Goal: Transaction & Acquisition: Book appointment/travel/reservation

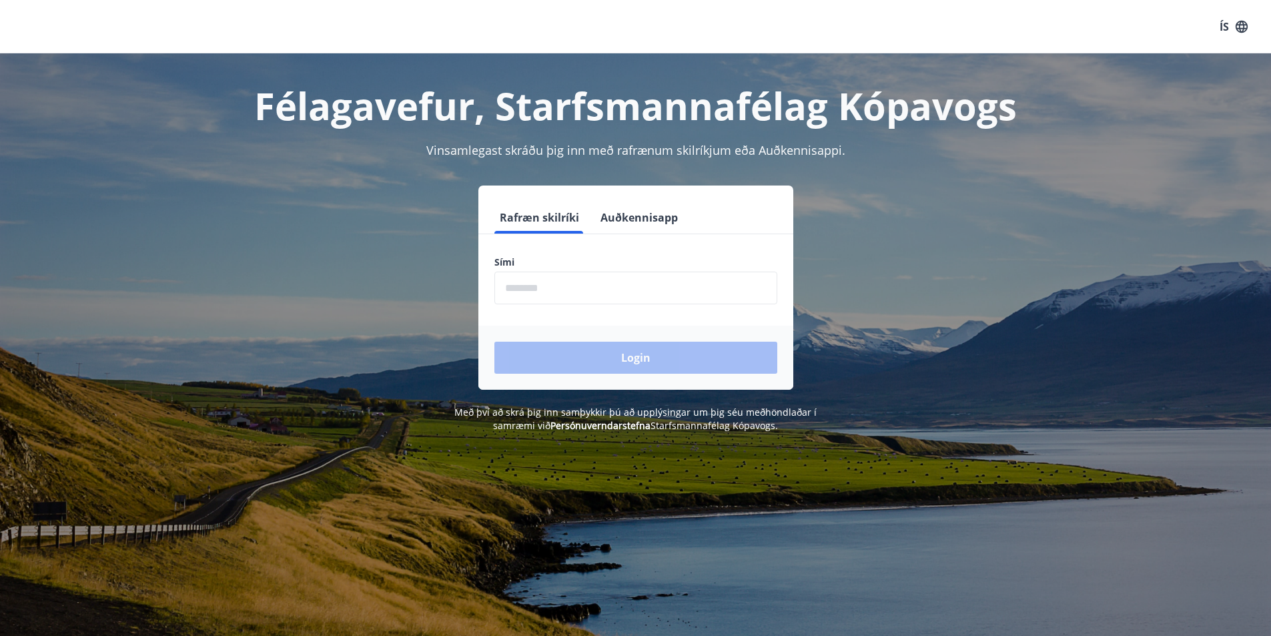
click at [547, 288] on input "phone" at bounding box center [636, 288] width 283 height 33
type input "********"
click at [598, 353] on button "Login" at bounding box center [636, 358] width 283 height 32
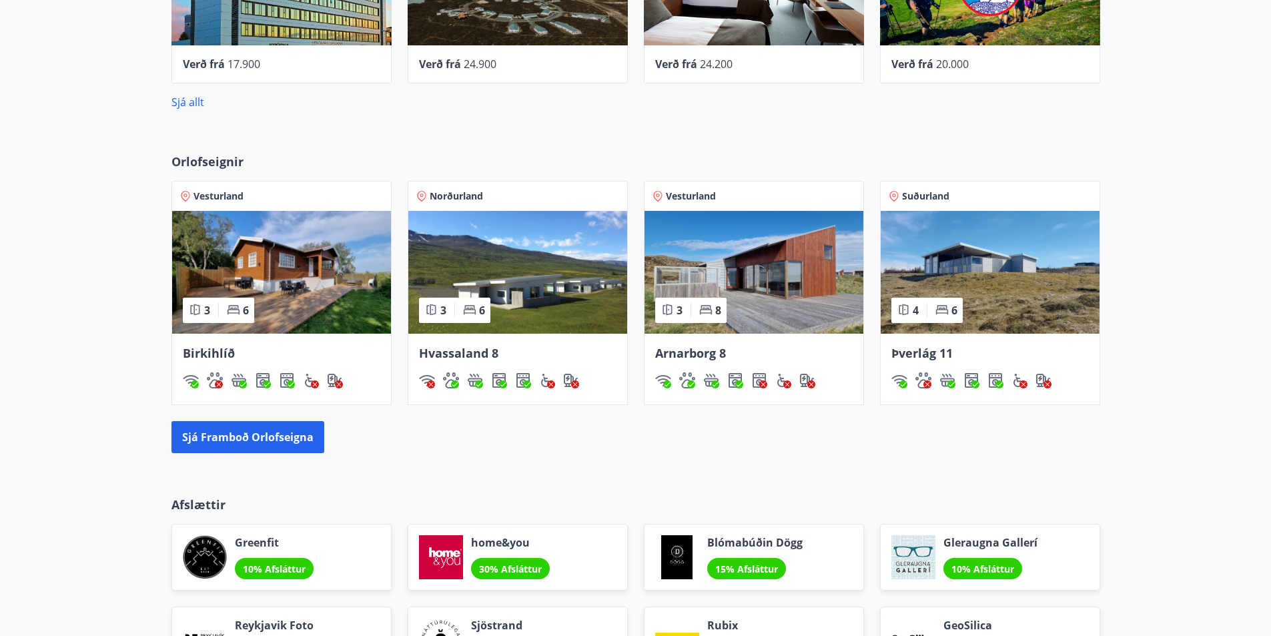
scroll to position [681, 0]
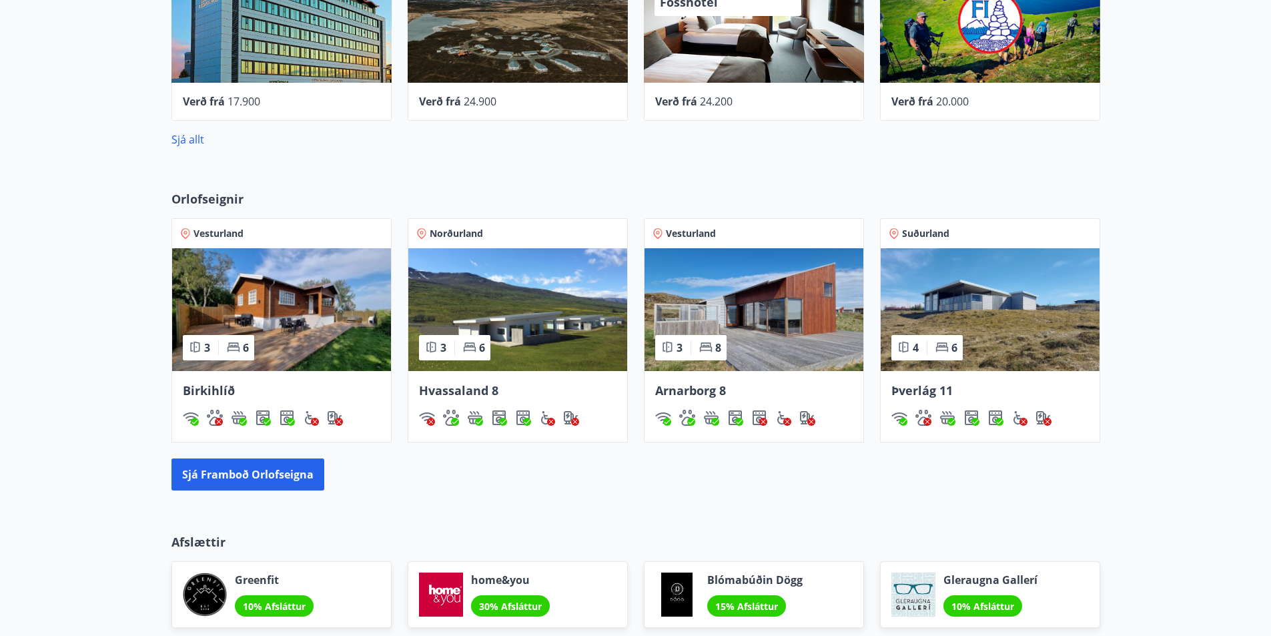
click at [777, 302] on img at bounding box center [754, 309] width 219 height 123
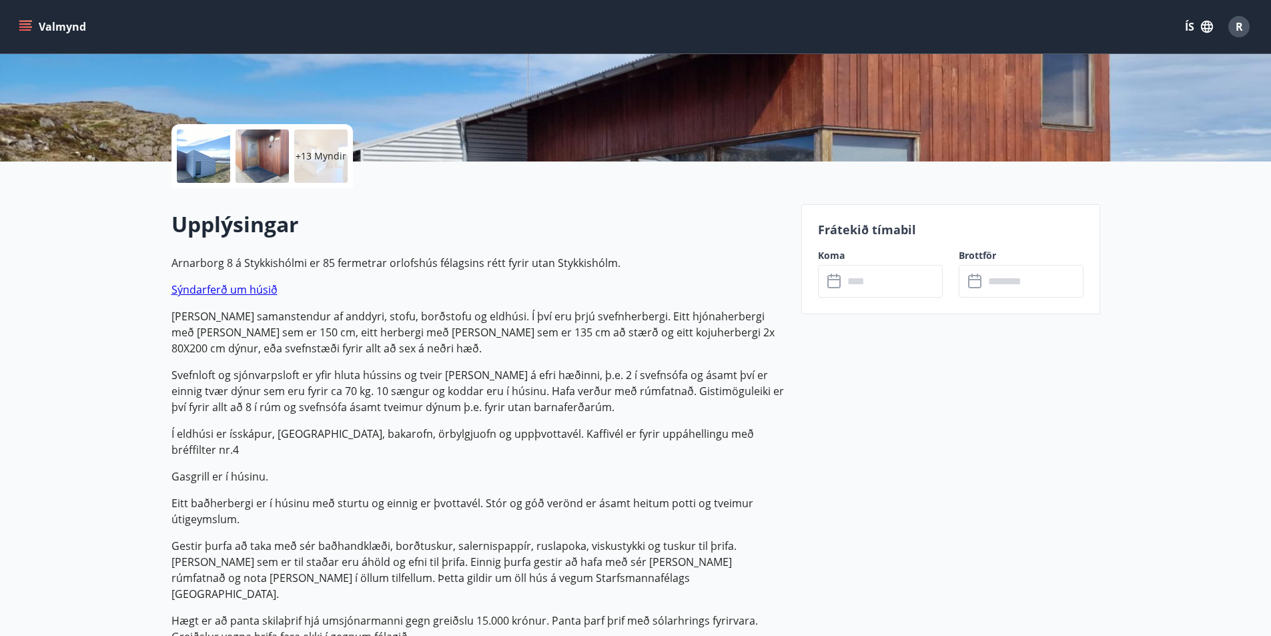
scroll to position [200, 0]
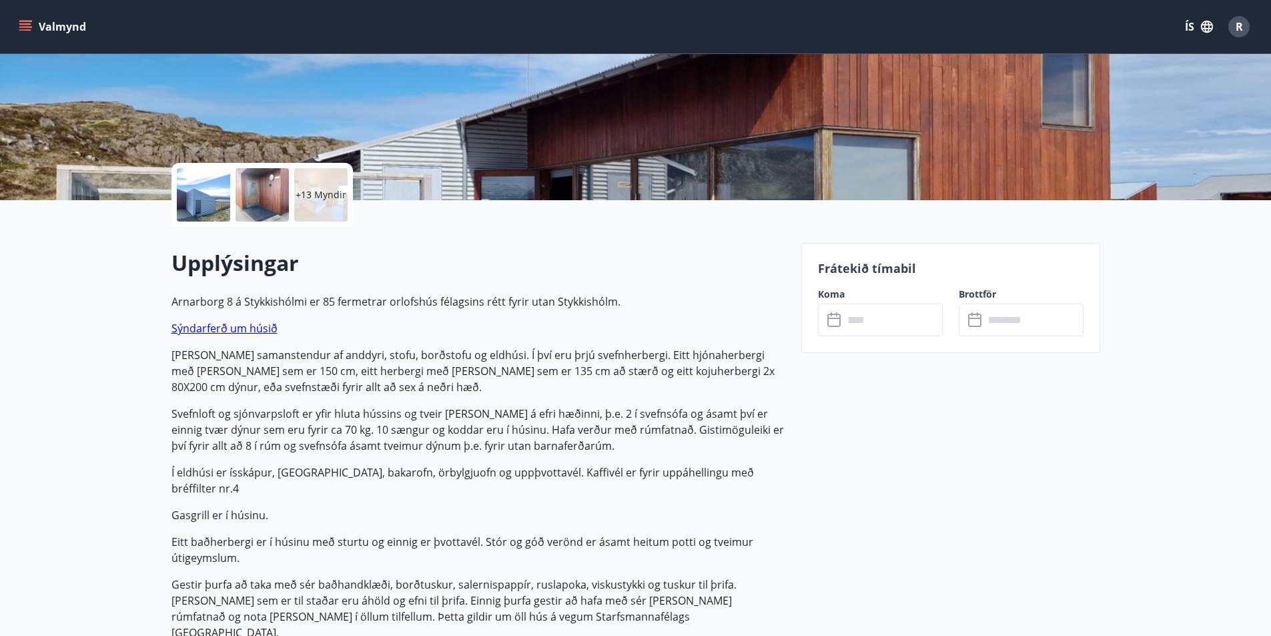
click at [186, 332] on link "Sýndarferð um húsið" at bounding box center [225, 328] width 106 height 15
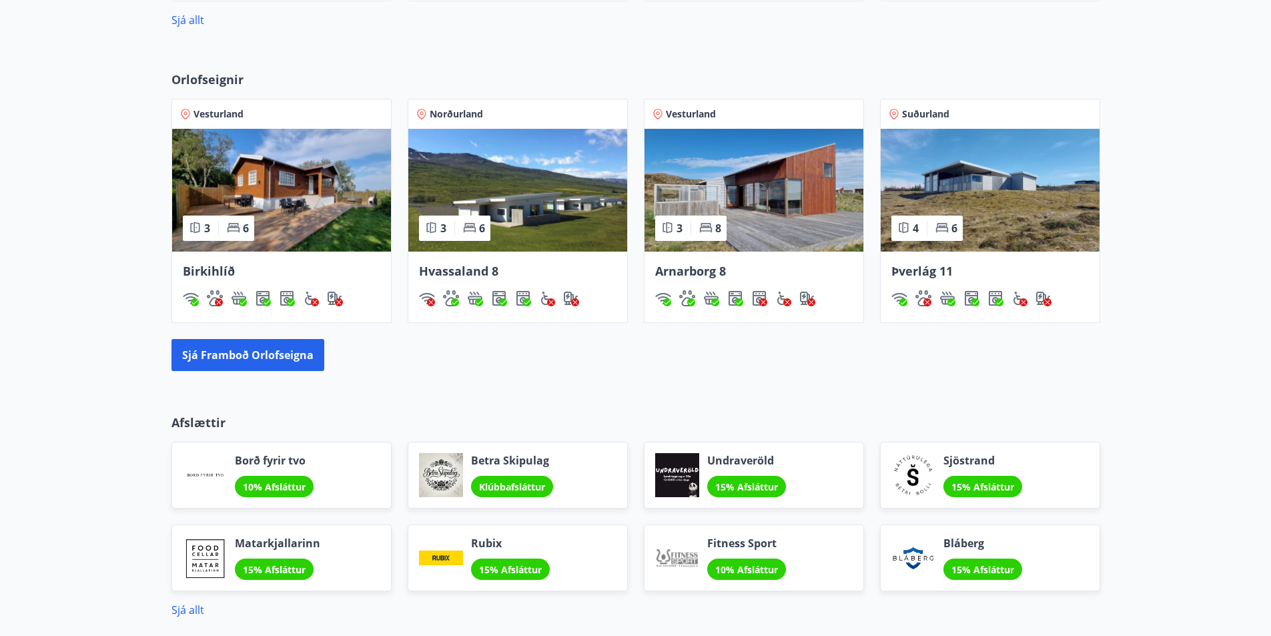
scroll to position [868, 0]
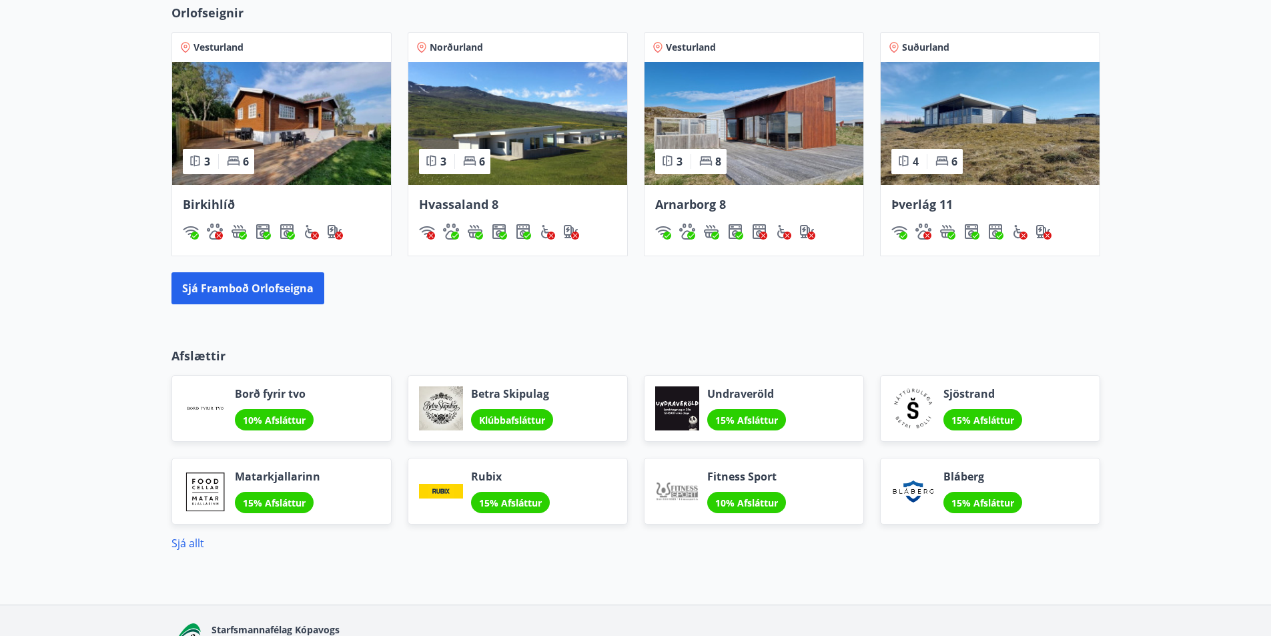
click at [511, 117] on img at bounding box center [517, 123] width 219 height 123
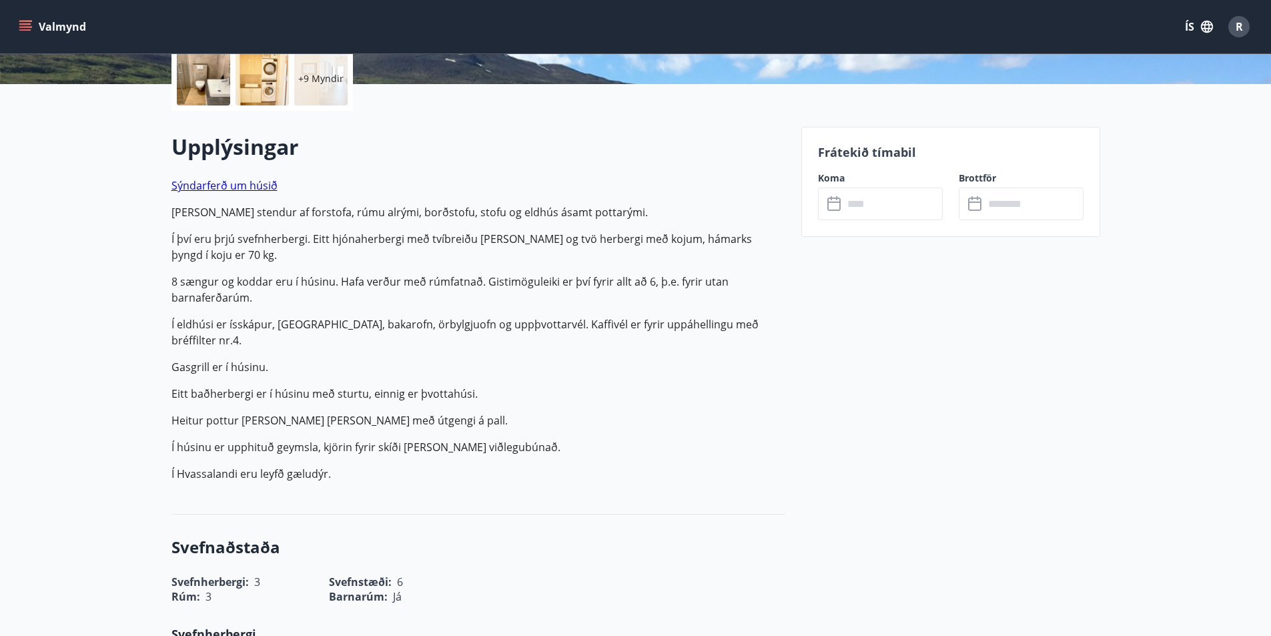
scroll to position [334, 0]
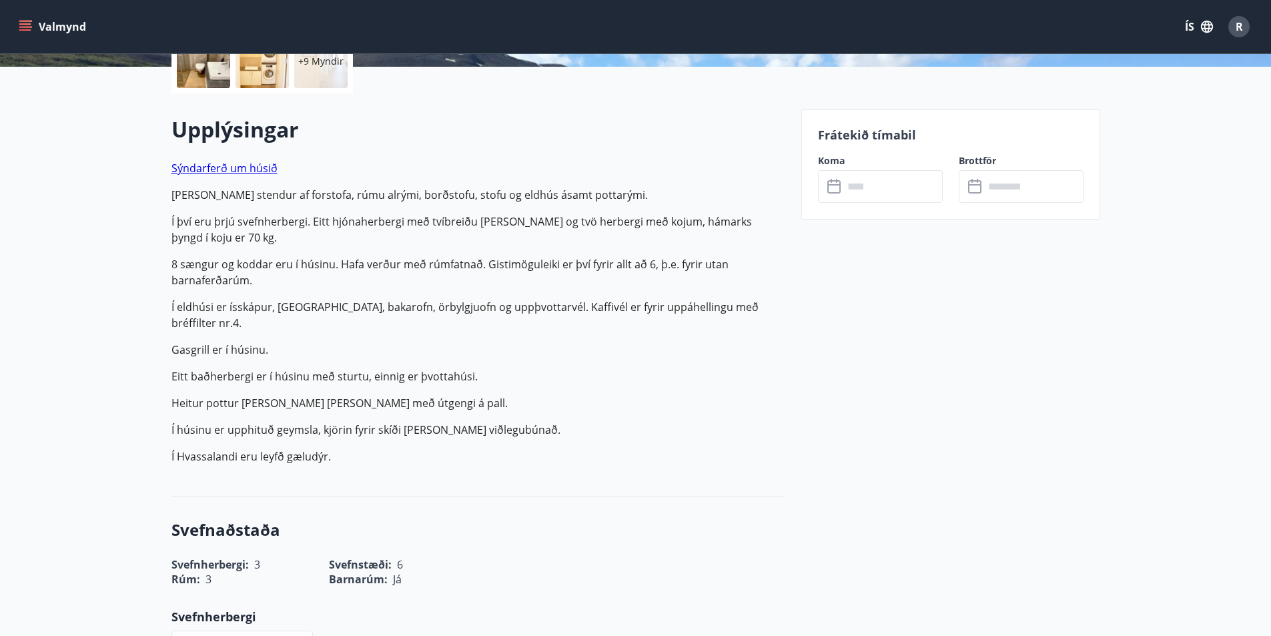
click at [241, 168] on link "Sýndarferð um húsið" at bounding box center [225, 168] width 106 height 15
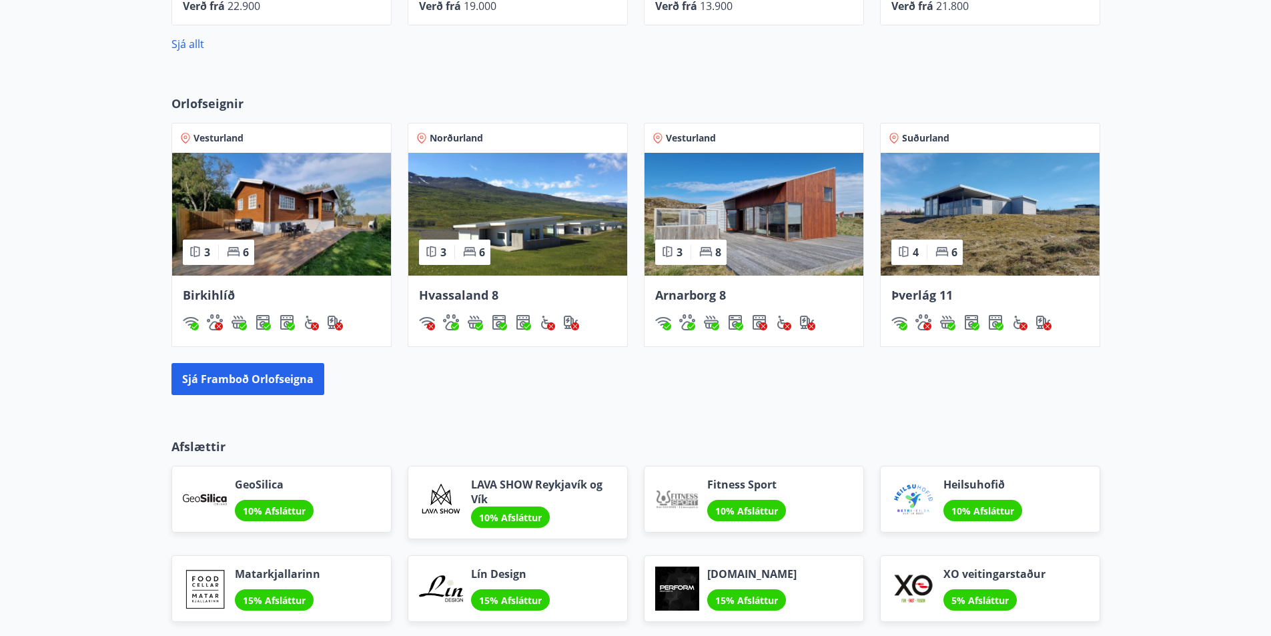
scroll to position [801, 0]
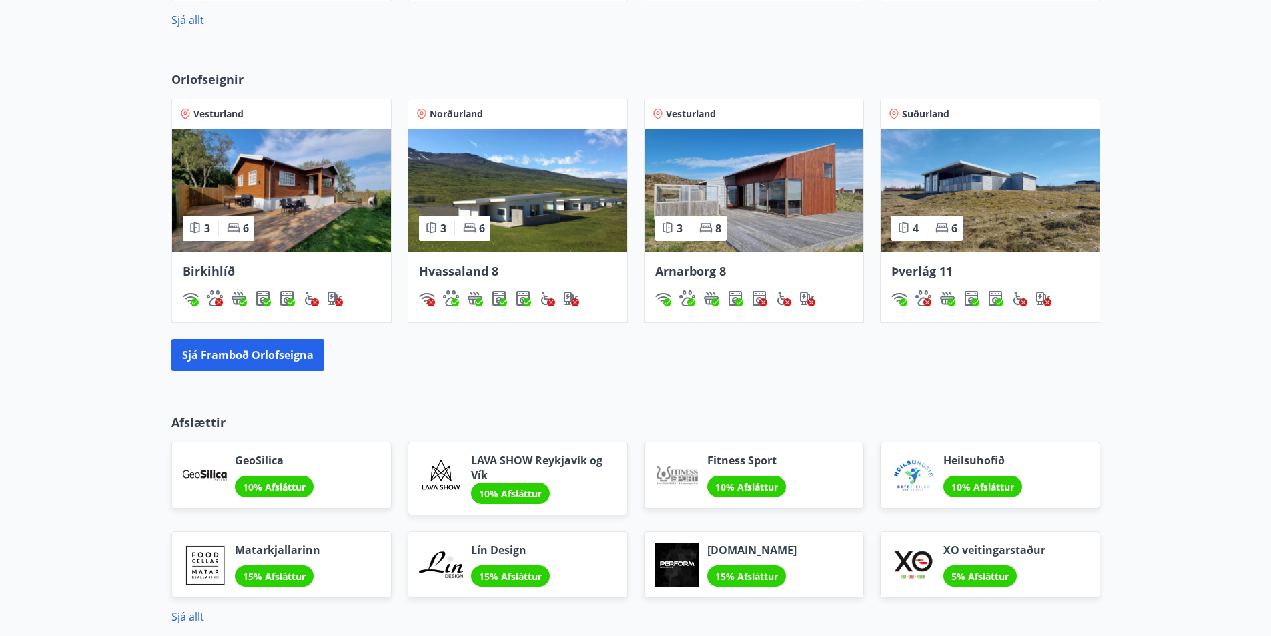
click at [749, 174] on img at bounding box center [754, 190] width 219 height 123
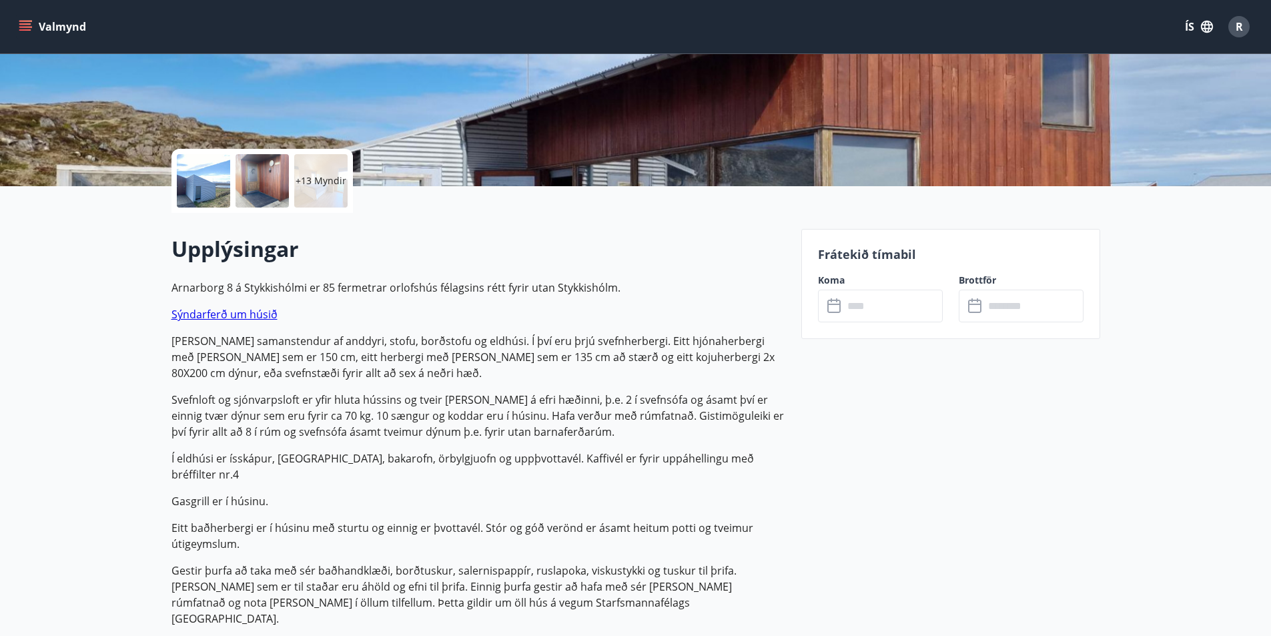
scroll to position [267, 0]
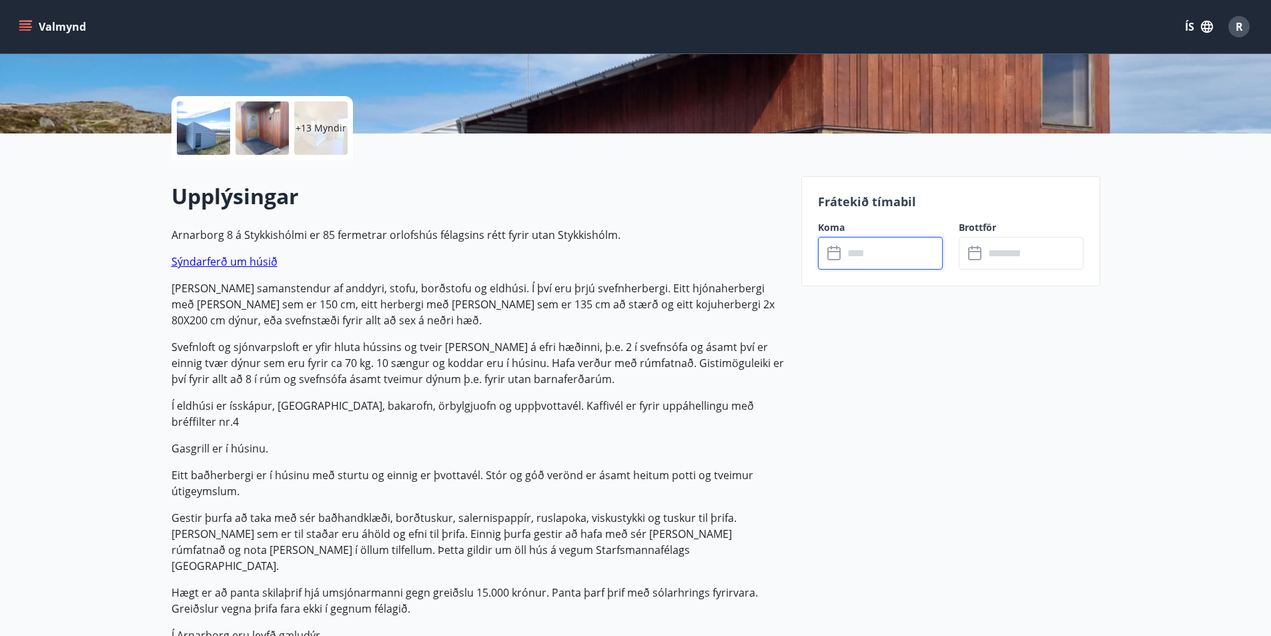
click at [859, 250] on input "text" at bounding box center [893, 253] width 99 height 33
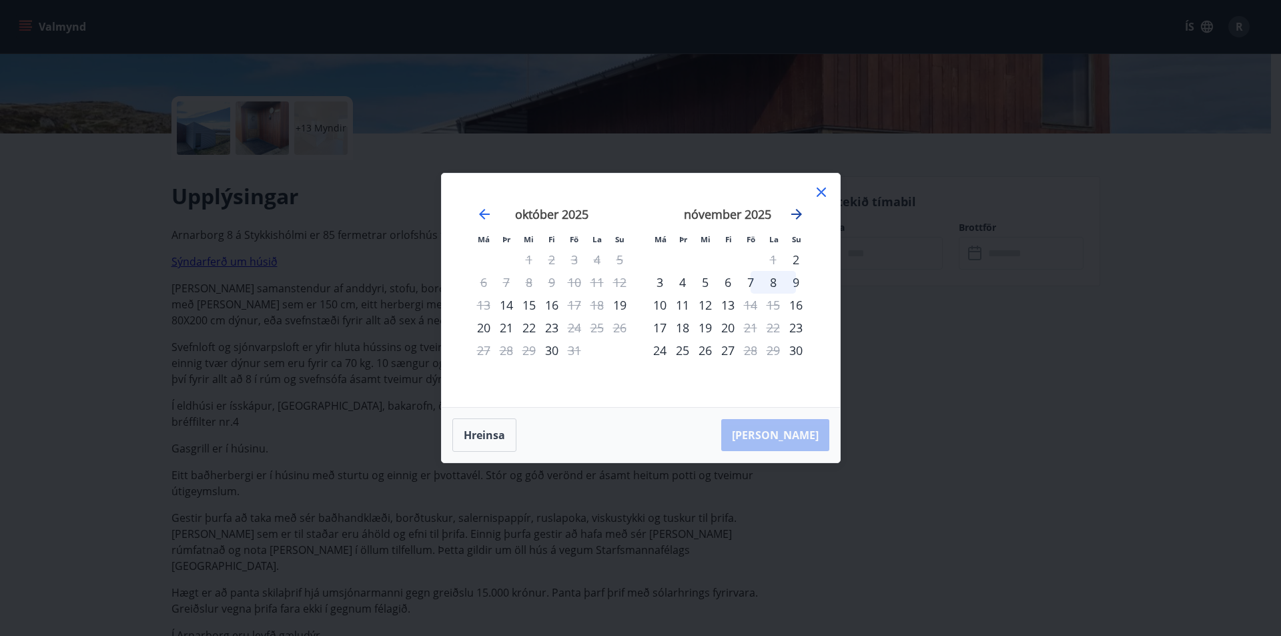
click at [797, 210] on icon "Move forward to switch to the next month." at bounding box center [797, 214] width 16 height 16
click at [657, 329] on div "22" at bounding box center [660, 327] width 23 height 23
click at [751, 328] on div "26" at bounding box center [750, 327] width 23 height 23
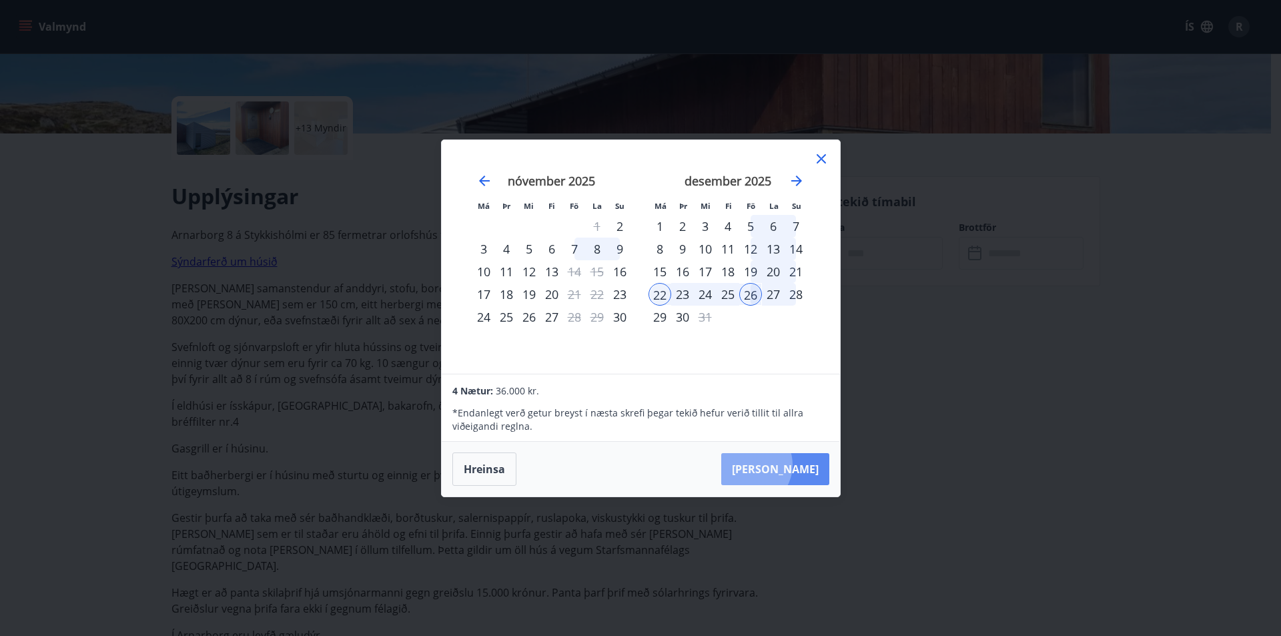
click at [790, 464] on button "Taka Frá" at bounding box center [775, 469] width 108 height 32
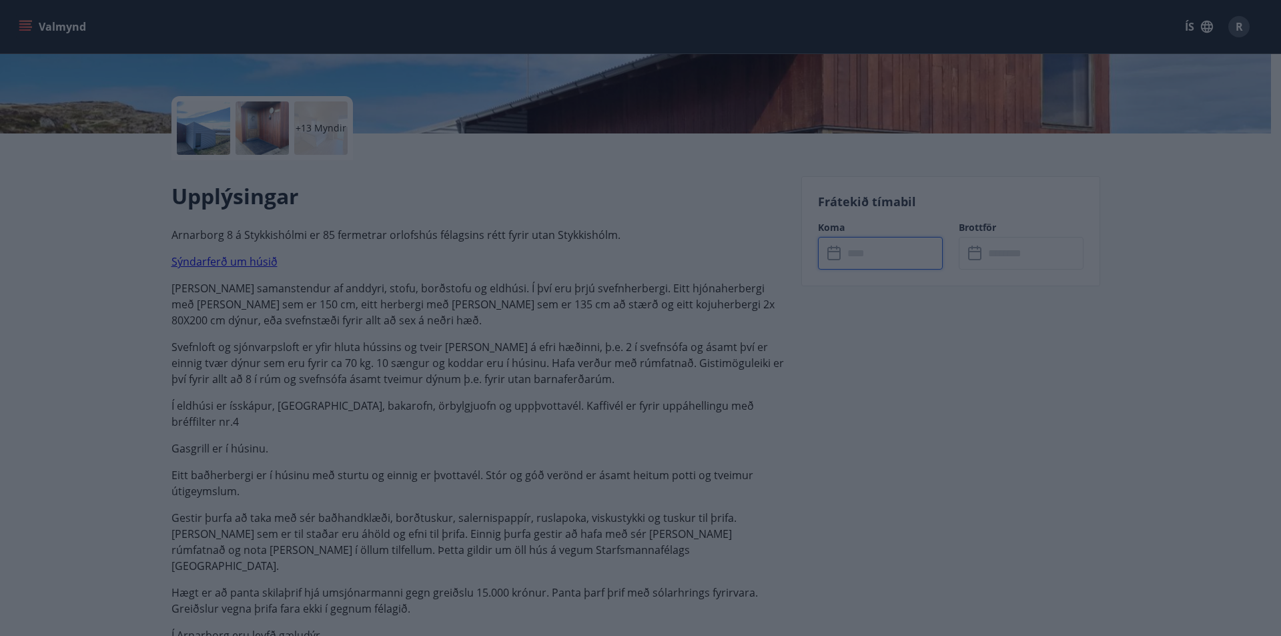
type input "******"
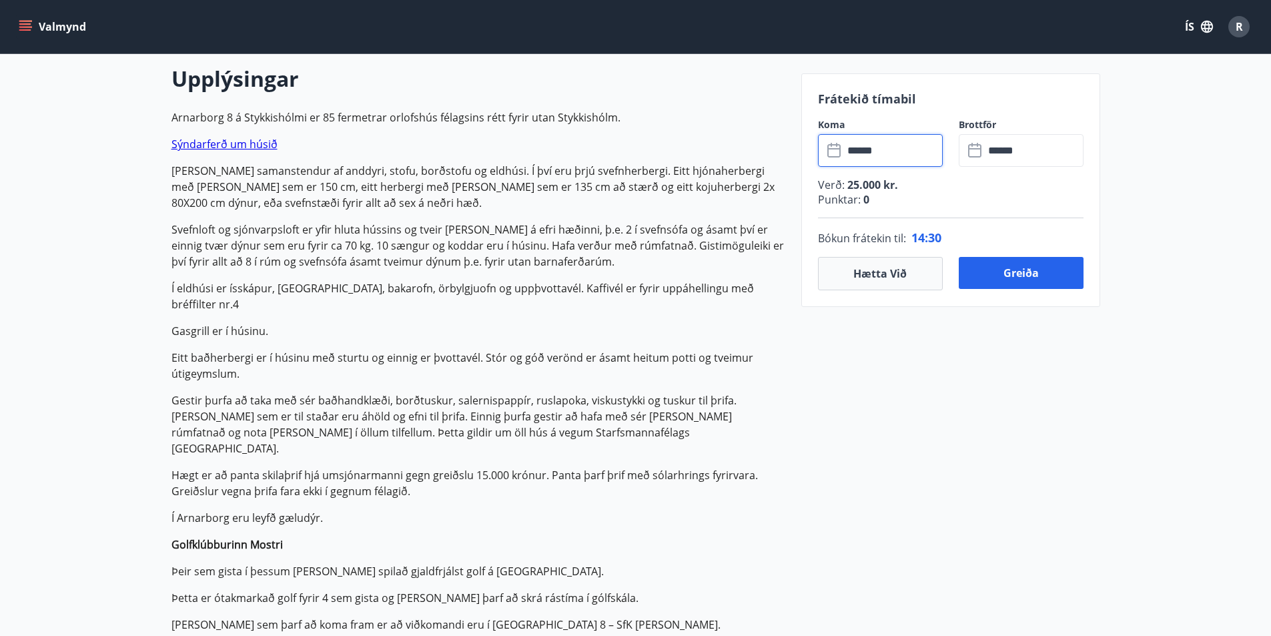
scroll to position [334, 0]
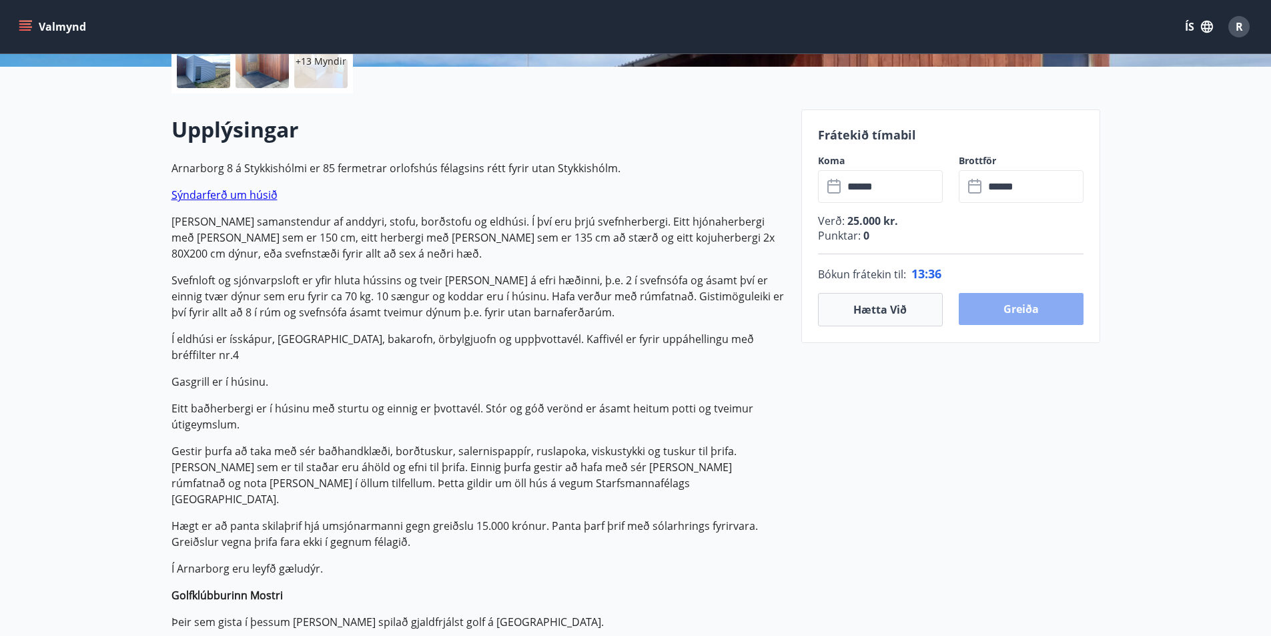
click at [1017, 307] on button "Greiða" at bounding box center [1021, 309] width 125 height 32
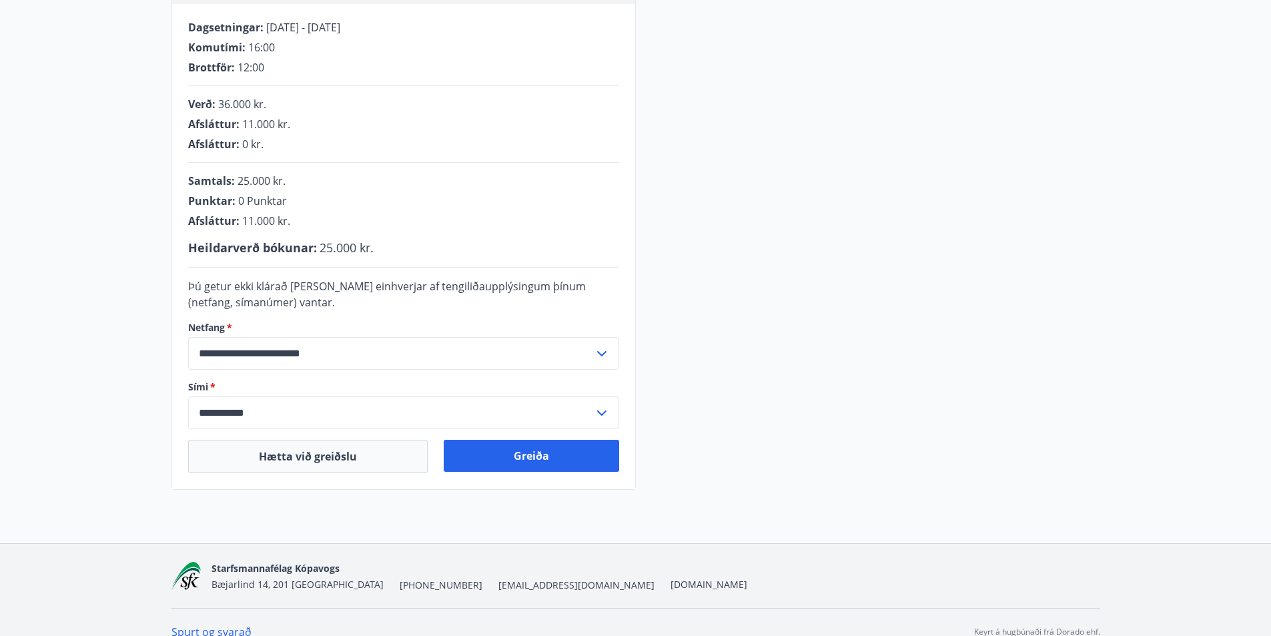
scroll to position [287, 0]
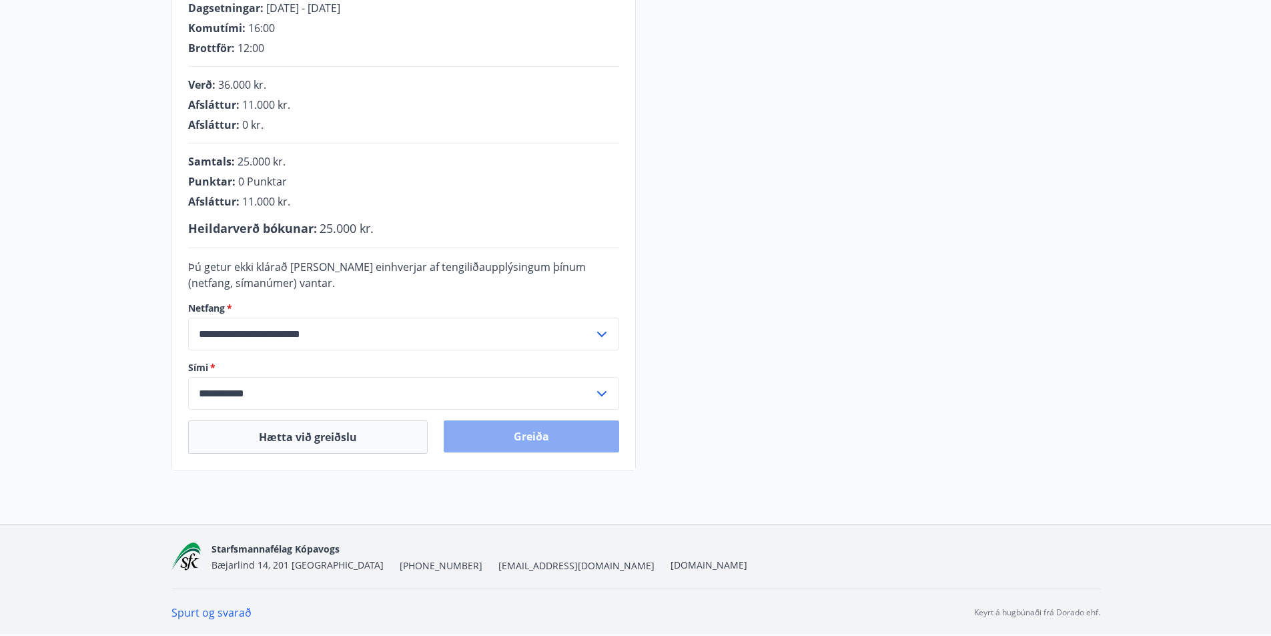
click at [525, 432] on button "Greiða" at bounding box center [532, 436] width 176 height 32
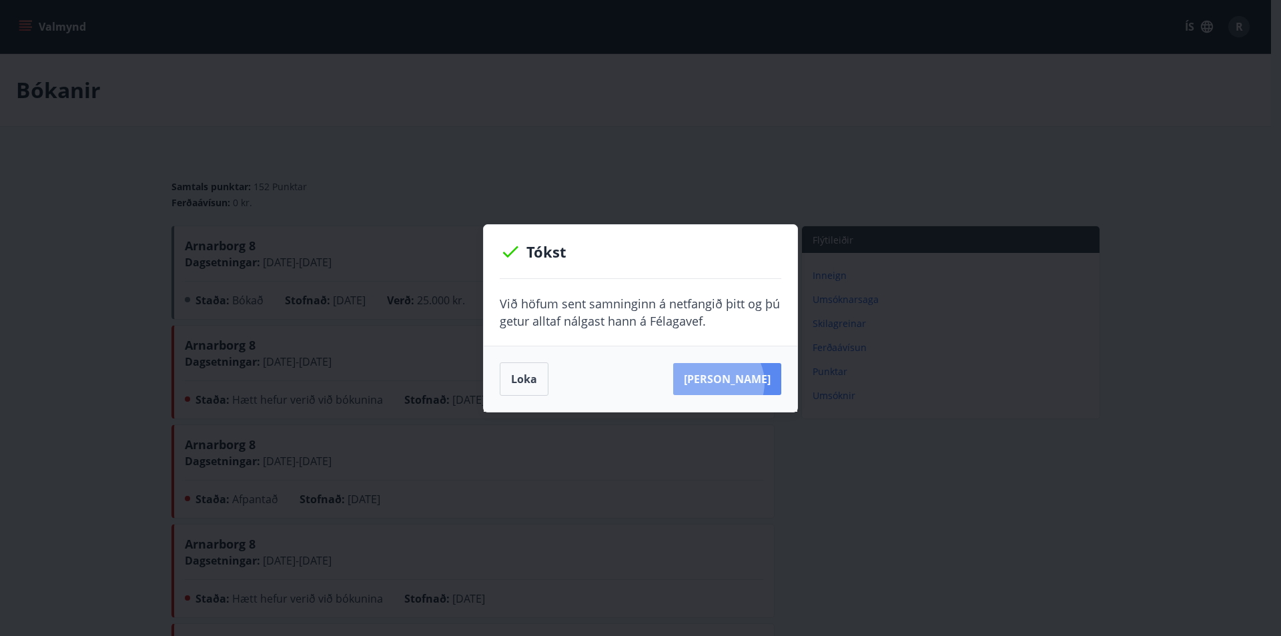
click at [735, 382] on button "Sjá samning" at bounding box center [727, 379] width 108 height 32
click at [523, 380] on button "Loka" at bounding box center [524, 378] width 49 height 33
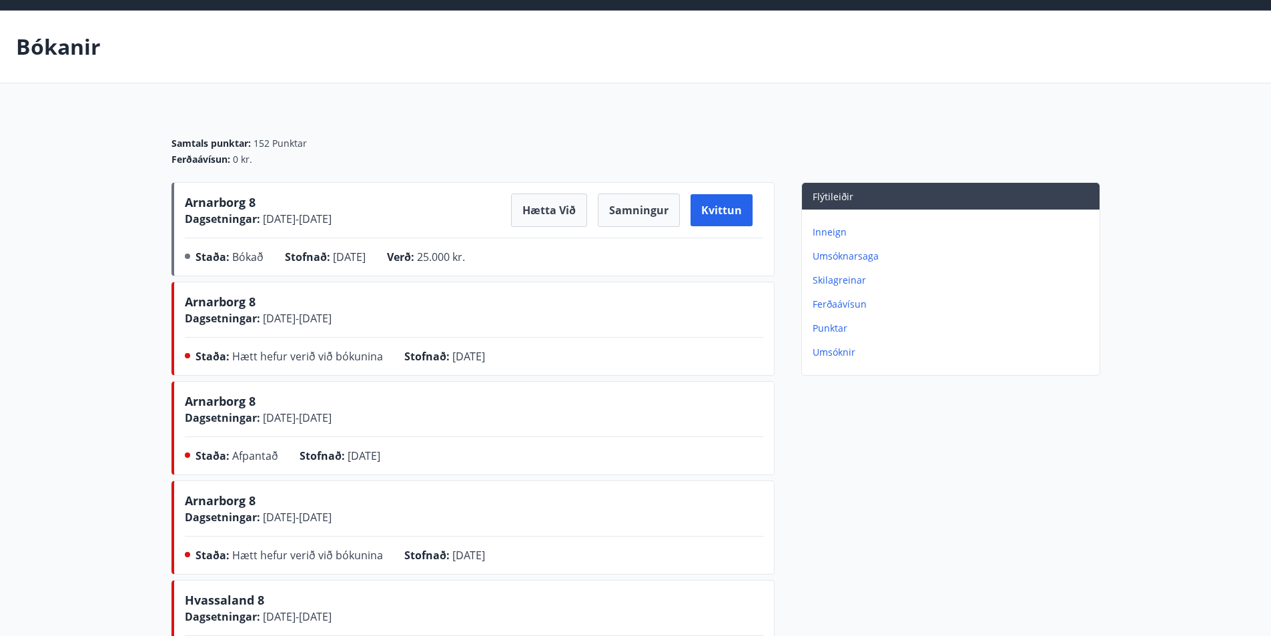
scroll to position [67, 0]
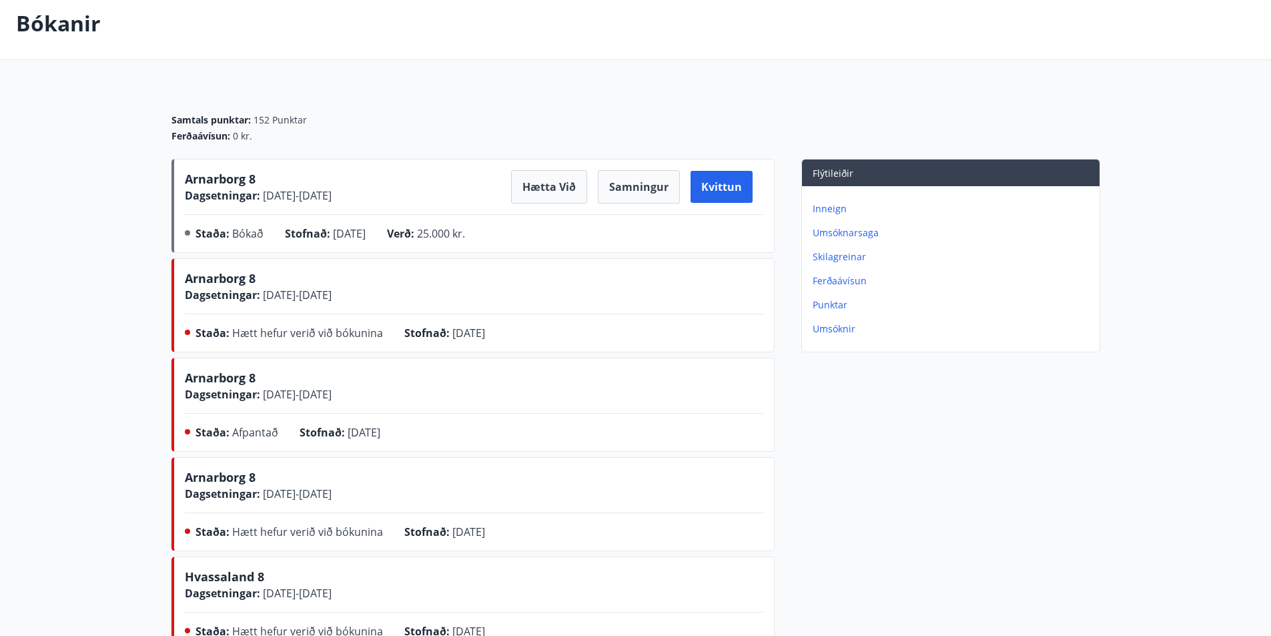
click at [822, 308] on p "Punktar" at bounding box center [954, 304] width 282 height 13
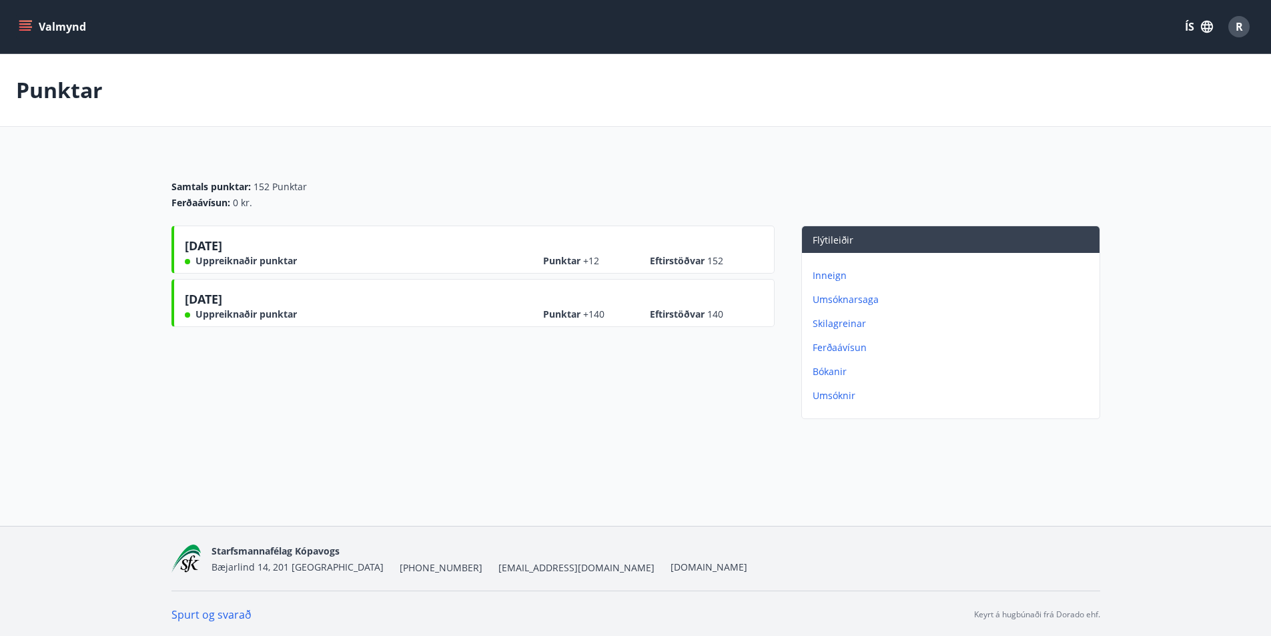
click at [833, 301] on p "Umsóknarsaga" at bounding box center [954, 299] width 282 height 13
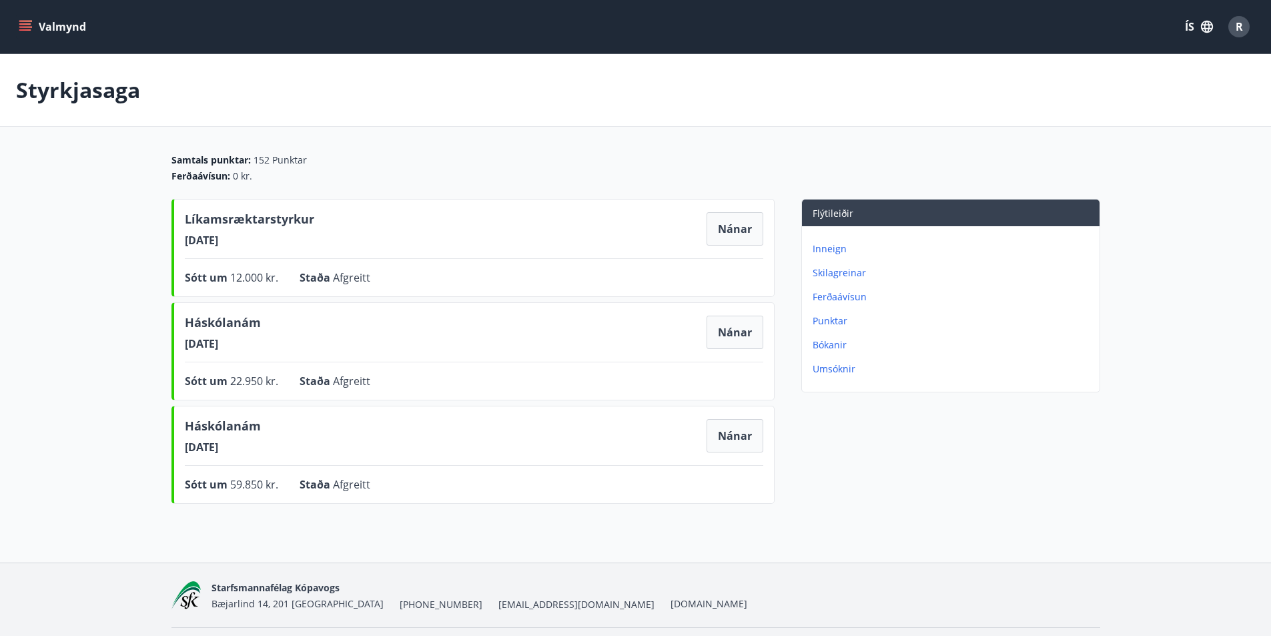
click at [828, 247] on p "Inneign" at bounding box center [954, 248] width 282 height 13
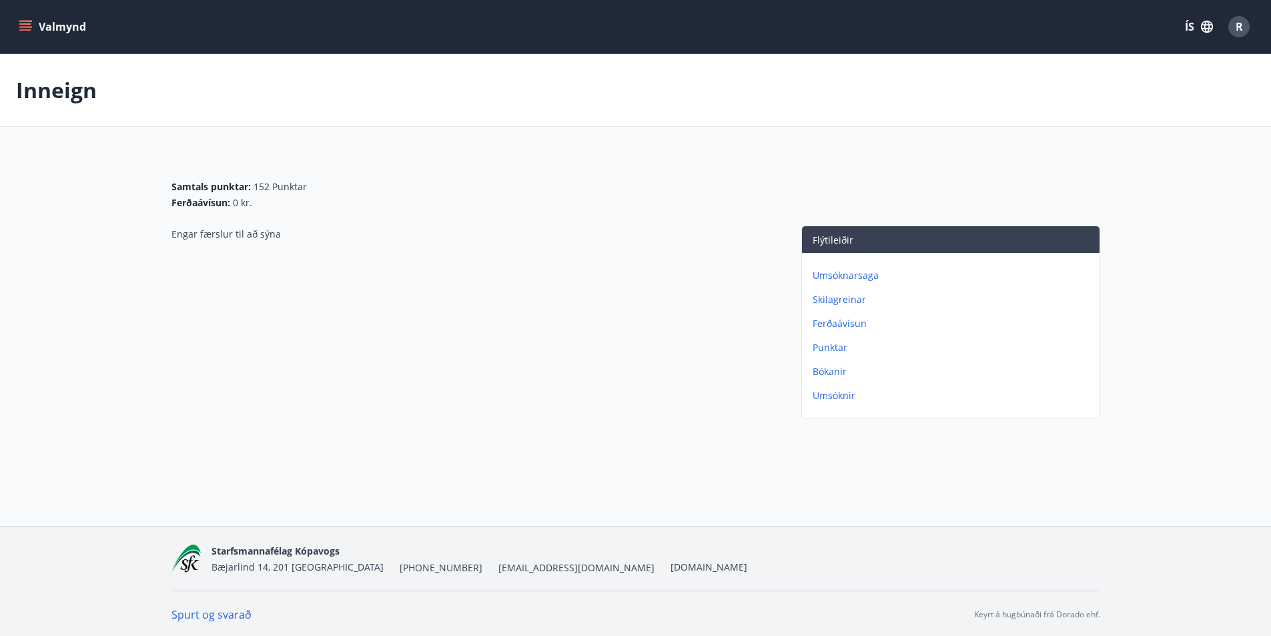
click at [834, 346] on p "Punktar" at bounding box center [954, 347] width 282 height 13
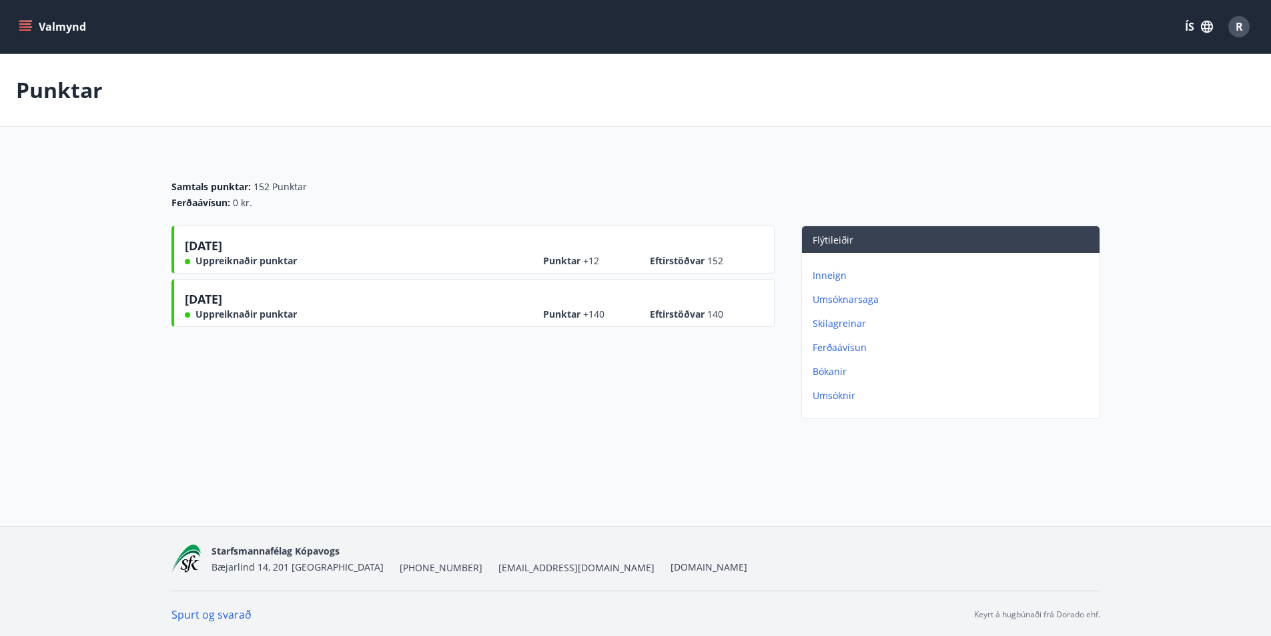
click at [826, 375] on p "Bókanir" at bounding box center [954, 371] width 282 height 13
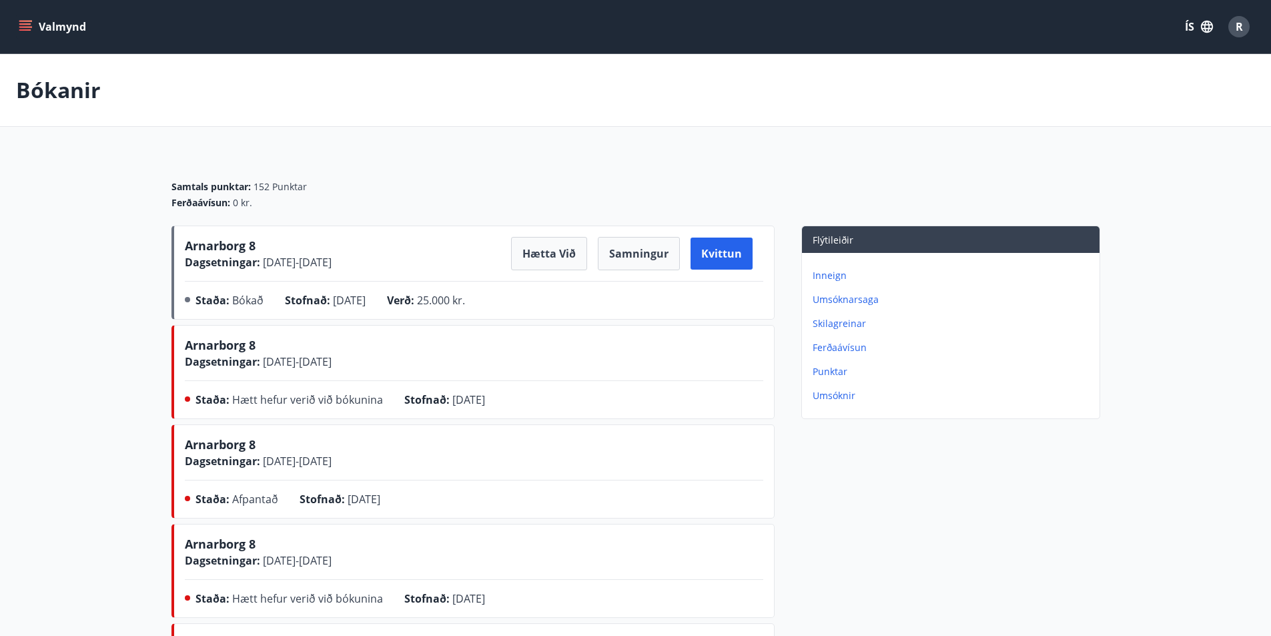
click at [21, 28] on icon "menu" at bounding box center [25, 26] width 13 height 13
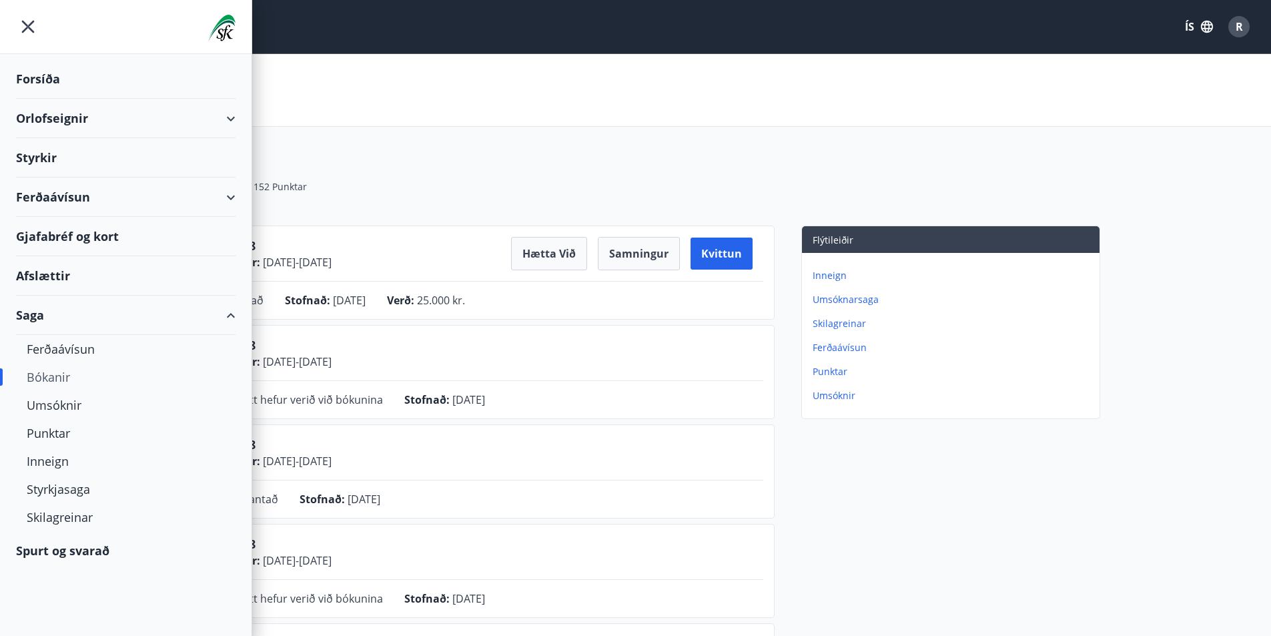
click at [49, 115] on div "Orlofseignir" at bounding box center [126, 118] width 220 height 39
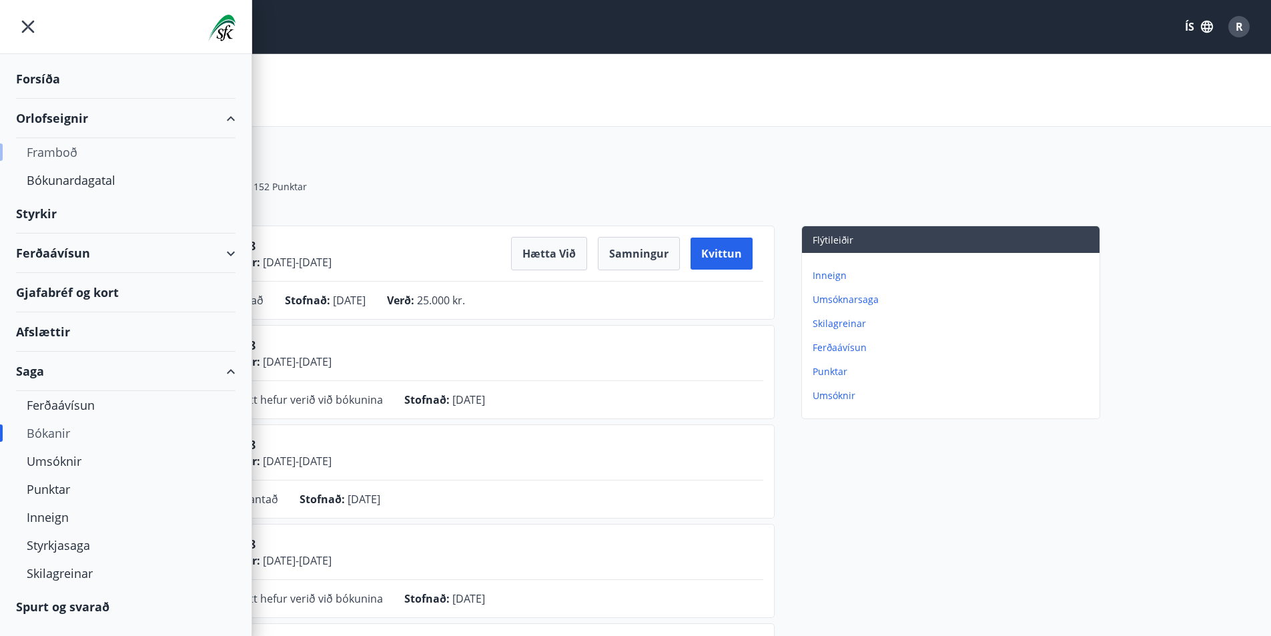
click at [52, 157] on div "Framboð" at bounding box center [126, 152] width 198 height 28
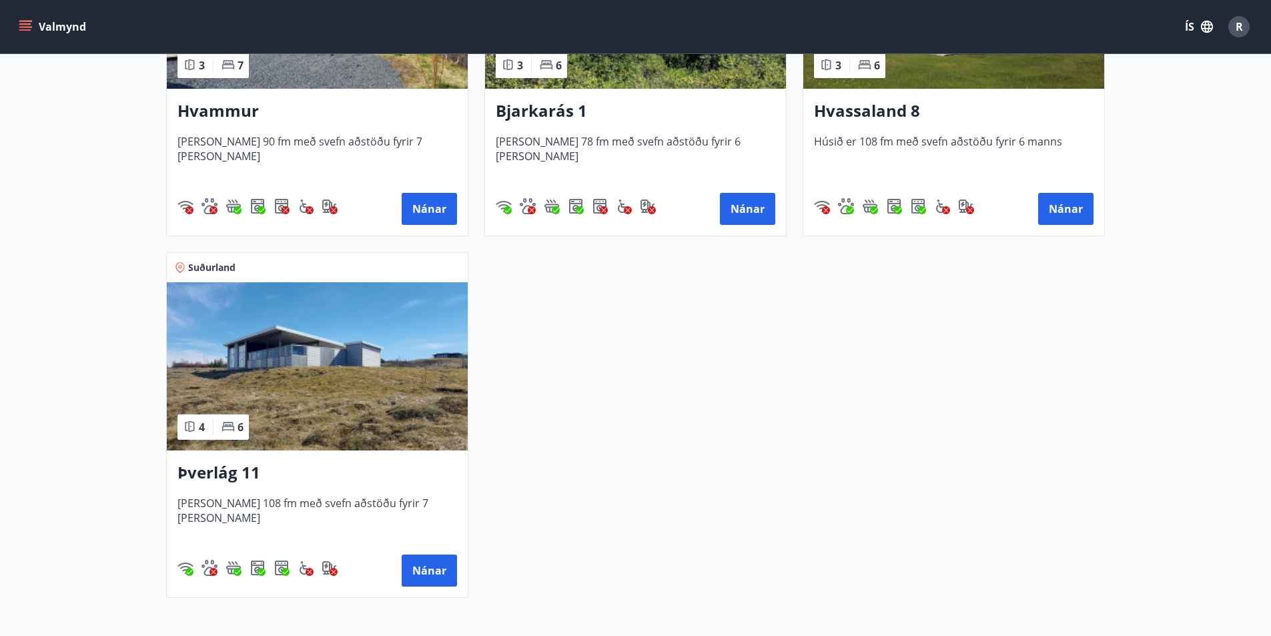
scroll to position [801, 0]
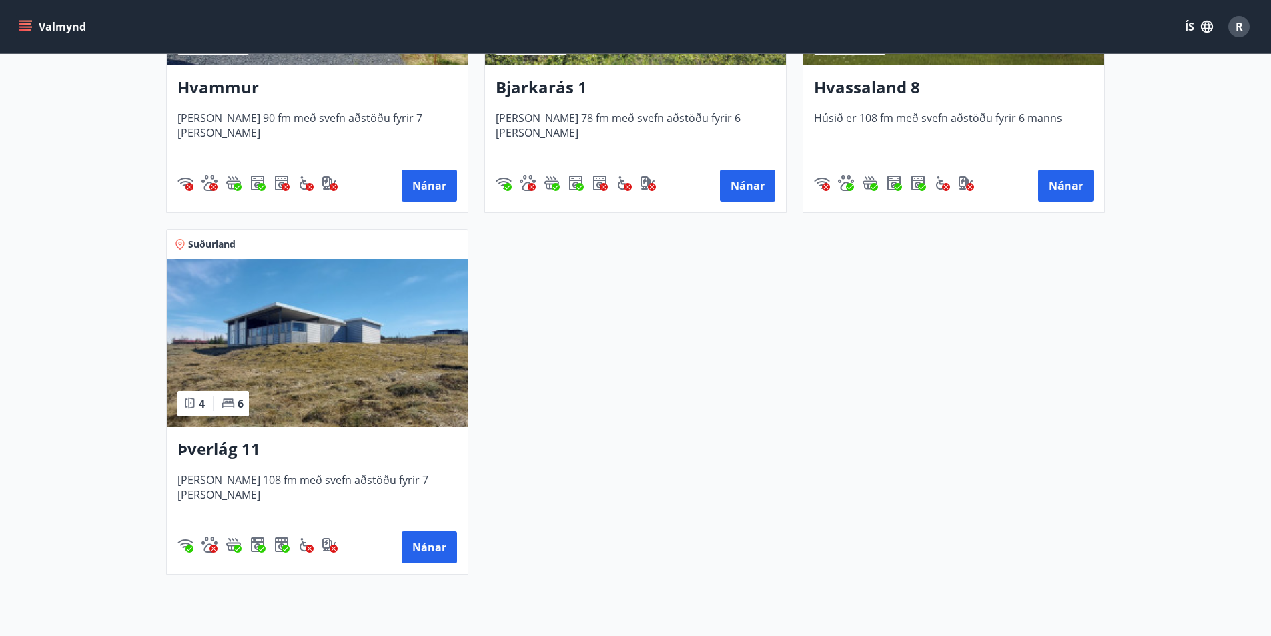
click at [268, 344] on img at bounding box center [317, 343] width 301 height 168
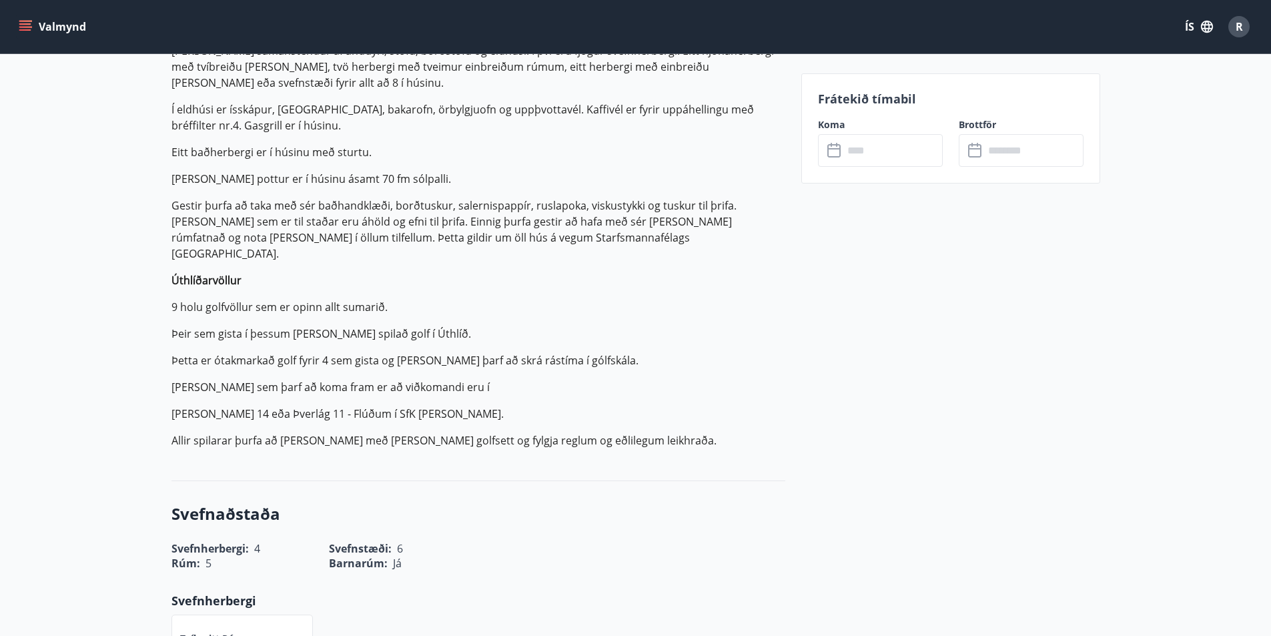
scroll to position [534, 0]
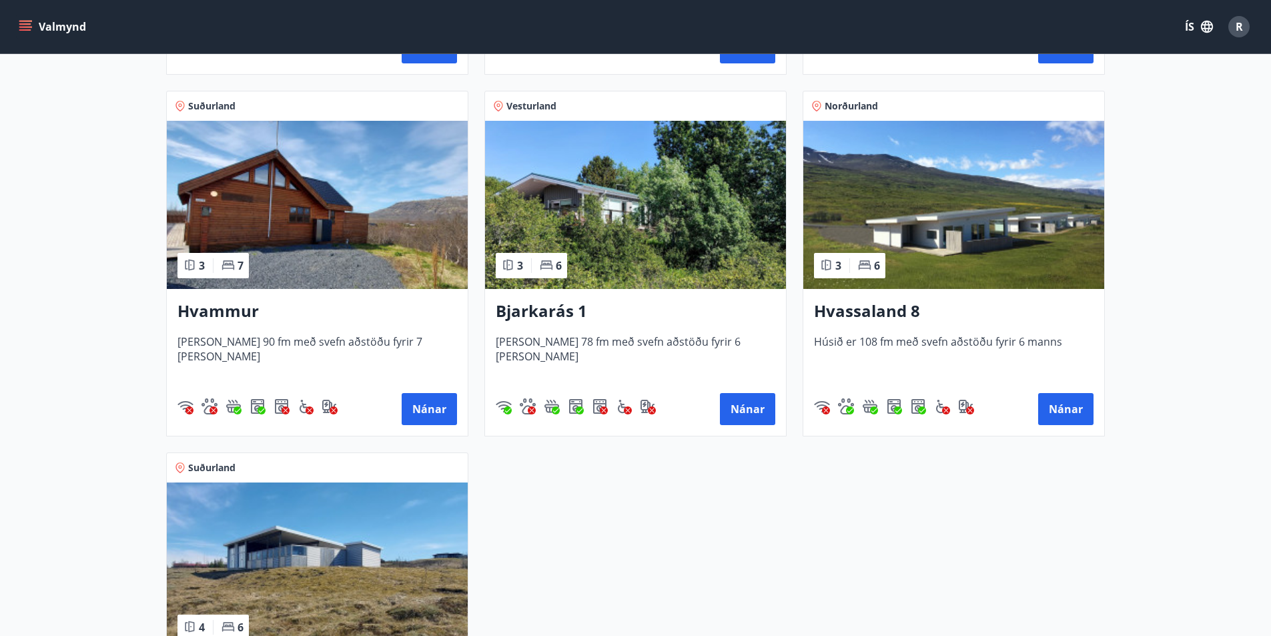
scroll to position [601, 0]
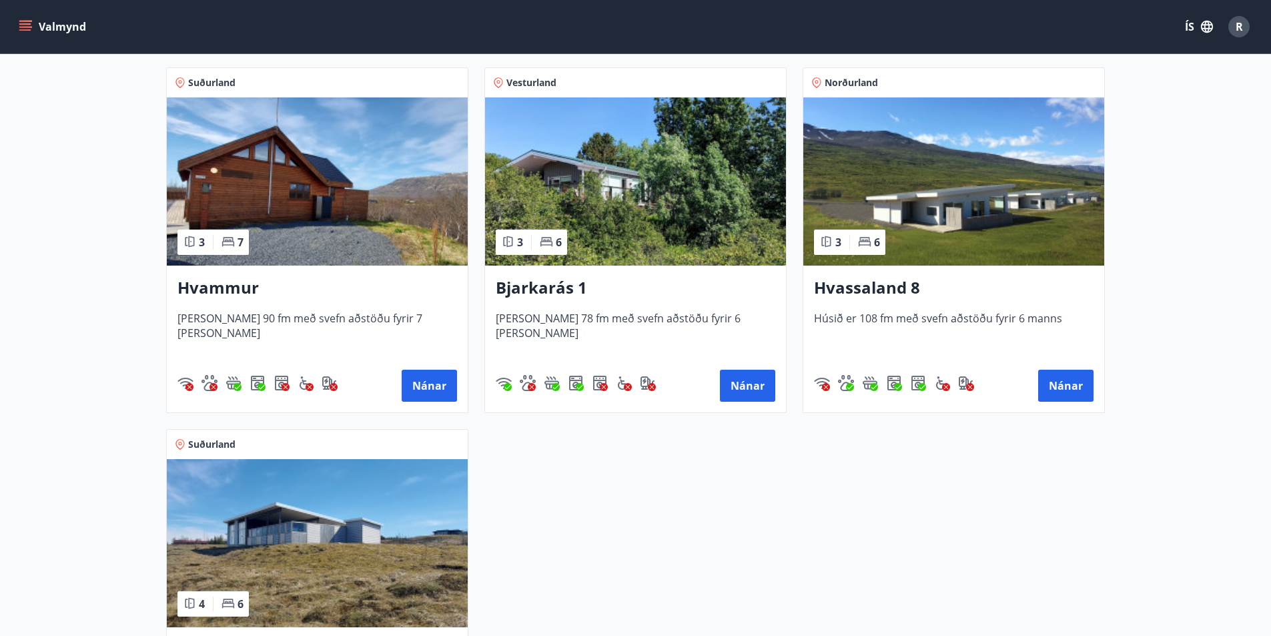
click at [927, 210] on img at bounding box center [953, 181] width 301 height 168
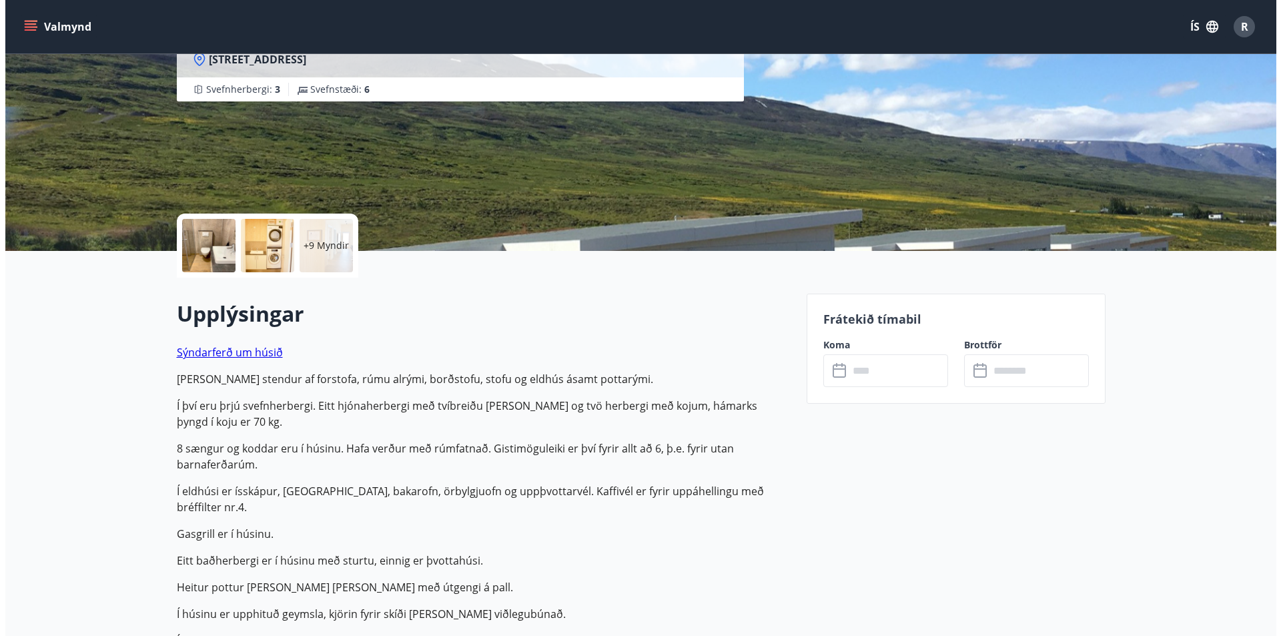
scroll to position [133, 0]
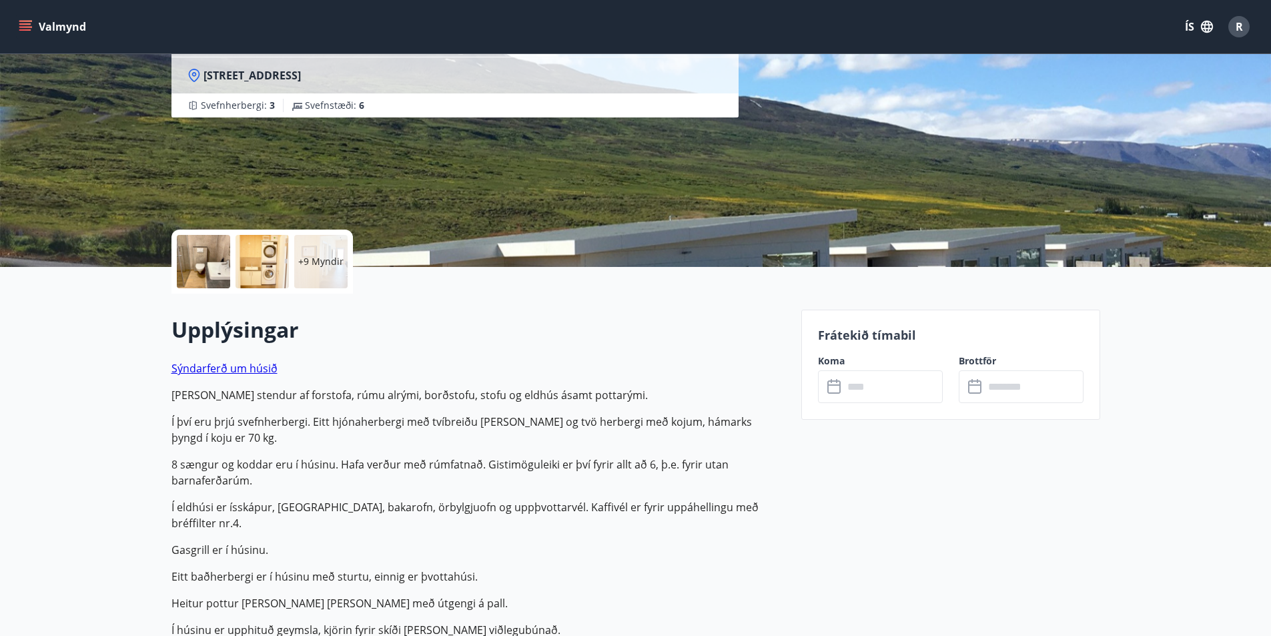
click at [196, 268] on div at bounding box center [203, 261] width 53 height 53
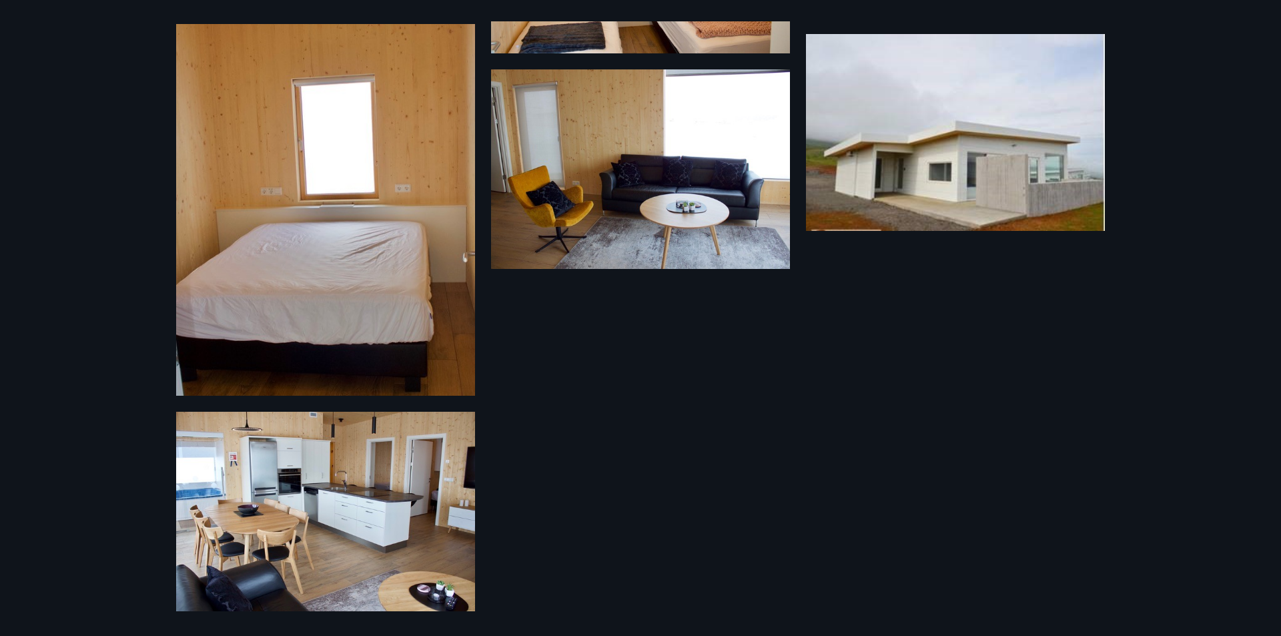
scroll to position [1141, 0]
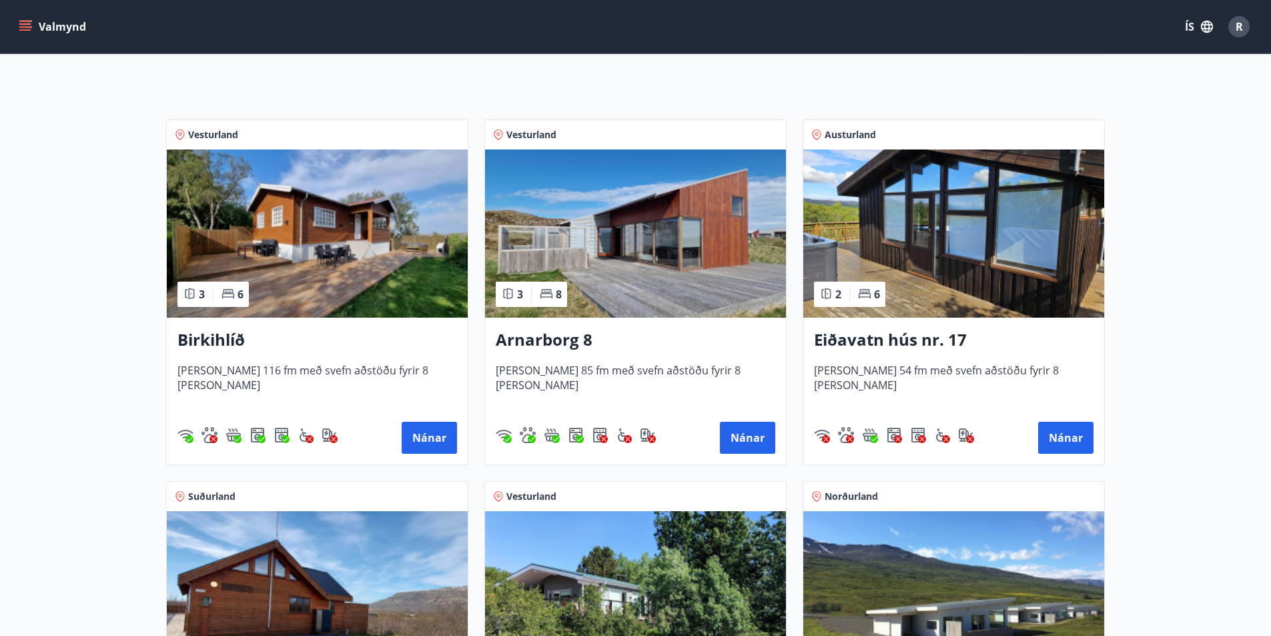
scroll to position [200, 0]
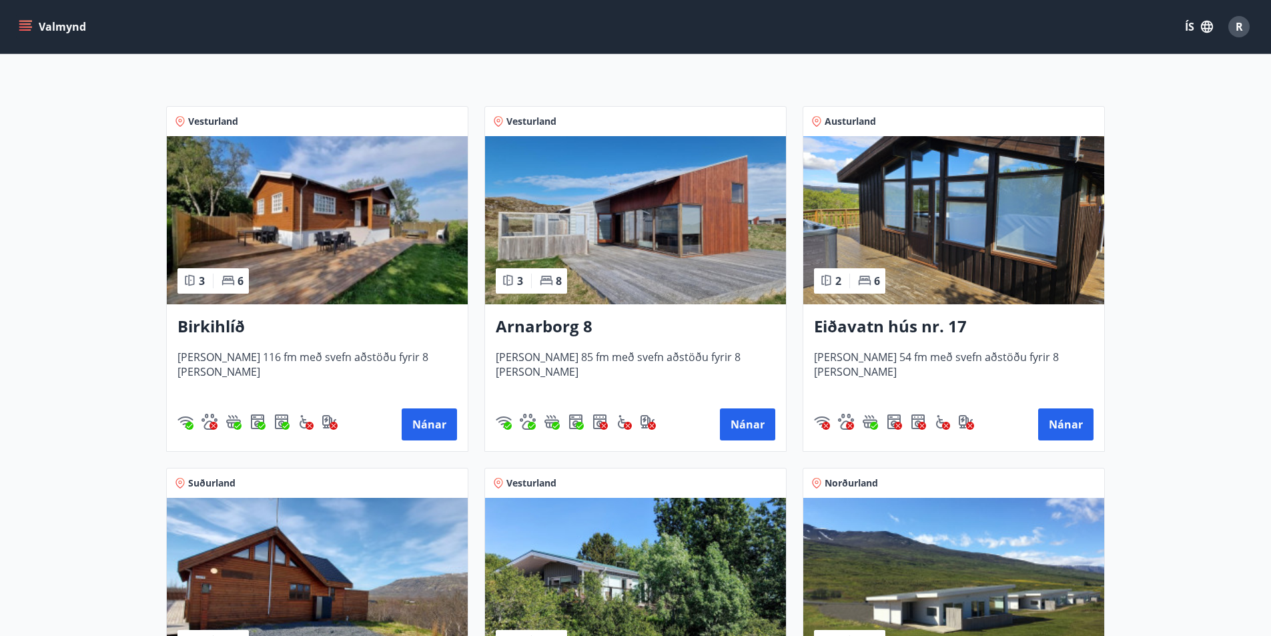
click at [633, 192] on img at bounding box center [635, 220] width 301 height 168
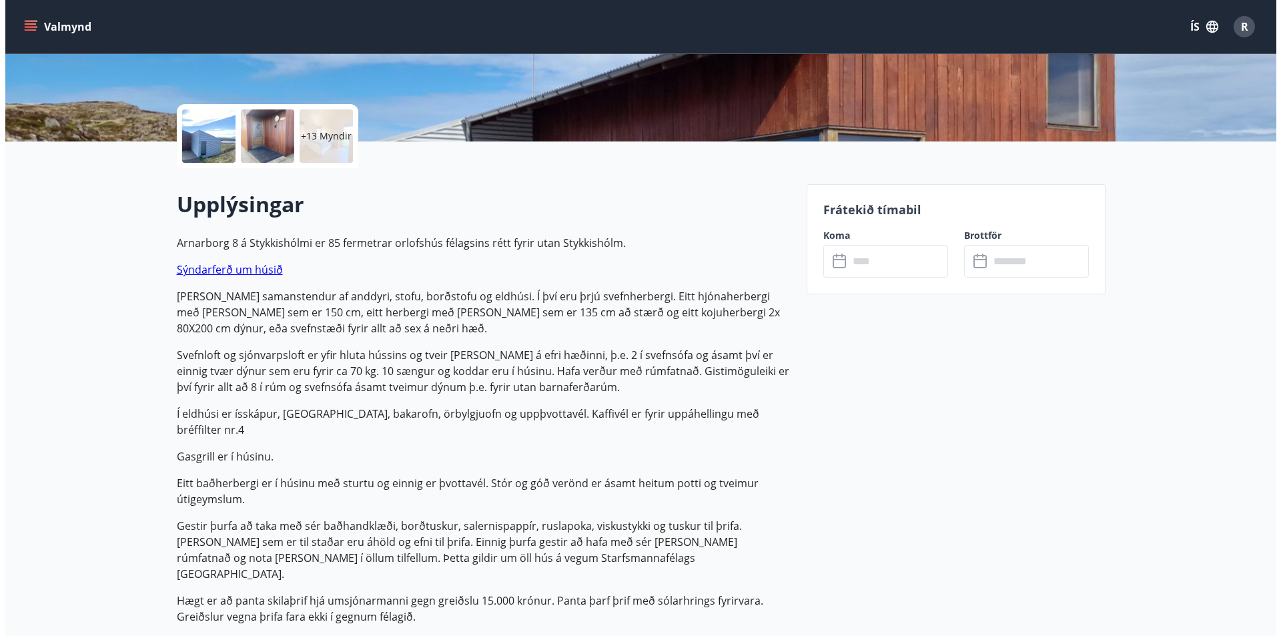
scroll to position [267, 0]
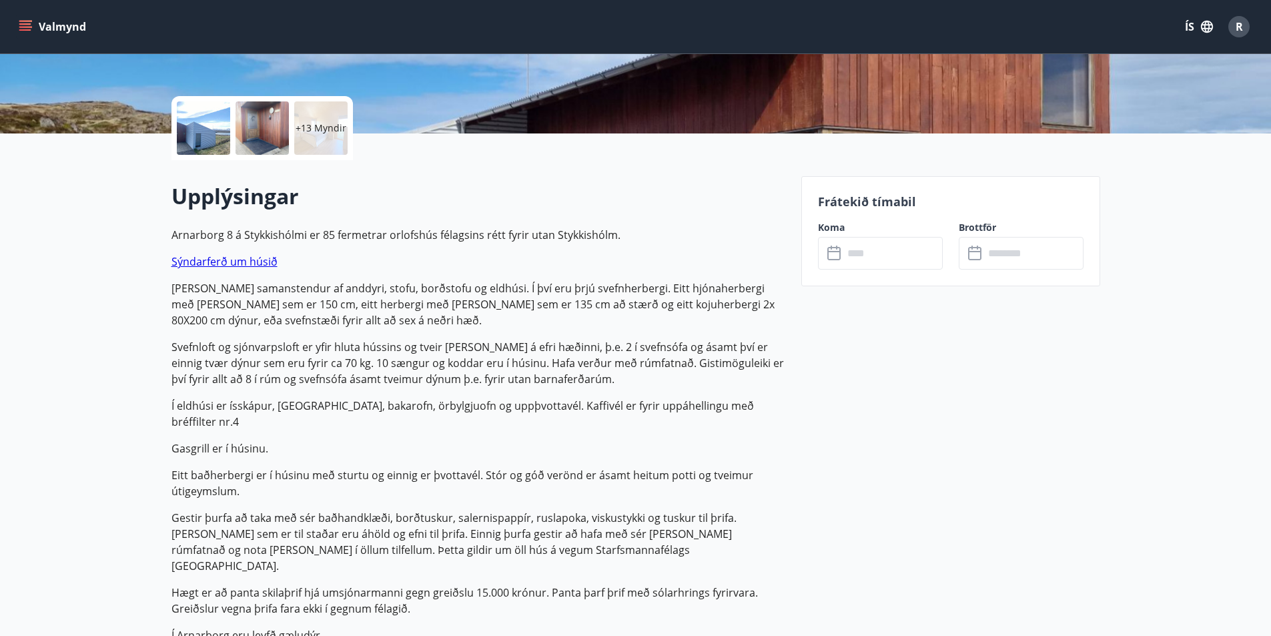
click at [196, 129] on div at bounding box center [203, 127] width 53 height 53
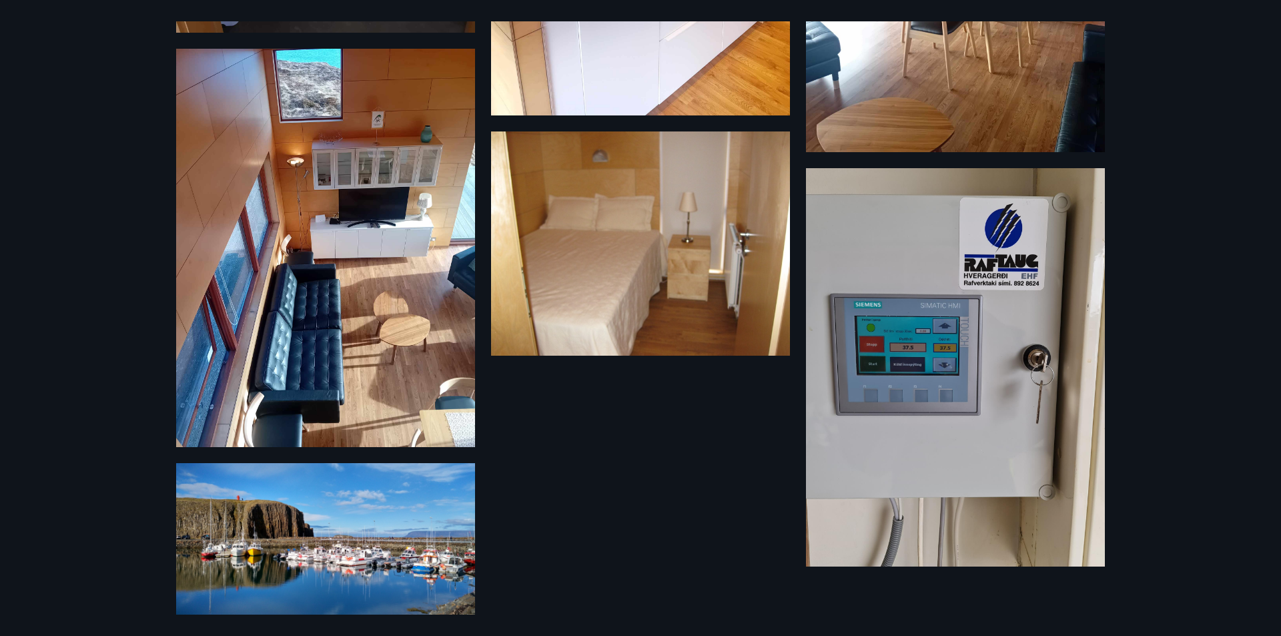
scroll to position [1422, 0]
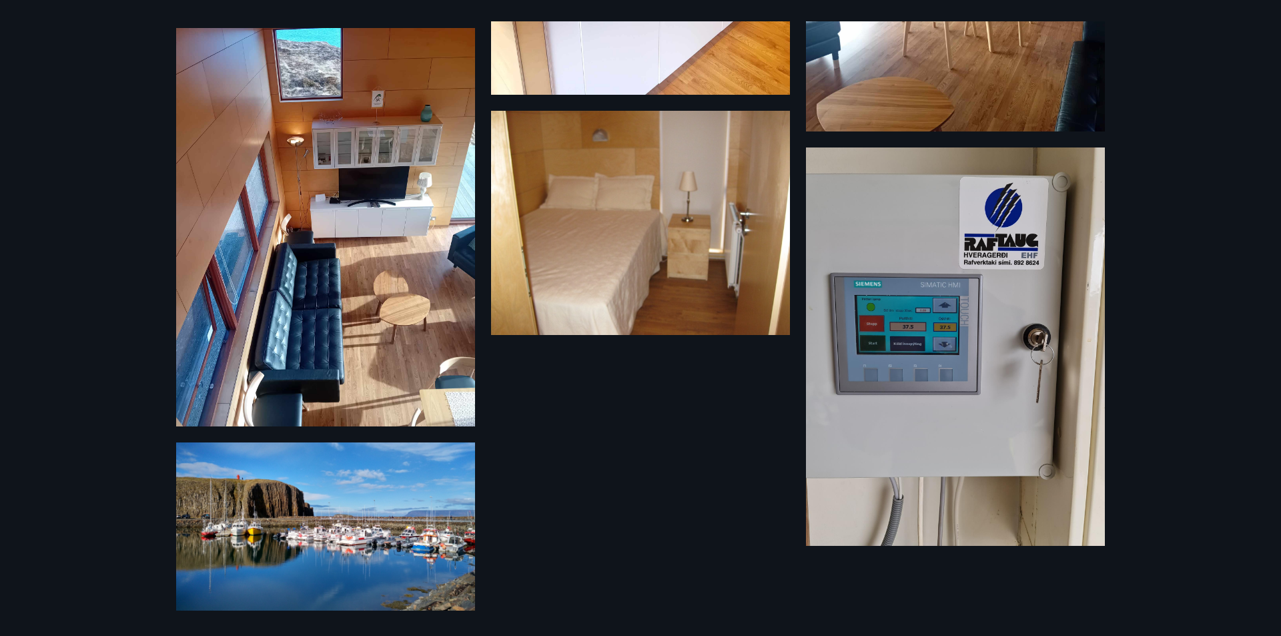
click at [326, 524] on img at bounding box center [325, 526] width 299 height 168
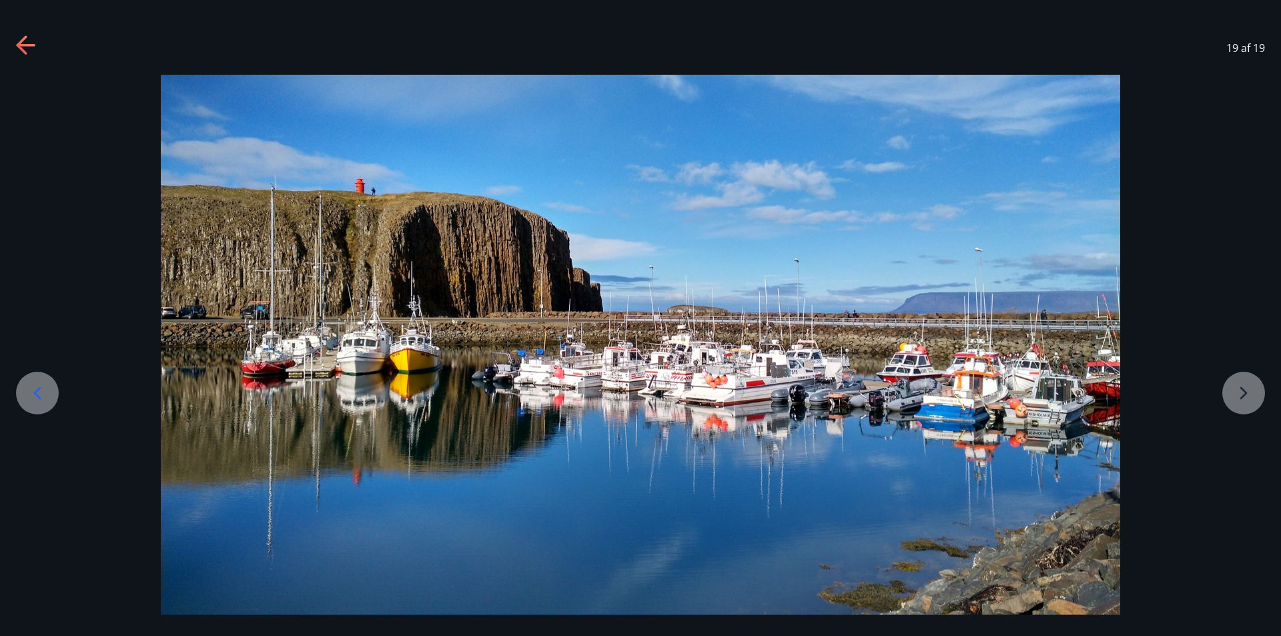
click at [37, 383] on icon at bounding box center [37, 392] width 21 height 21
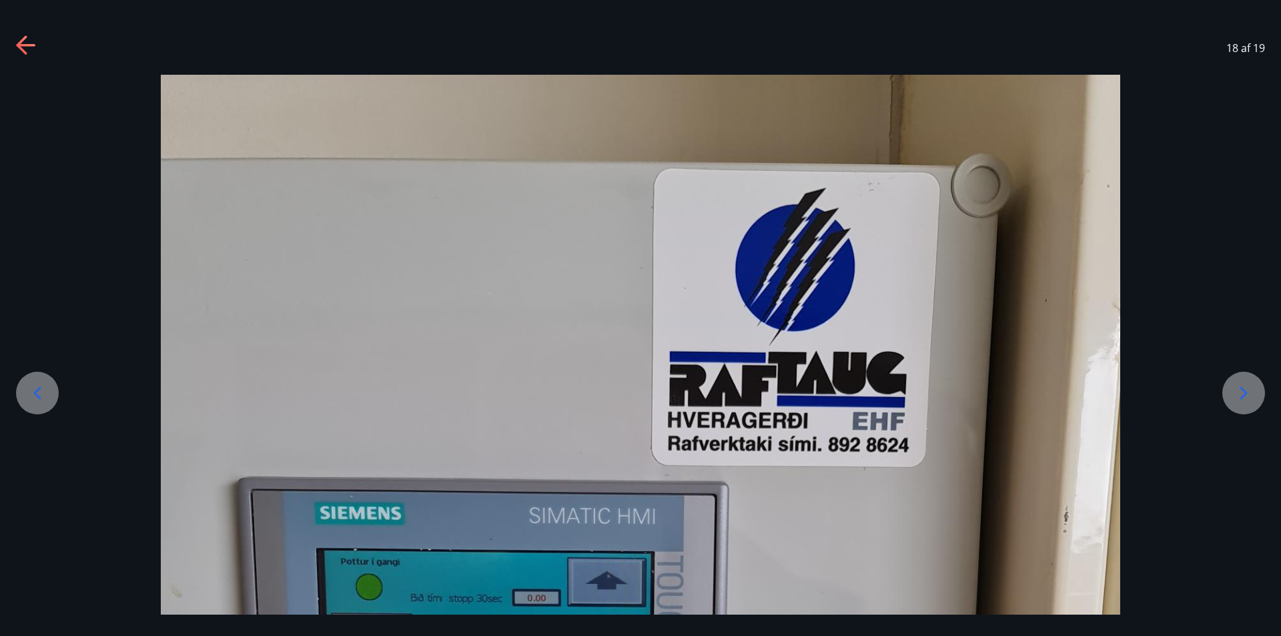
click at [1239, 388] on icon at bounding box center [1243, 392] width 21 height 21
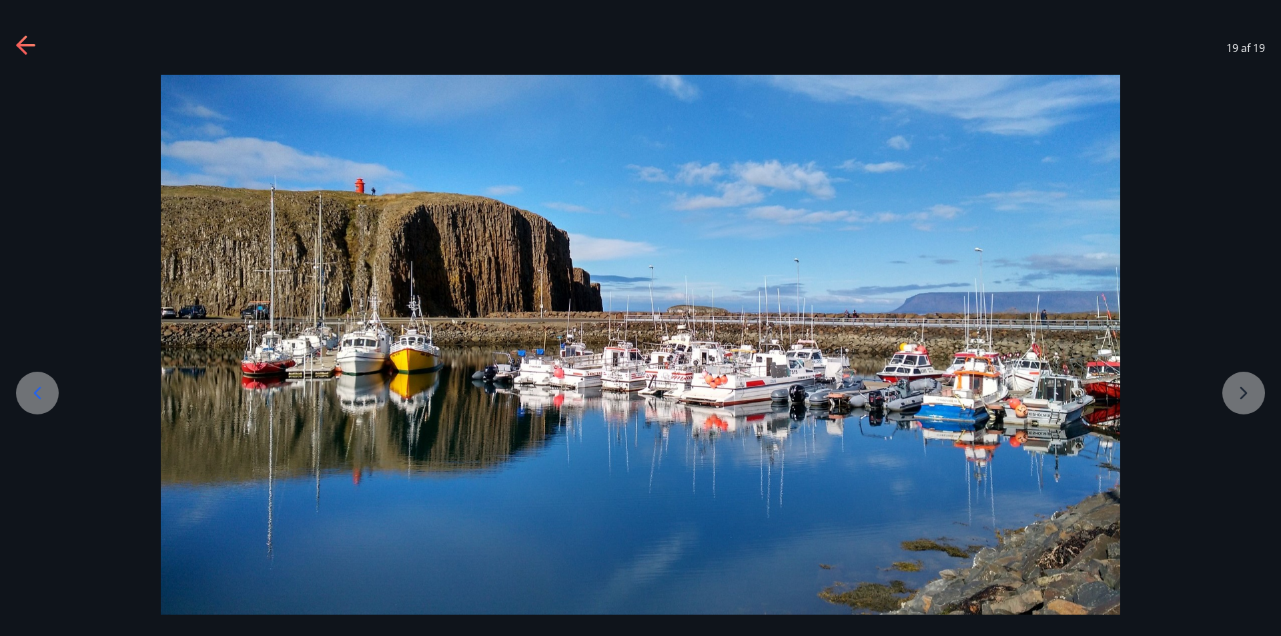
click at [35, 388] on icon at bounding box center [37, 392] width 21 height 21
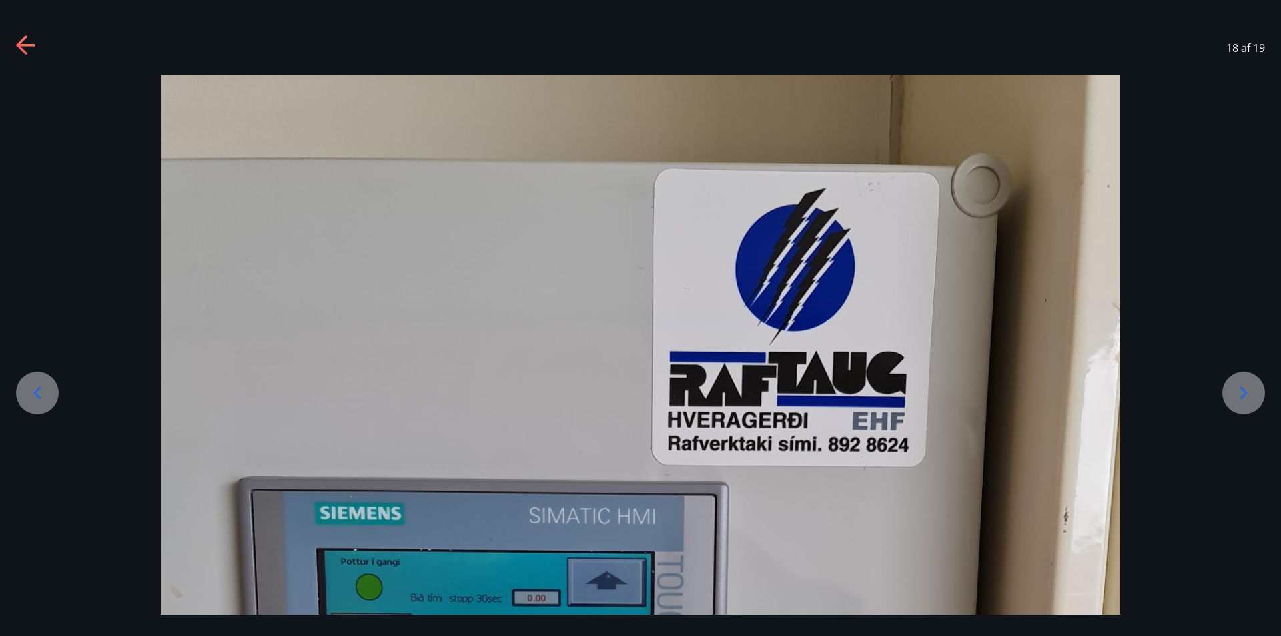
click at [35, 388] on icon at bounding box center [37, 392] width 21 height 21
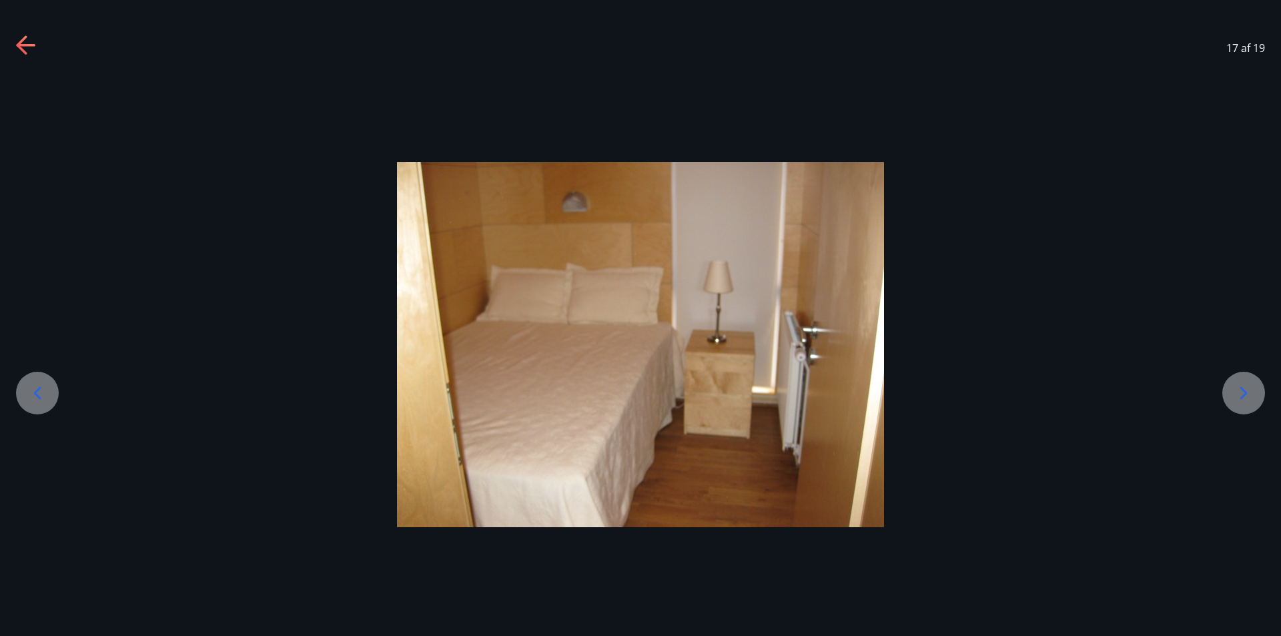
click at [35, 388] on icon at bounding box center [37, 392] width 21 height 21
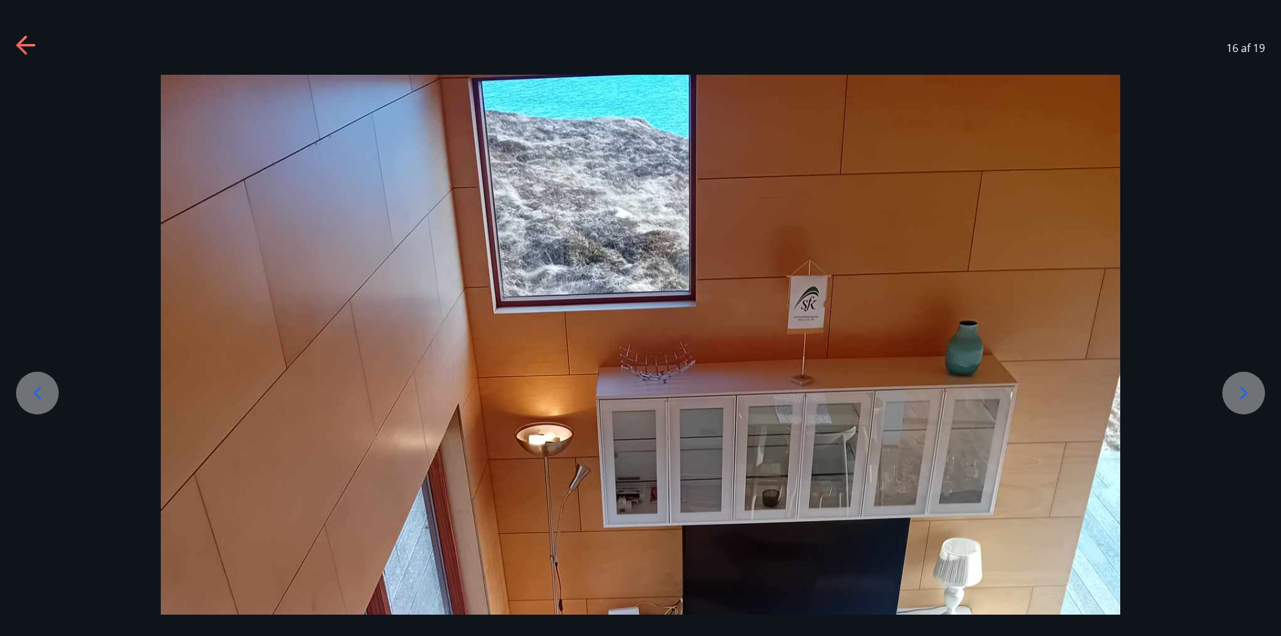
click at [35, 388] on icon at bounding box center [37, 392] width 21 height 21
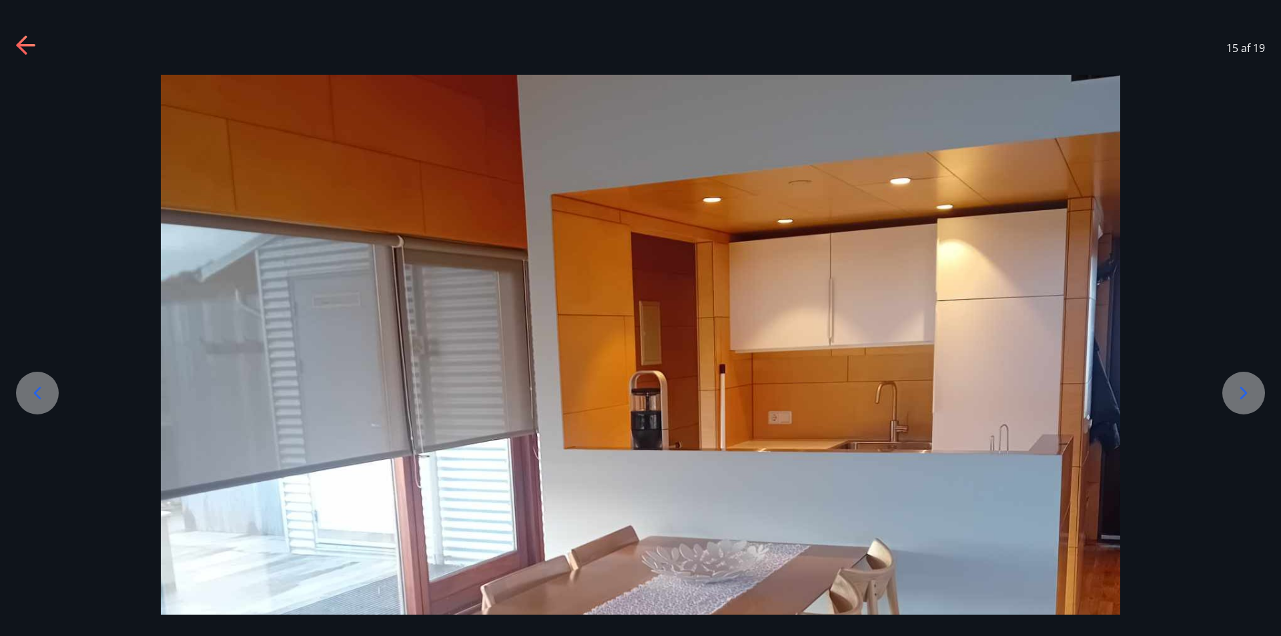
click at [35, 388] on icon at bounding box center [37, 392] width 21 height 21
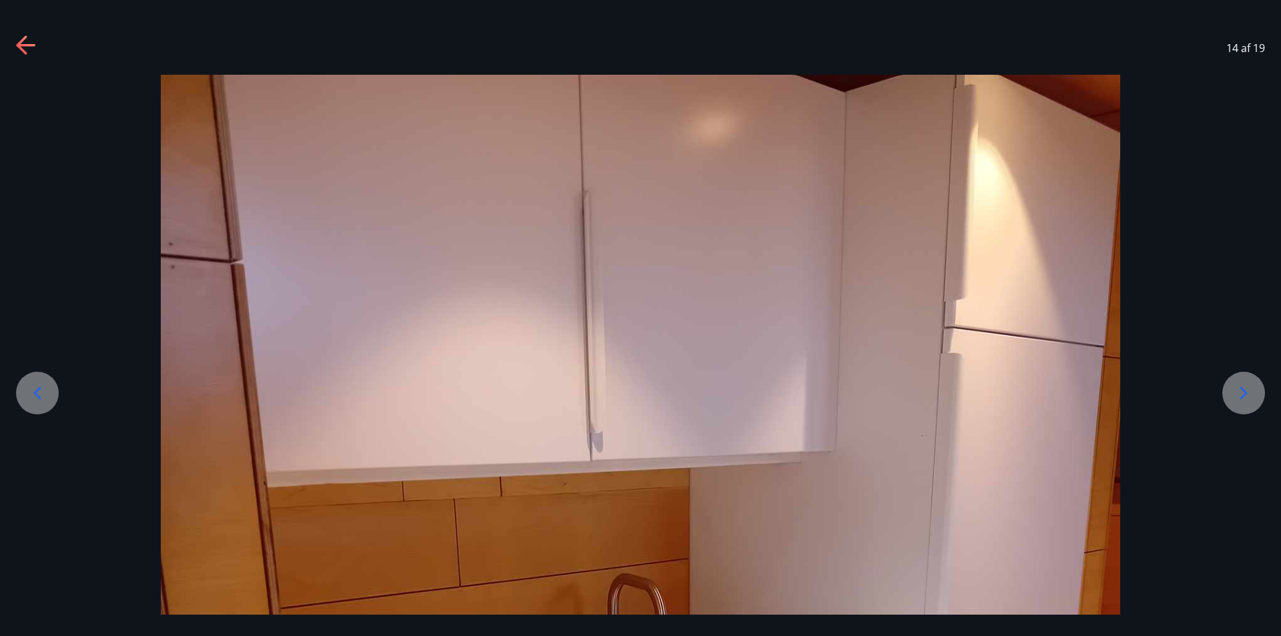
click at [35, 388] on icon at bounding box center [37, 392] width 21 height 21
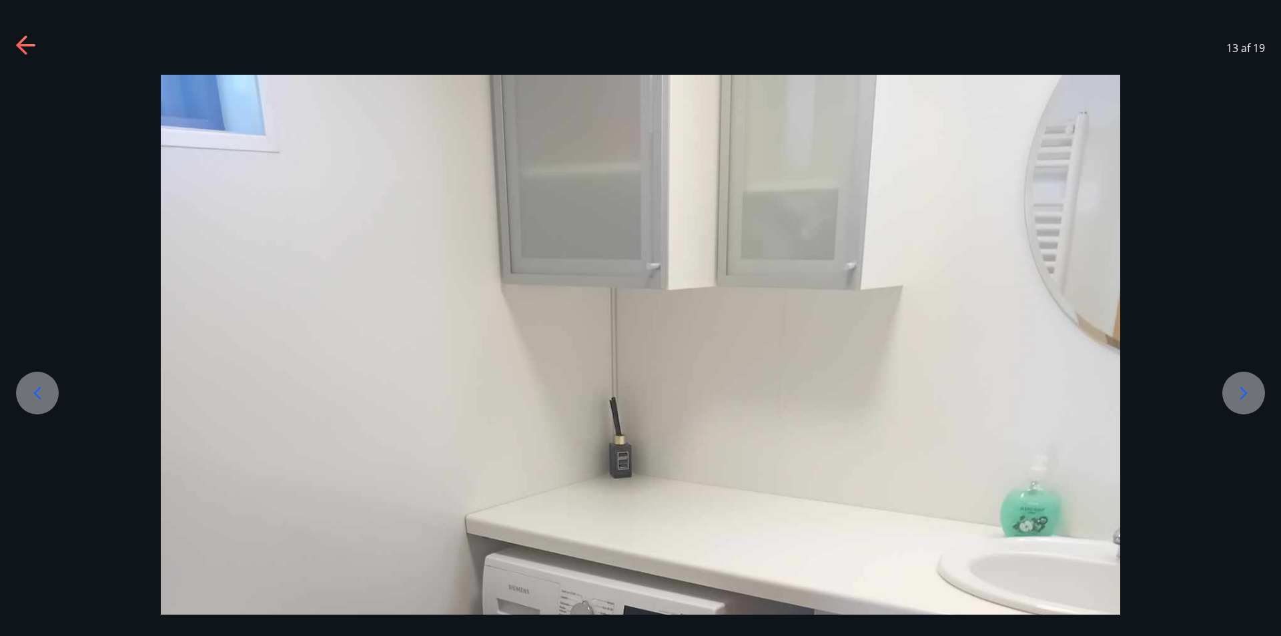
click at [35, 388] on icon at bounding box center [37, 392] width 21 height 21
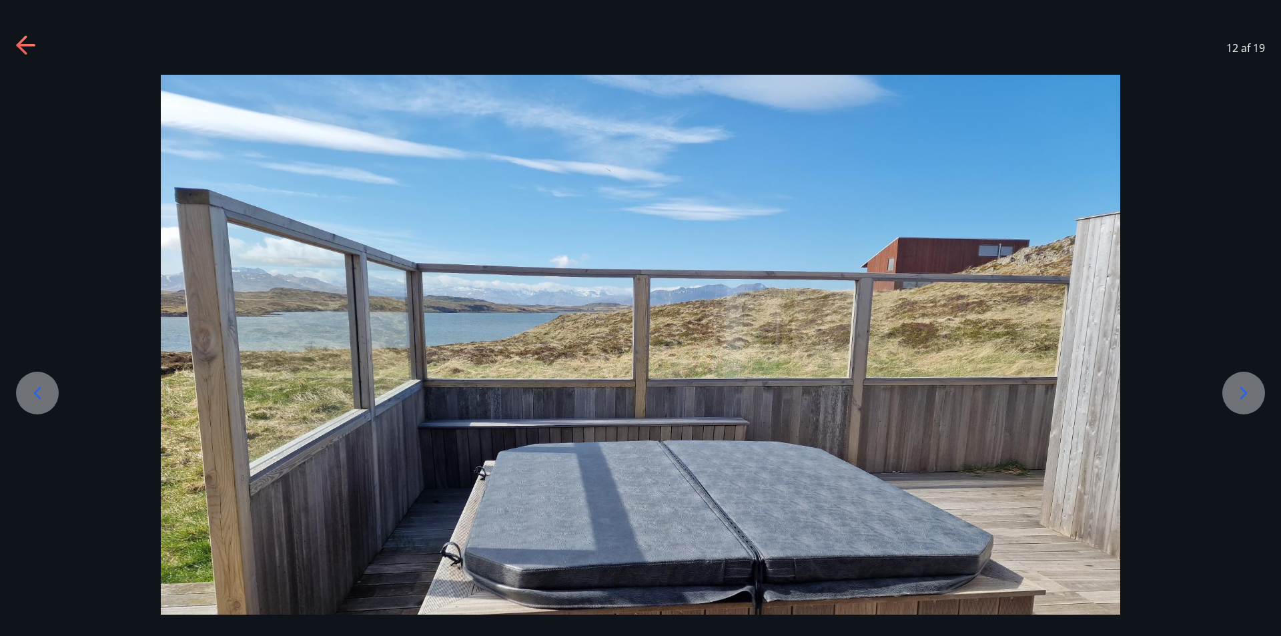
click at [35, 388] on icon at bounding box center [37, 392] width 21 height 21
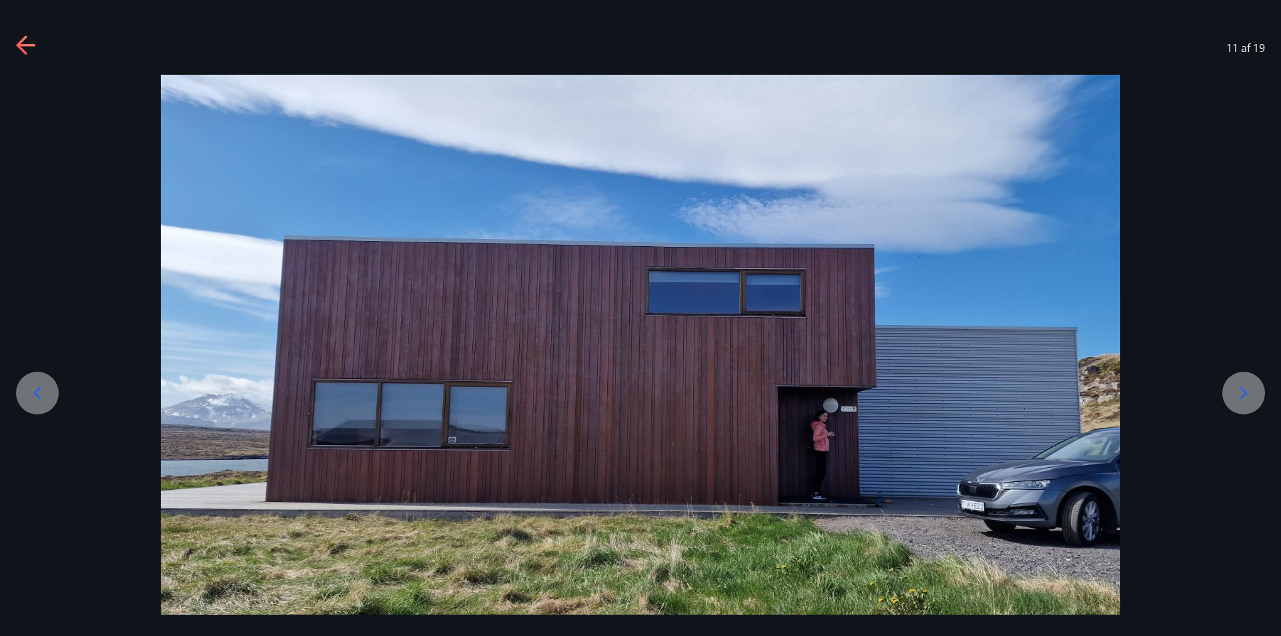
click at [35, 388] on icon at bounding box center [37, 392] width 21 height 21
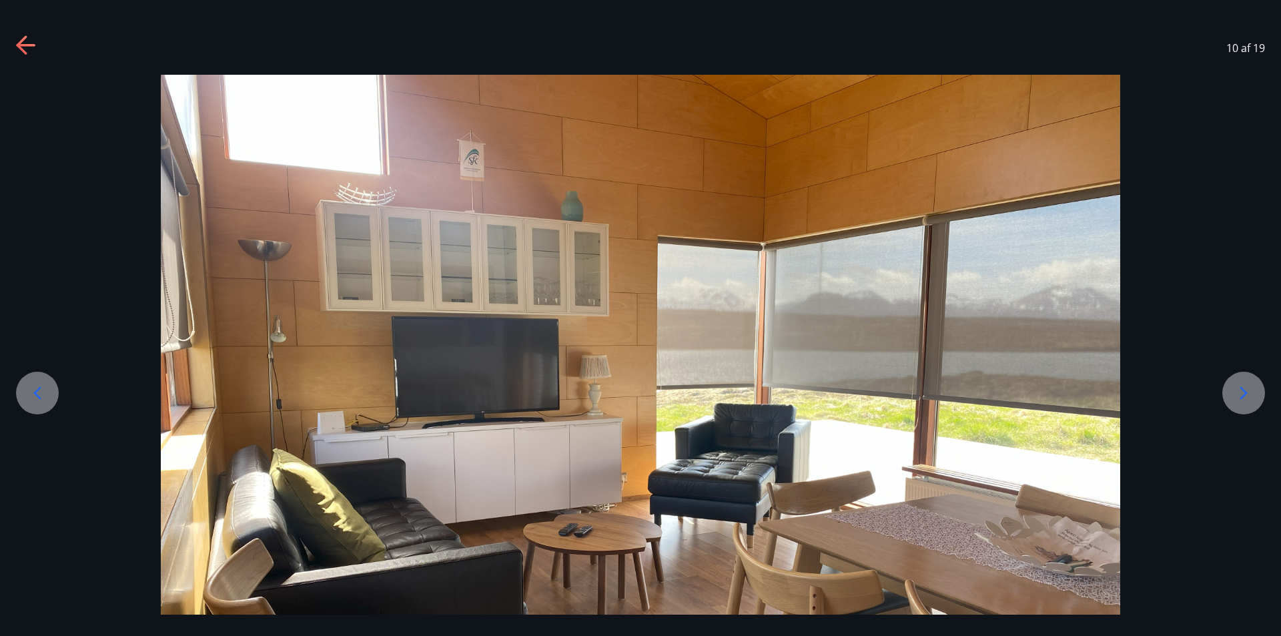
click at [35, 388] on icon at bounding box center [37, 392] width 21 height 21
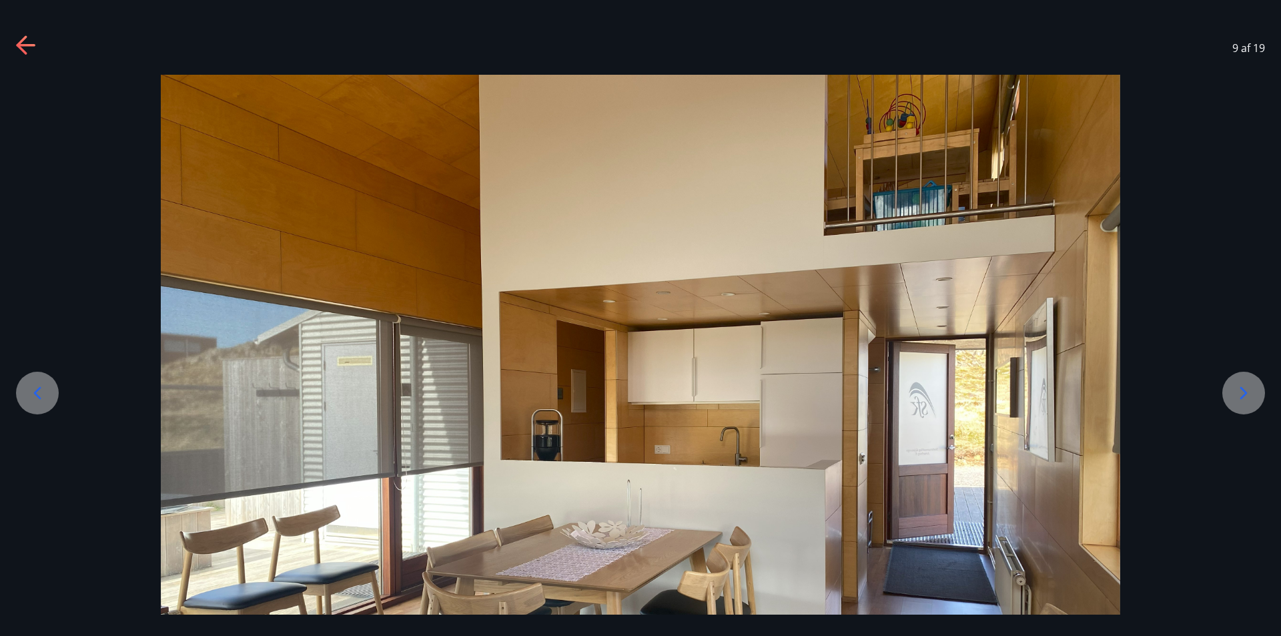
click at [35, 388] on icon at bounding box center [37, 392] width 21 height 21
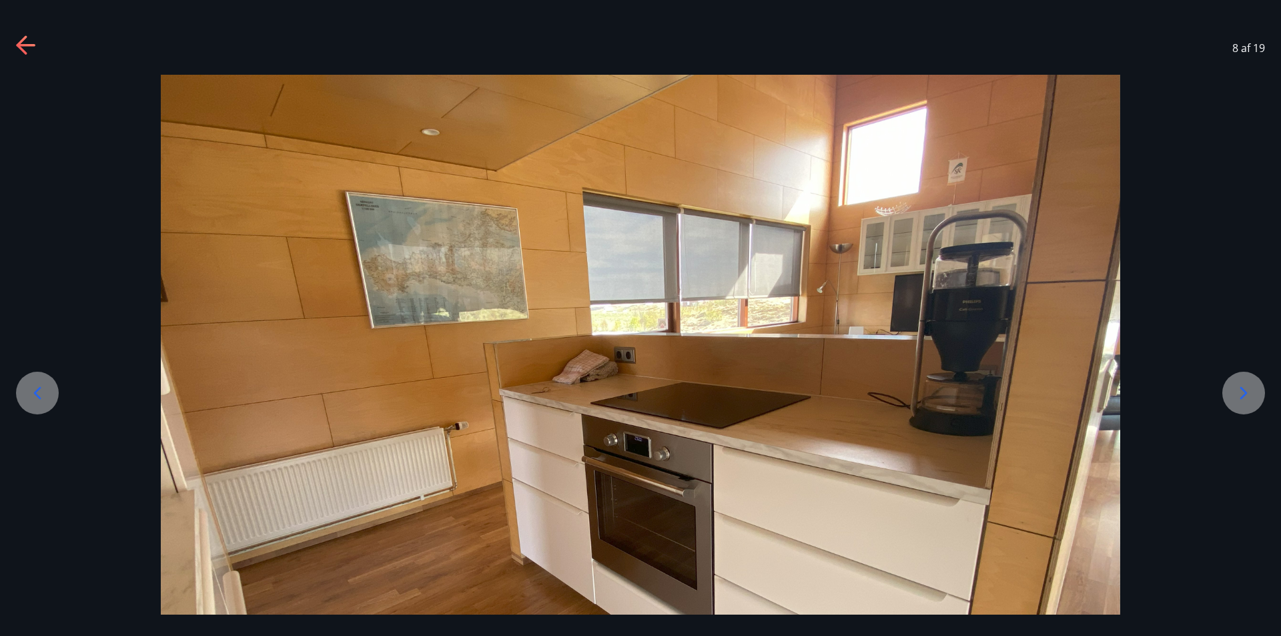
click at [35, 388] on icon at bounding box center [37, 392] width 21 height 21
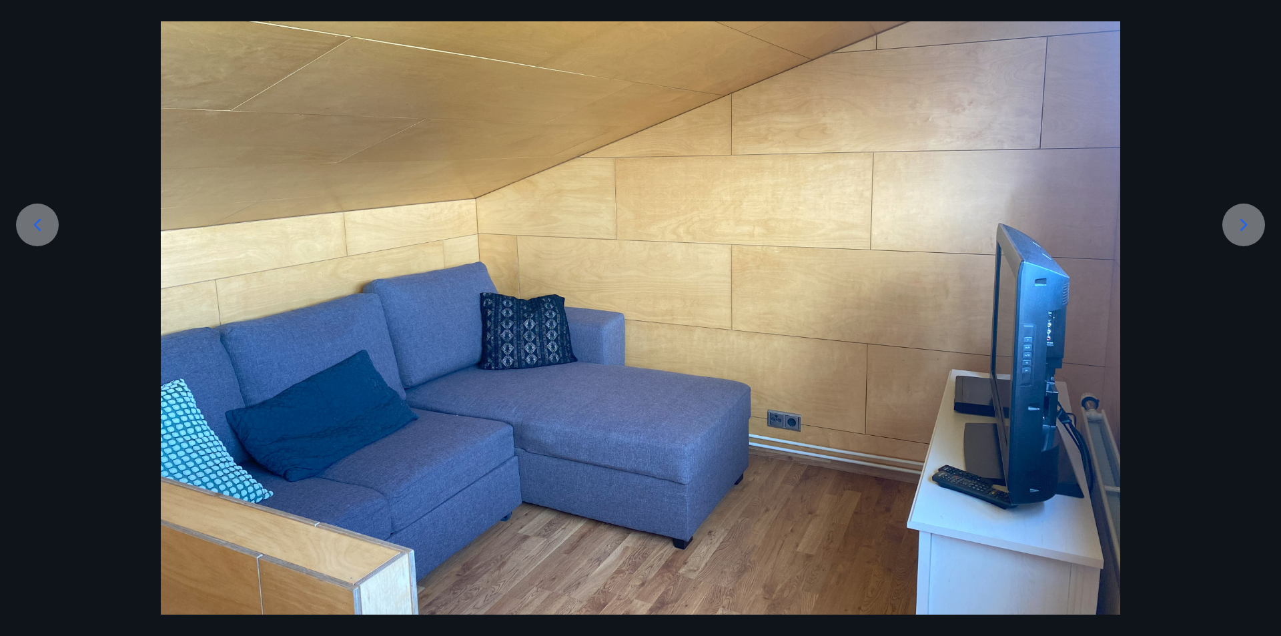
scroll to position [180, 0]
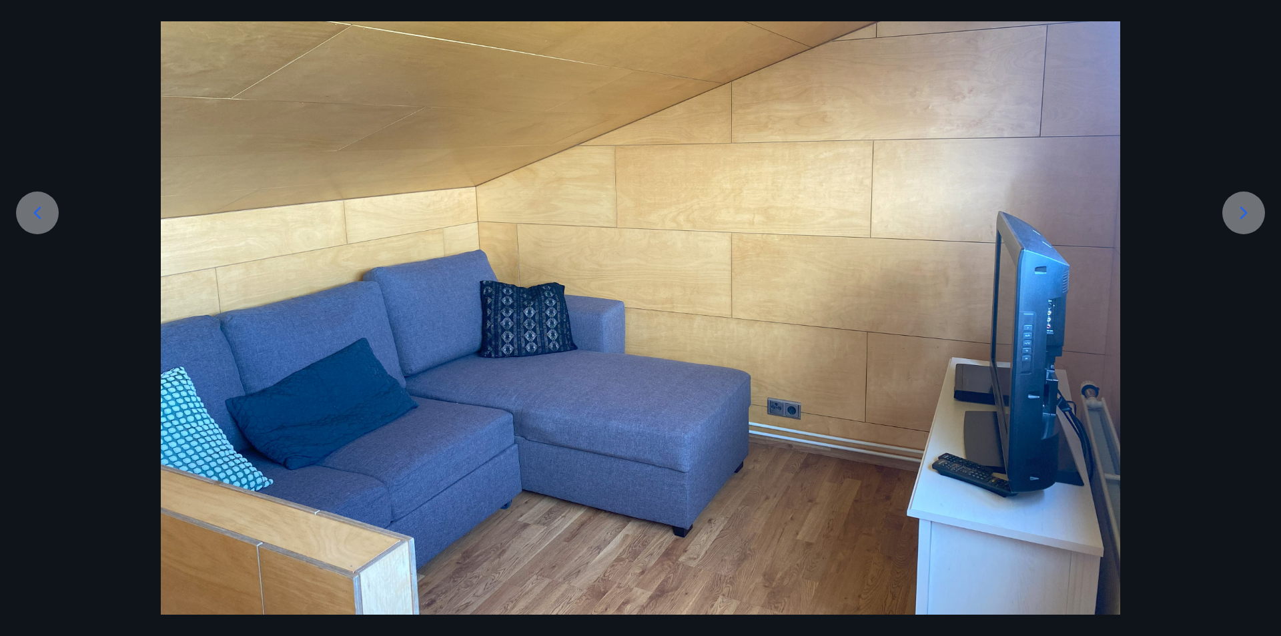
click at [37, 212] on icon at bounding box center [37, 212] width 21 height 21
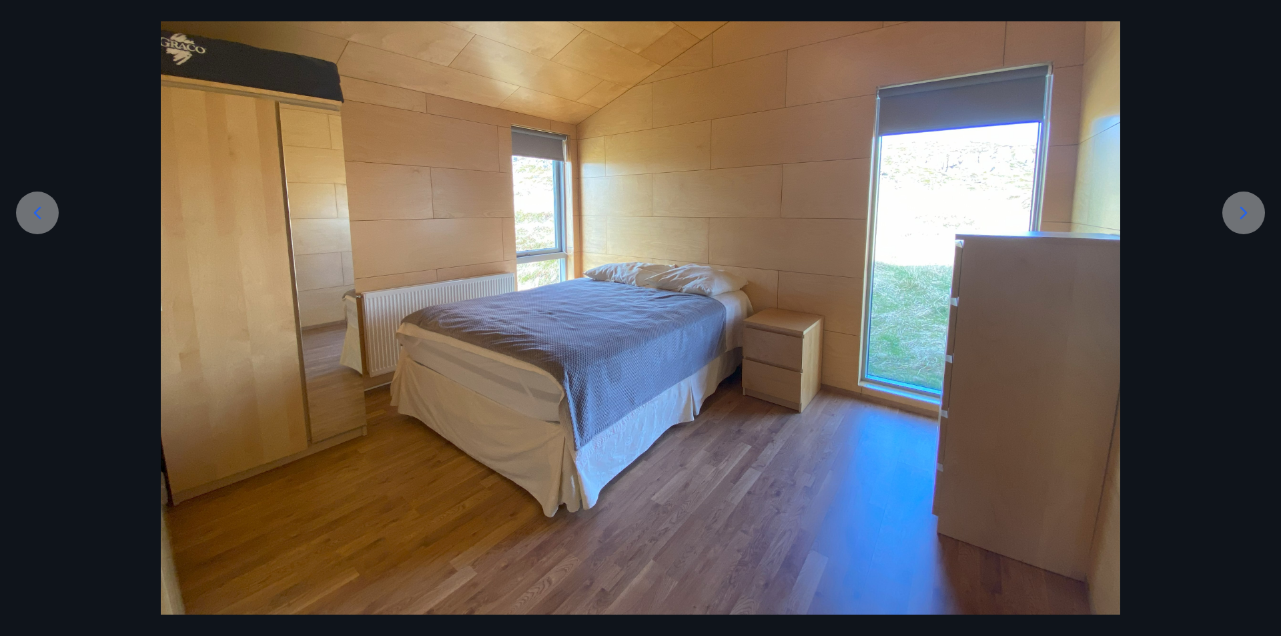
click at [37, 212] on icon at bounding box center [37, 212] width 21 height 21
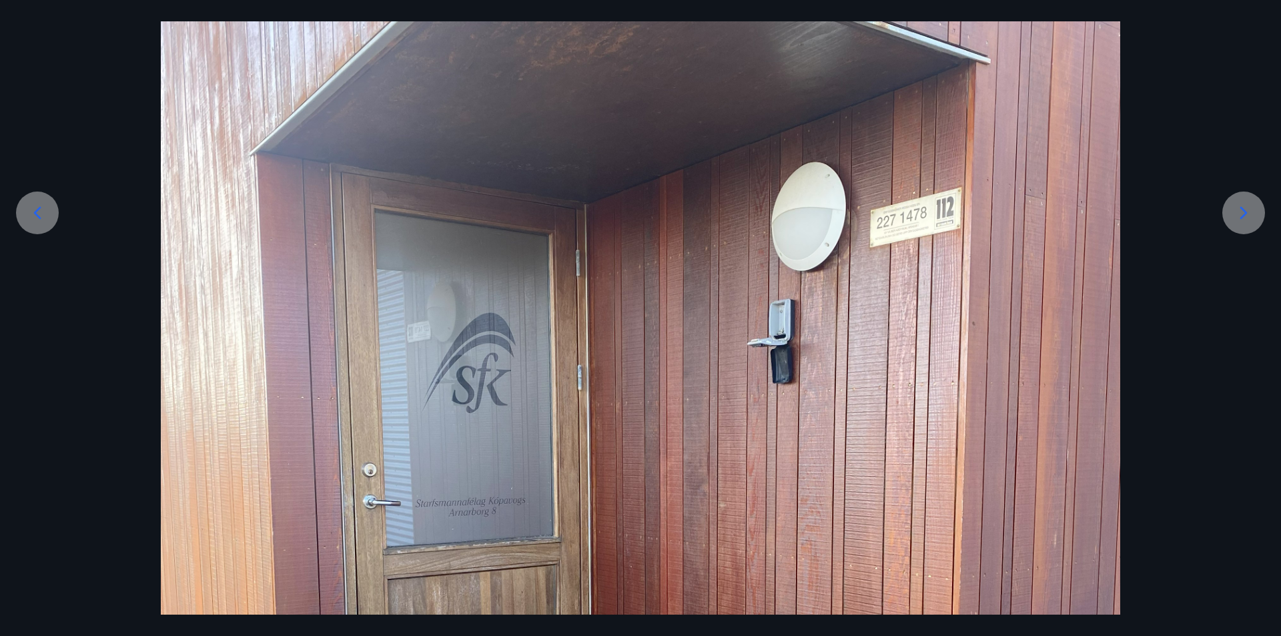
click at [37, 212] on icon at bounding box center [37, 212] width 21 height 21
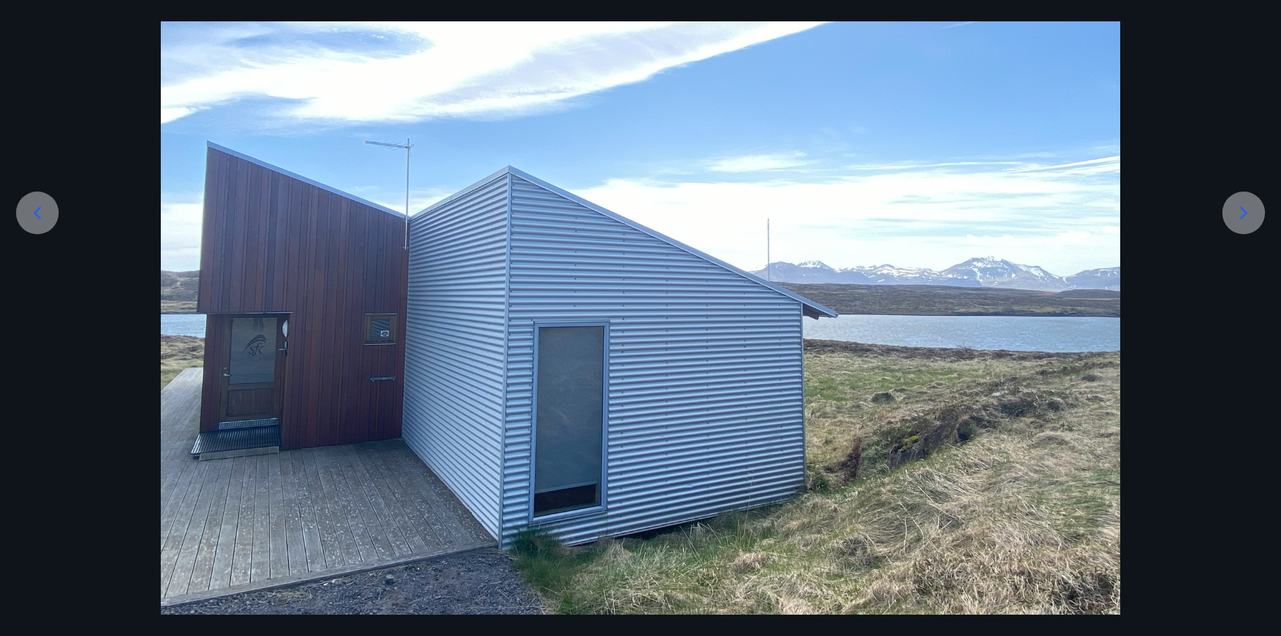
click at [37, 212] on icon at bounding box center [37, 212] width 21 height 21
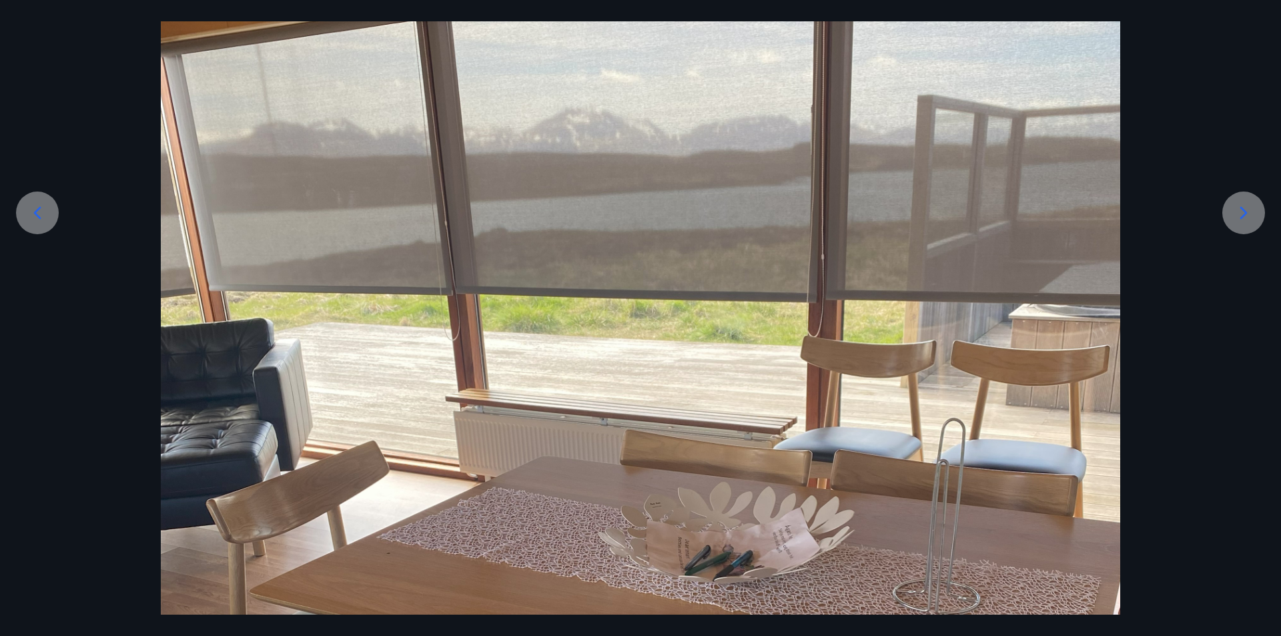
click at [37, 212] on icon at bounding box center [37, 212] width 21 height 21
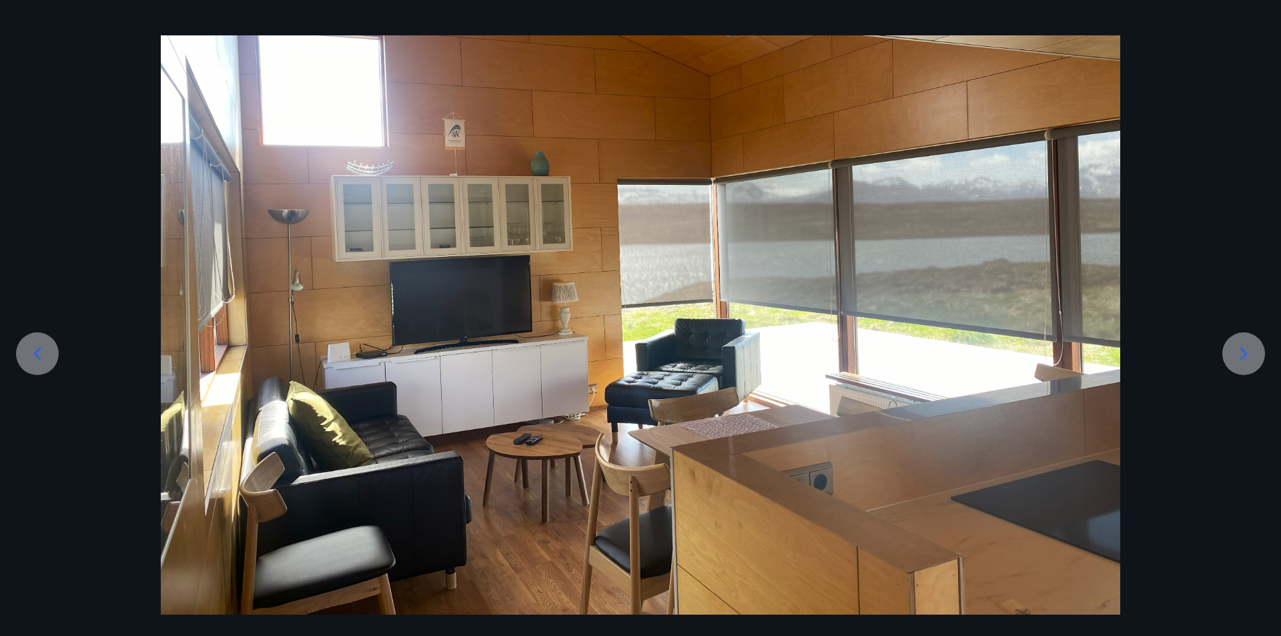
scroll to position [39, 0]
click at [1243, 351] on icon at bounding box center [1244, 353] width 7 height 13
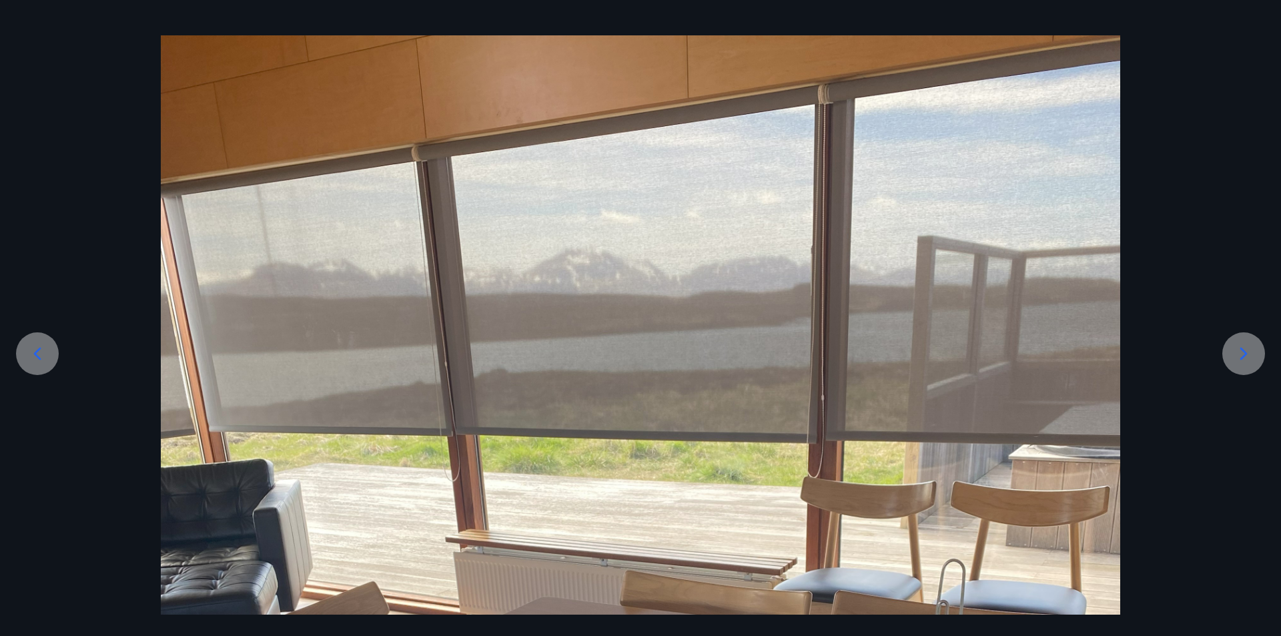
scroll to position [180, 0]
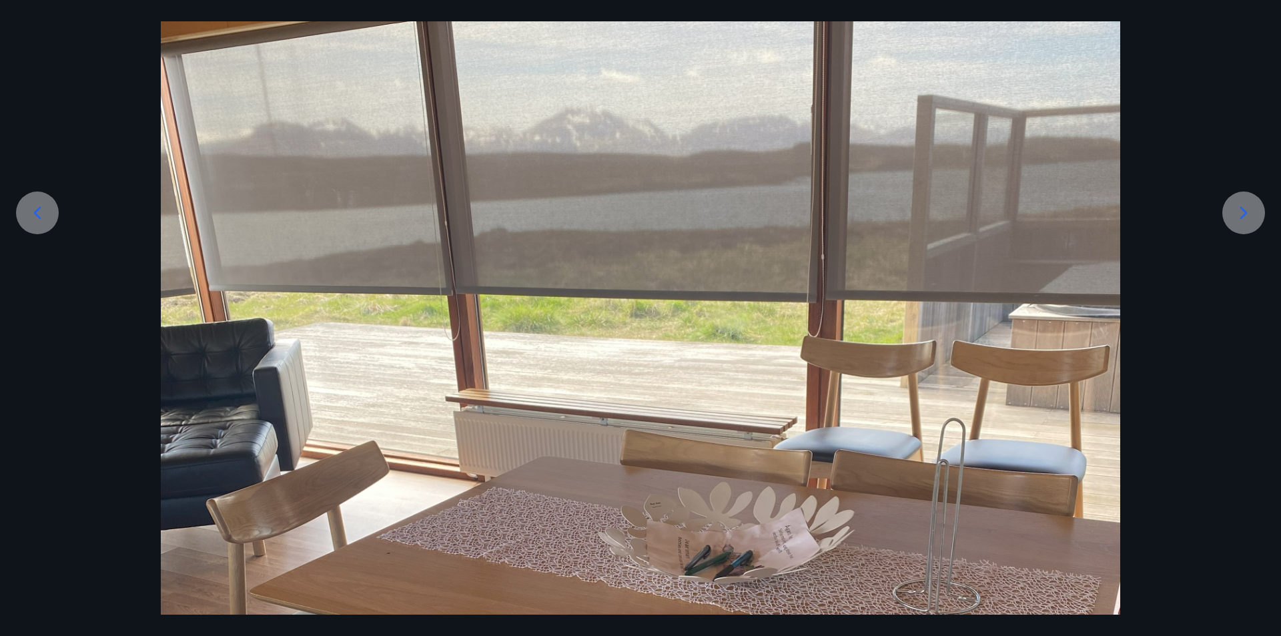
click at [1243, 351] on div at bounding box center [640, 534] width 1281 height 1279
click at [1244, 211] on icon at bounding box center [1244, 212] width 7 height 13
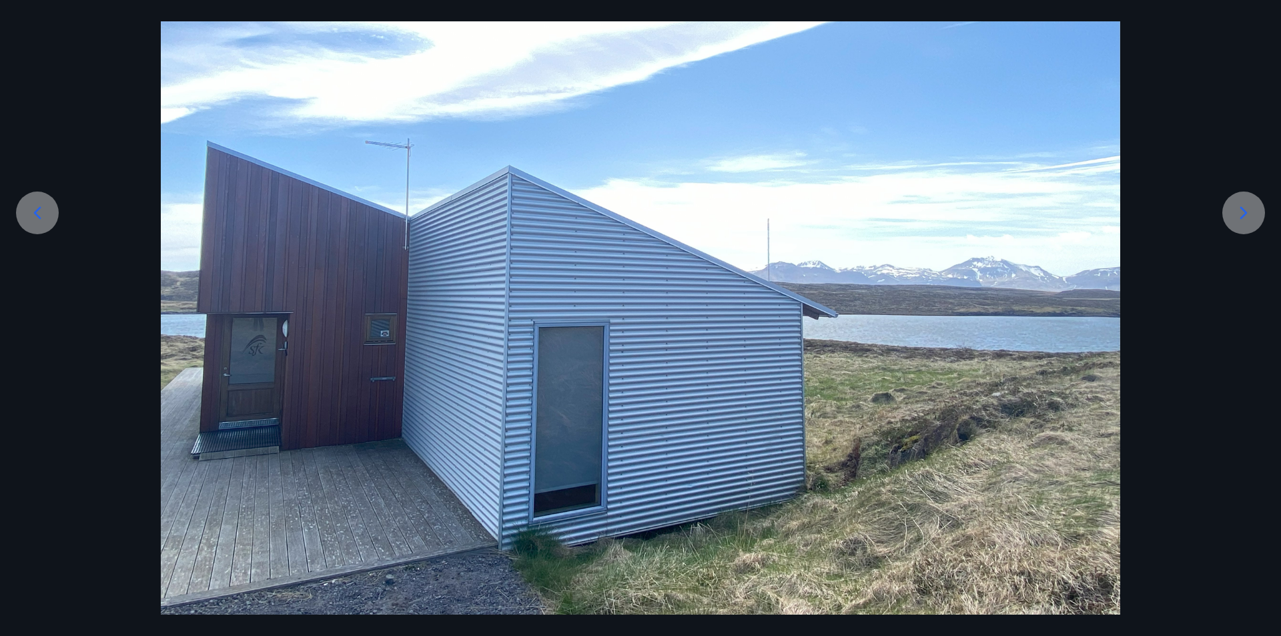
click at [1244, 211] on icon at bounding box center [1244, 212] width 7 height 13
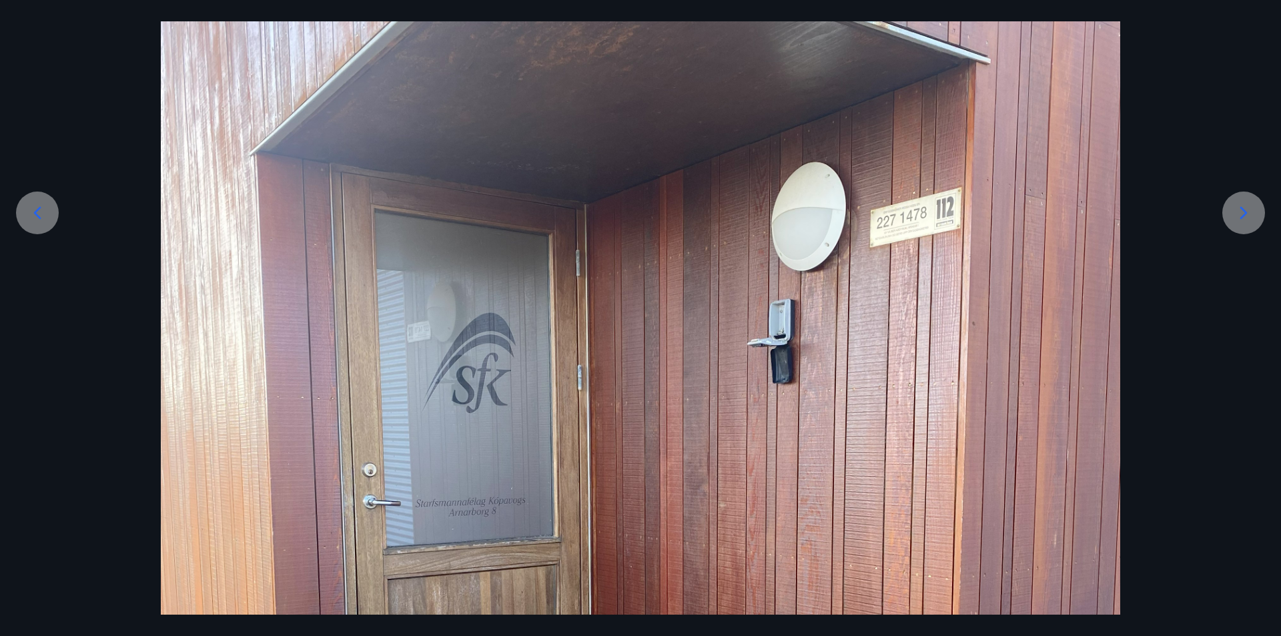
click at [1244, 211] on icon at bounding box center [1244, 212] width 7 height 13
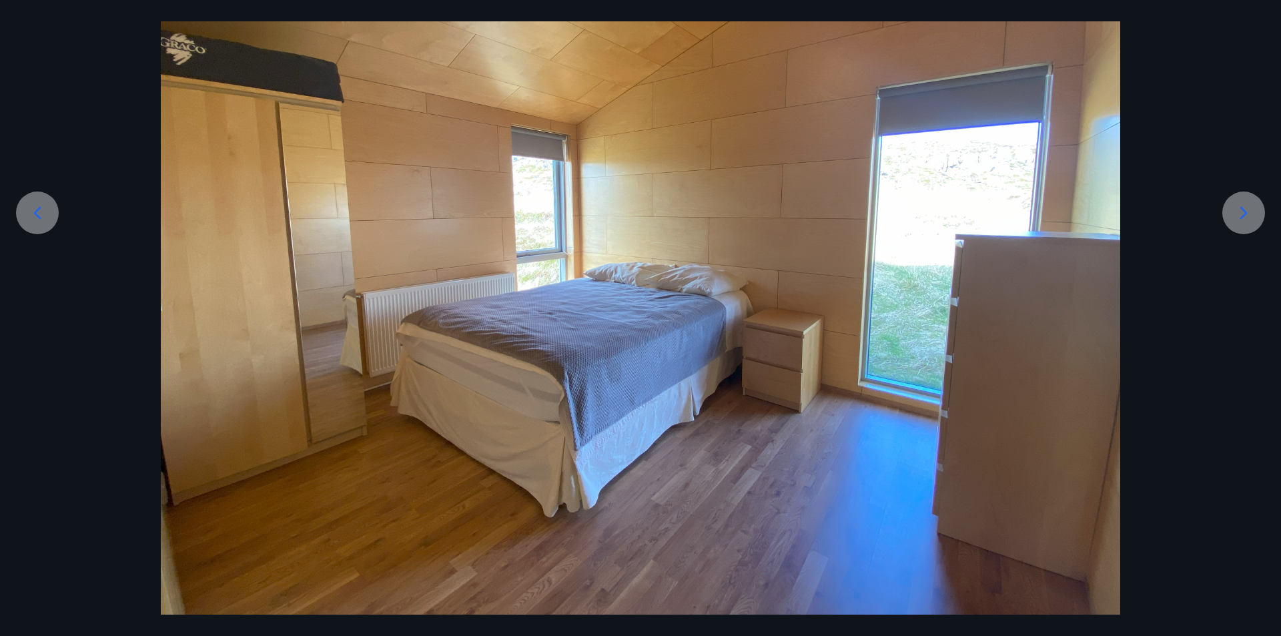
click at [49, 210] on div at bounding box center [37, 213] width 43 height 43
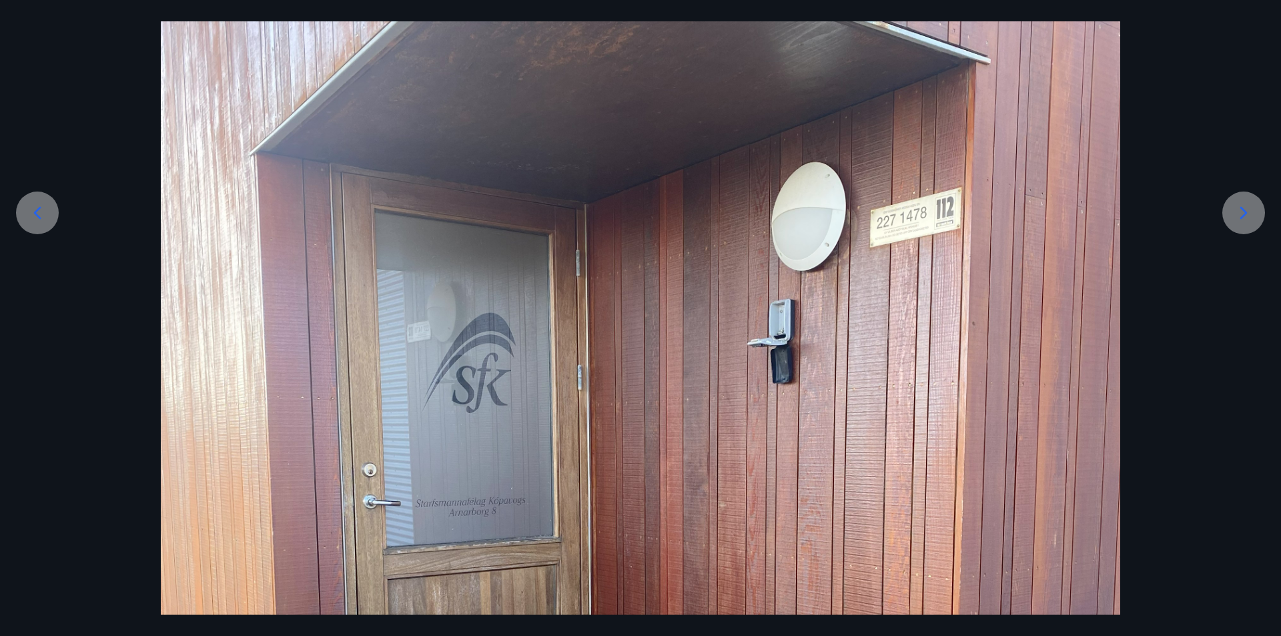
click at [1241, 212] on icon at bounding box center [1243, 212] width 21 height 21
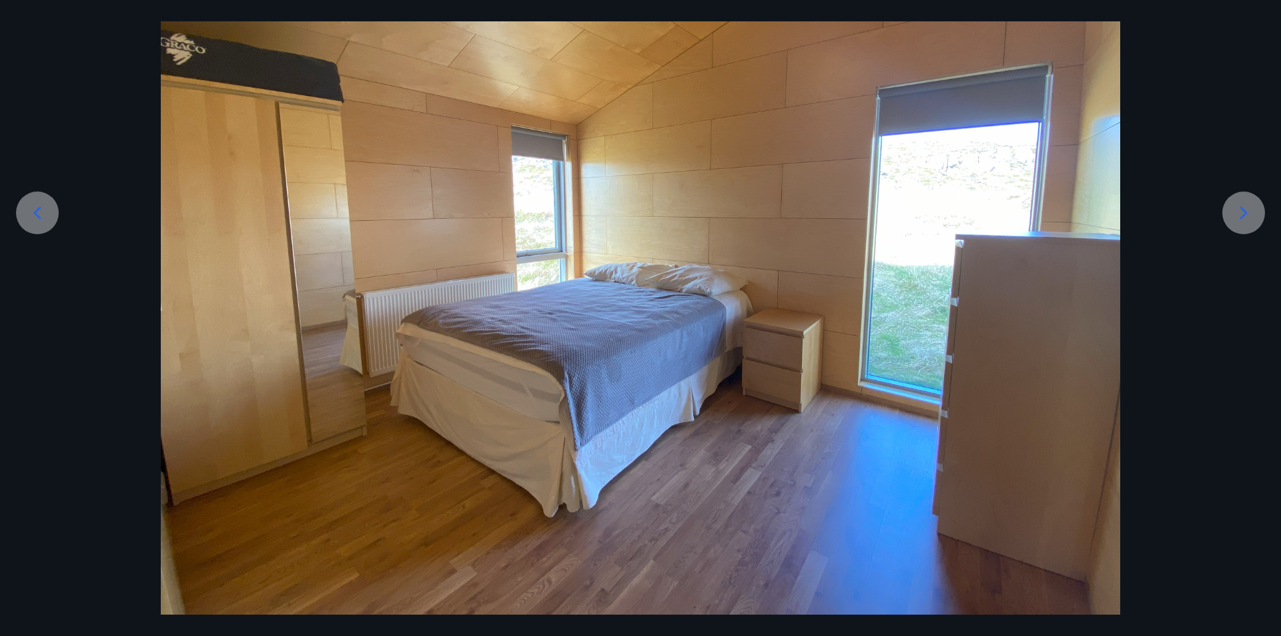
click at [1241, 212] on icon at bounding box center [1243, 212] width 21 height 21
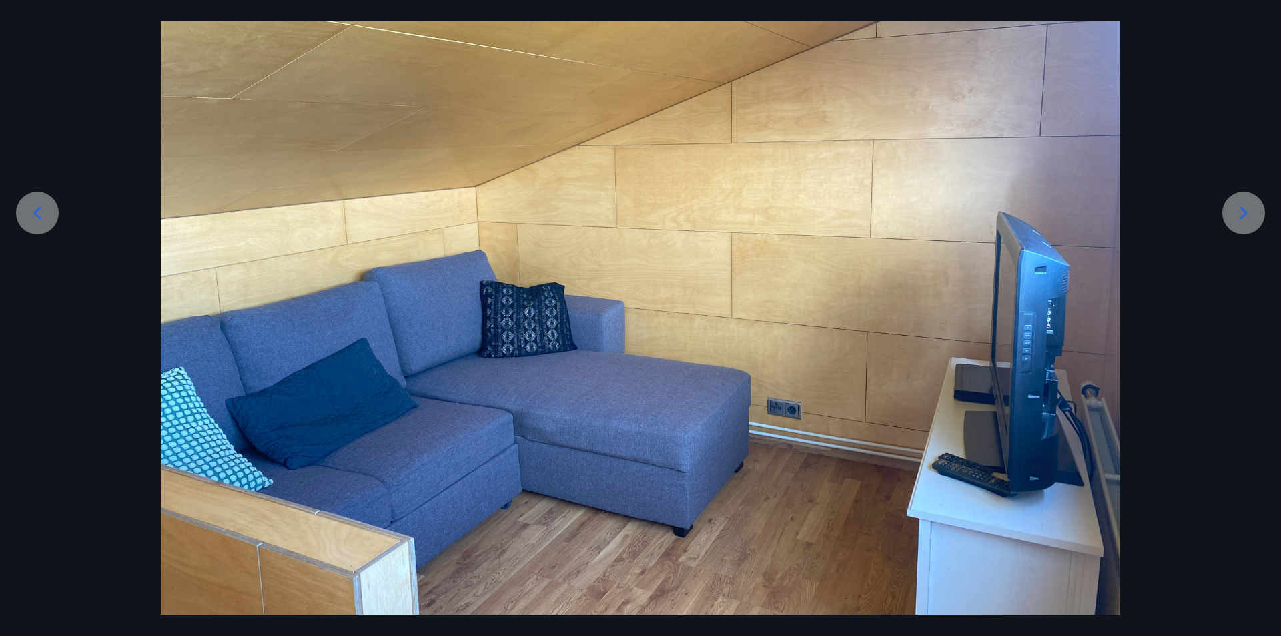
click at [1241, 212] on icon at bounding box center [1243, 212] width 21 height 21
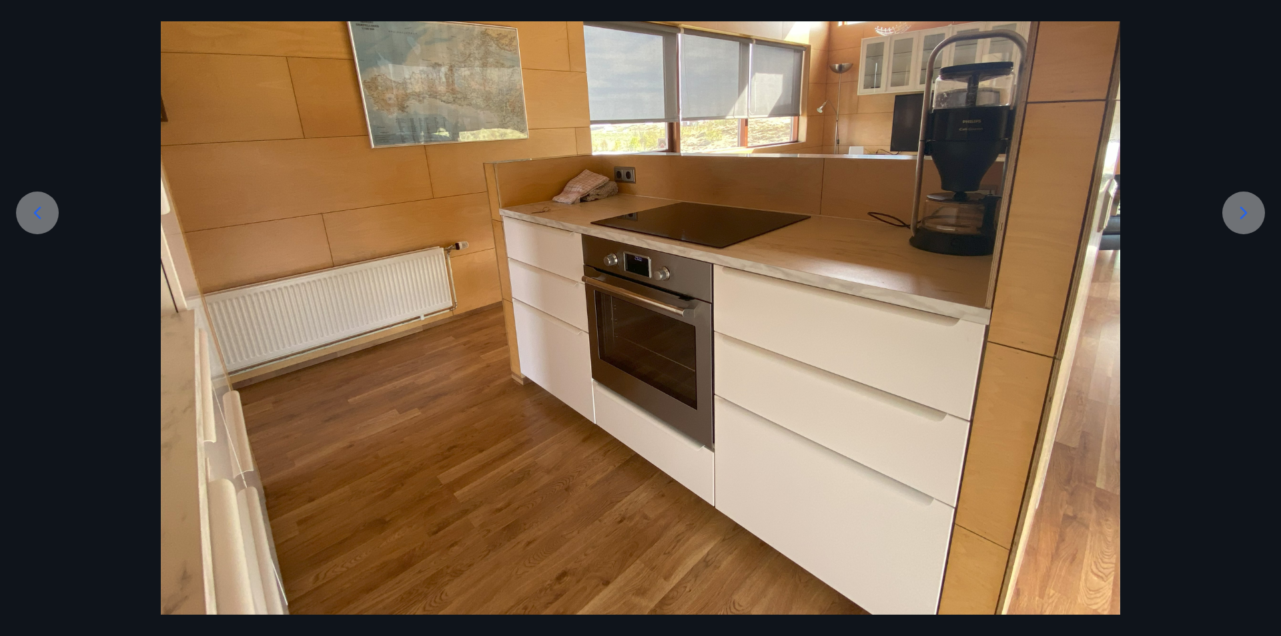
click at [1241, 212] on icon at bounding box center [1243, 212] width 21 height 21
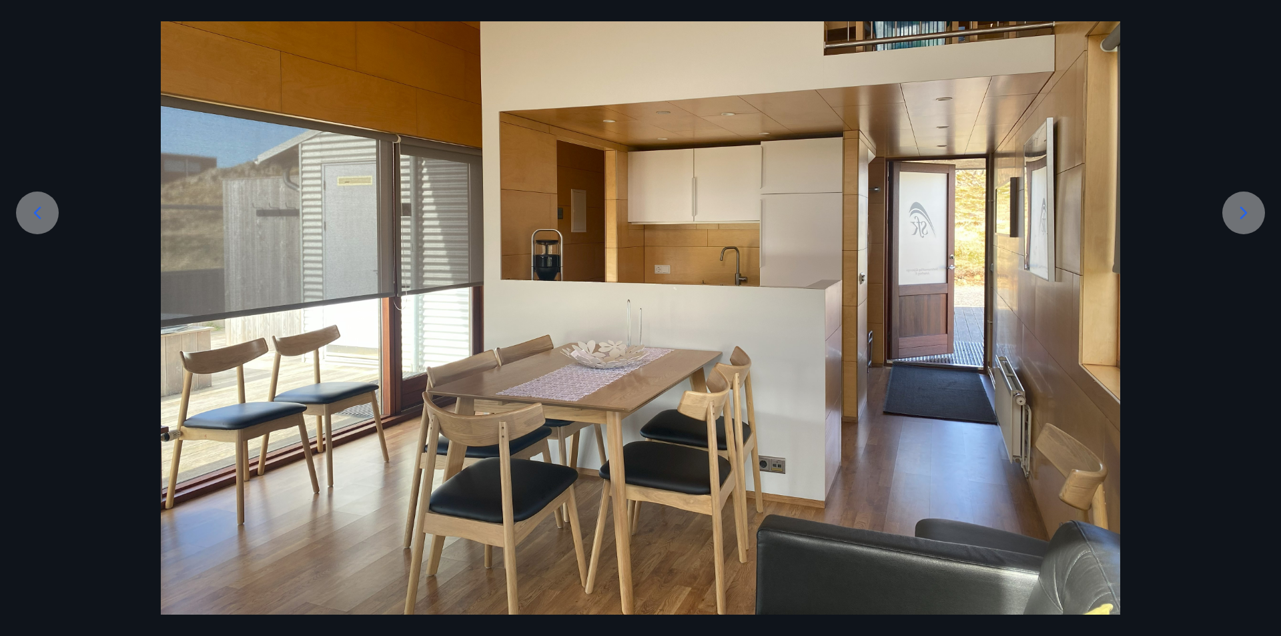
click at [1241, 212] on icon at bounding box center [1243, 212] width 21 height 21
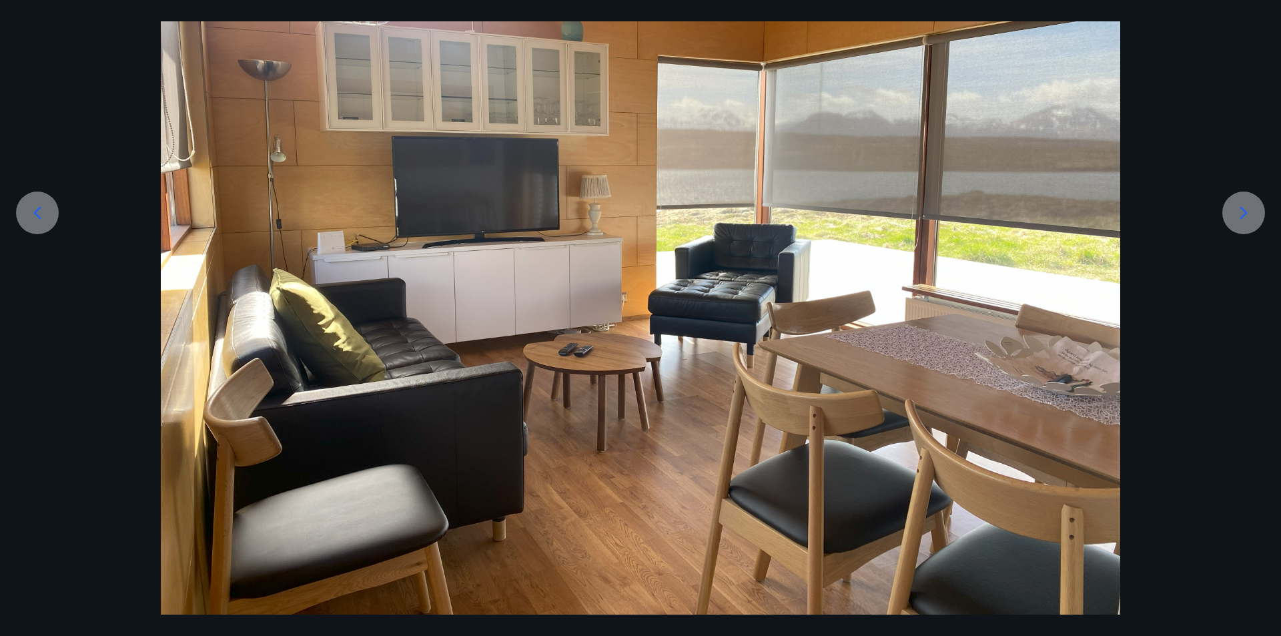
click at [1241, 212] on icon at bounding box center [1243, 212] width 21 height 21
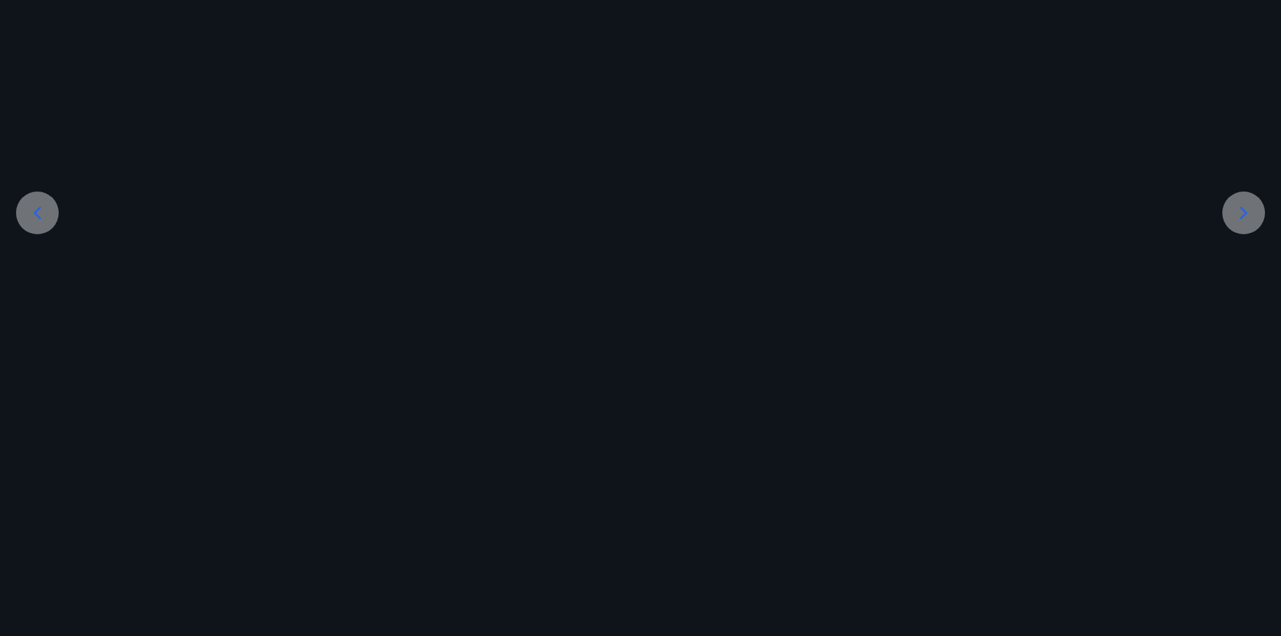
scroll to position [27, 0]
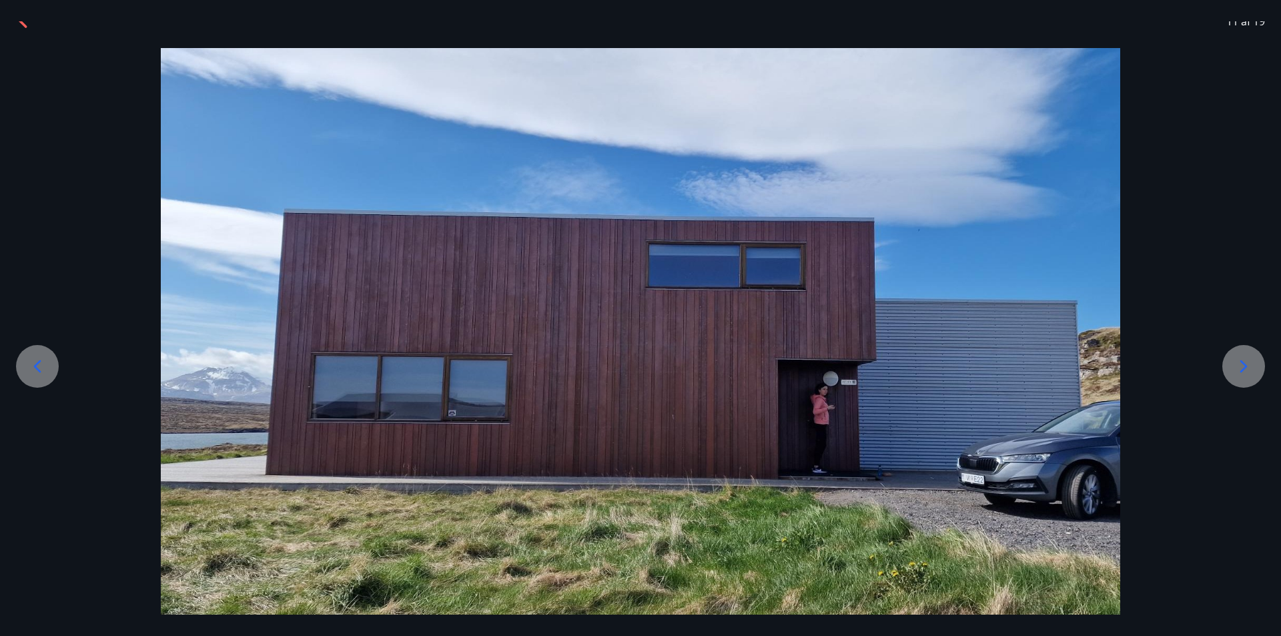
click at [1241, 212] on div at bounding box center [640, 331] width 1281 height 567
click at [1240, 366] on icon at bounding box center [1243, 366] width 21 height 21
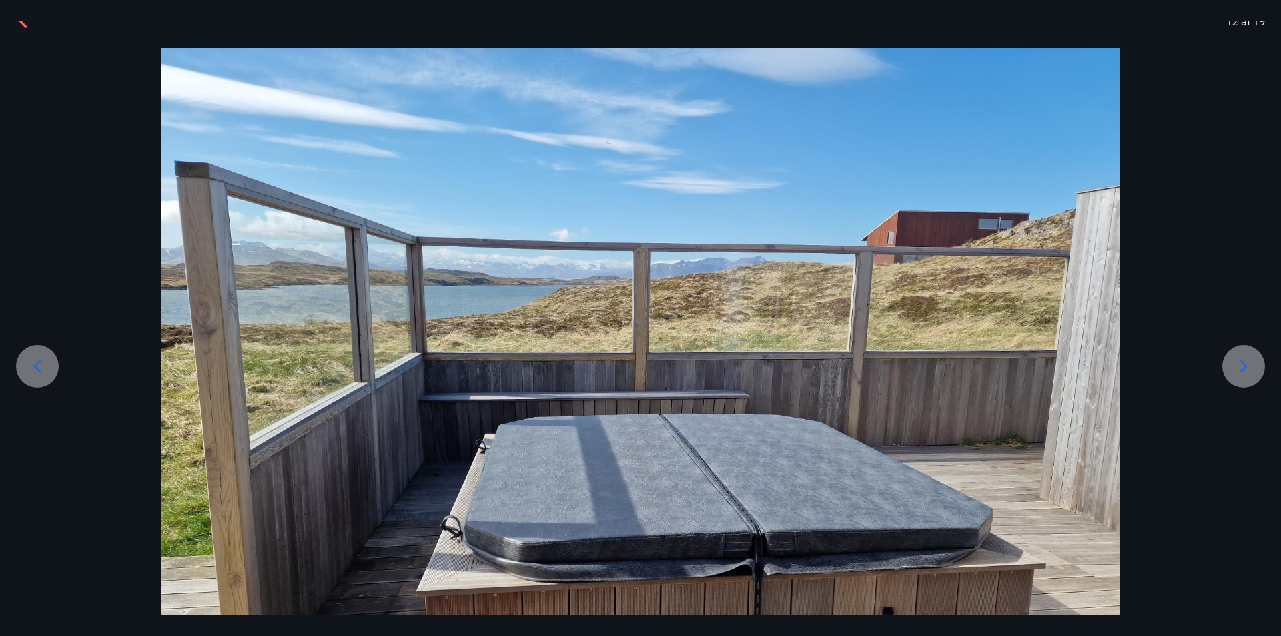
click at [1240, 366] on icon at bounding box center [1243, 366] width 21 height 21
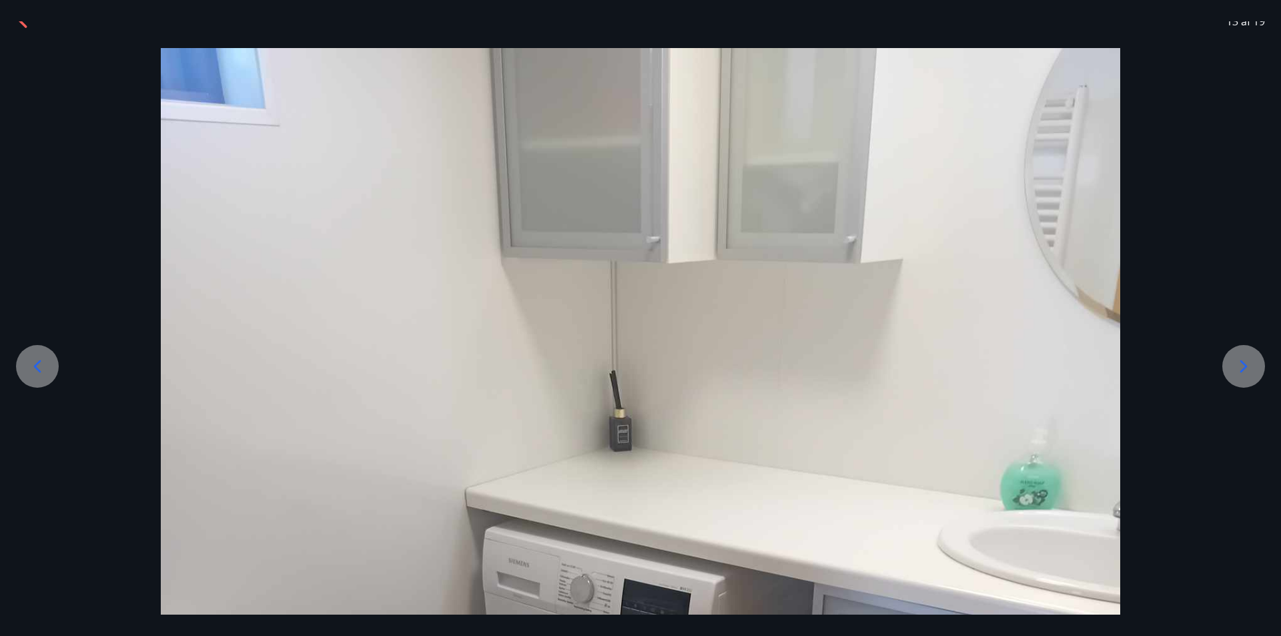
click at [1240, 366] on icon at bounding box center [1243, 366] width 21 height 21
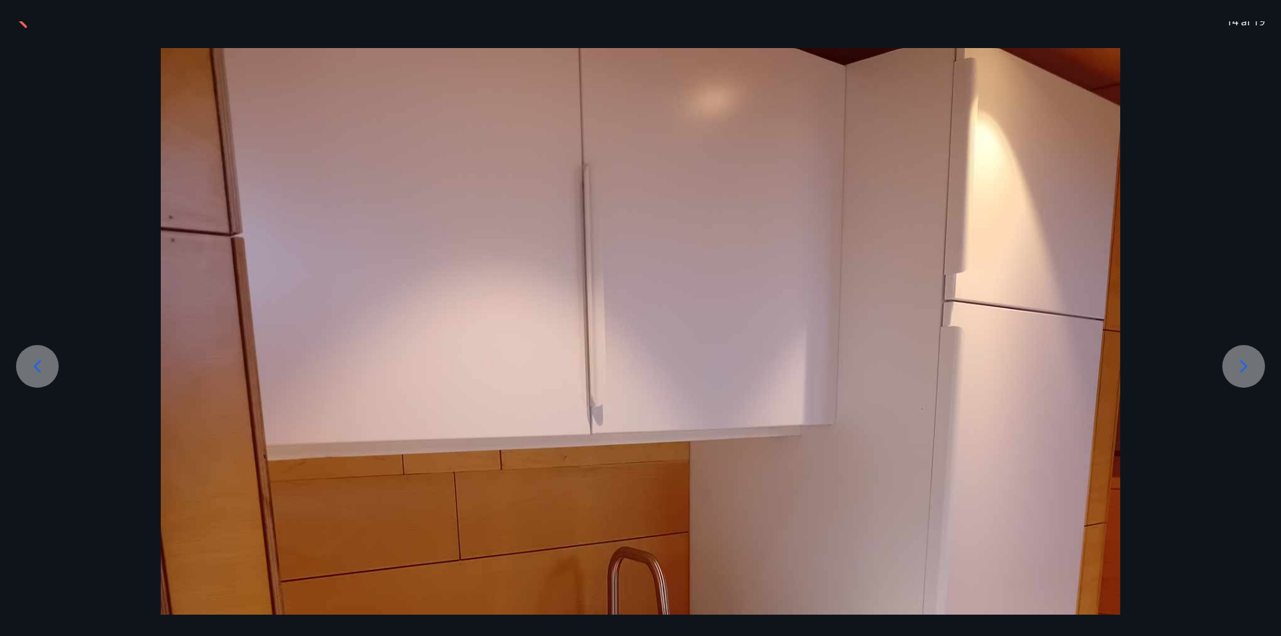
click at [1240, 366] on icon at bounding box center [1243, 366] width 21 height 21
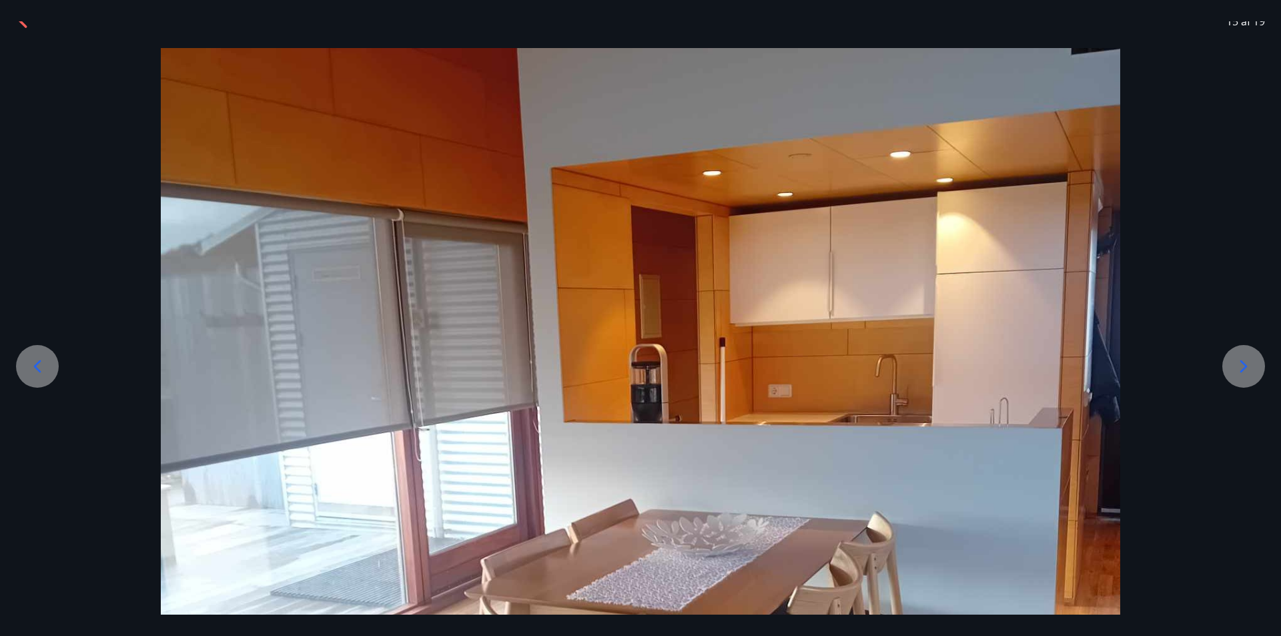
click at [1240, 366] on icon at bounding box center [1243, 366] width 21 height 21
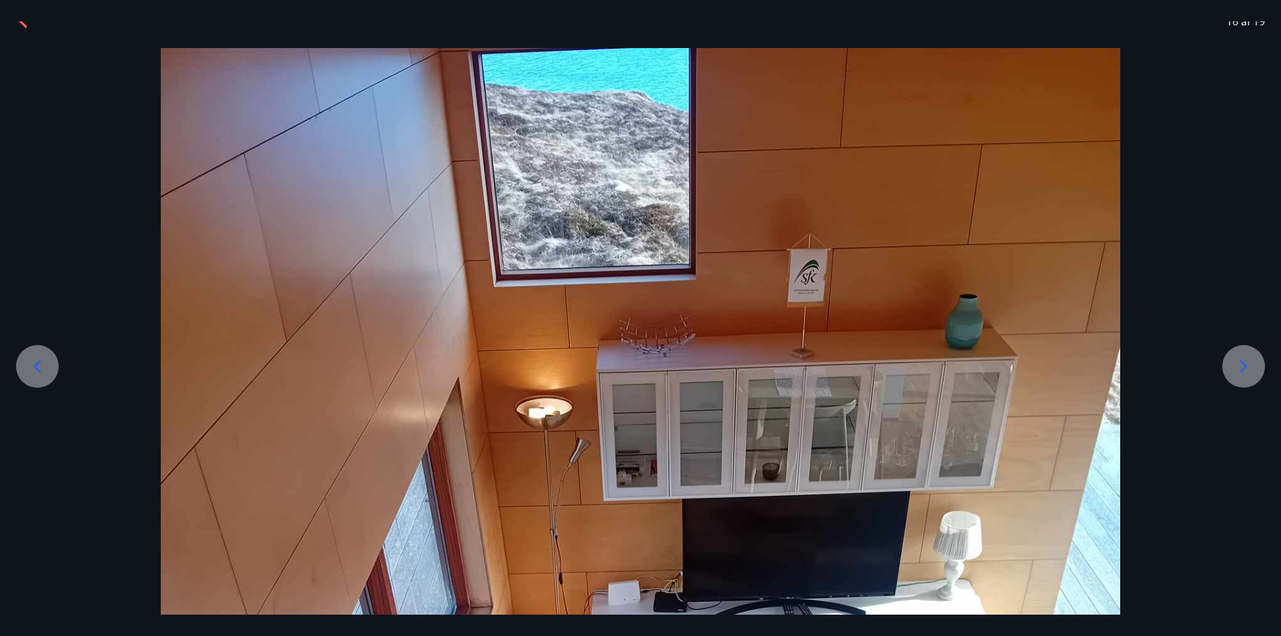
click at [1240, 366] on icon at bounding box center [1243, 366] width 21 height 21
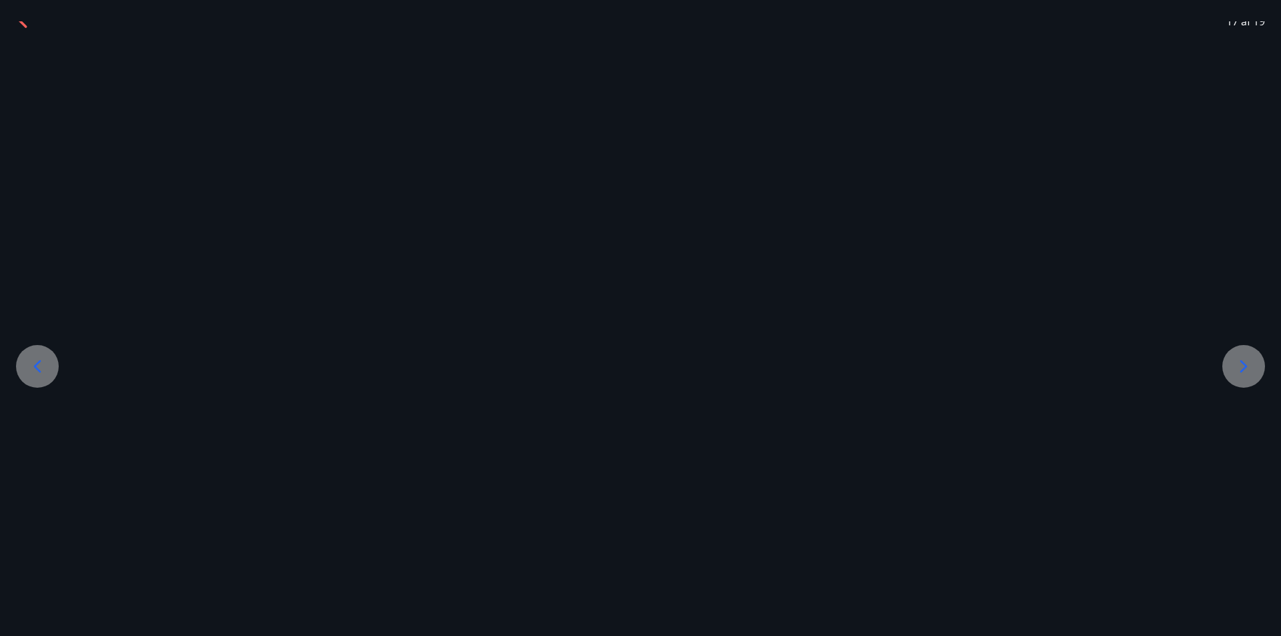
scroll to position [0, 0]
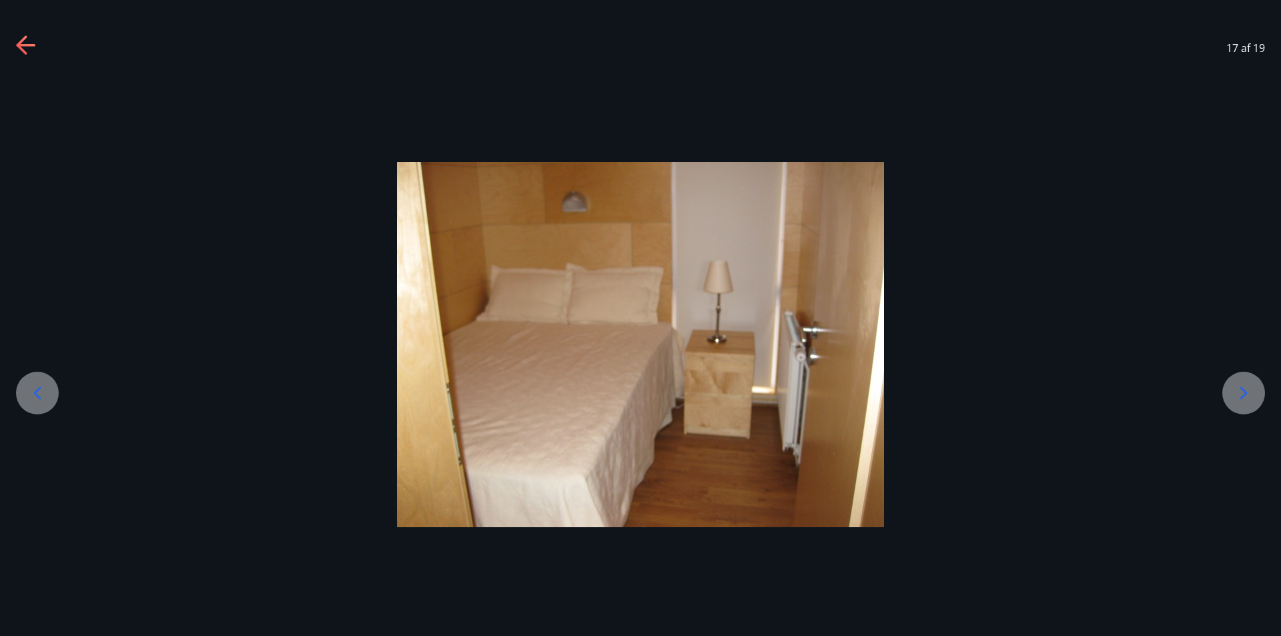
click at [1240, 366] on div at bounding box center [640, 344] width 1281 height 365
click at [1247, 390] on icon at bounding box center [1243, 392] width 21 height 21
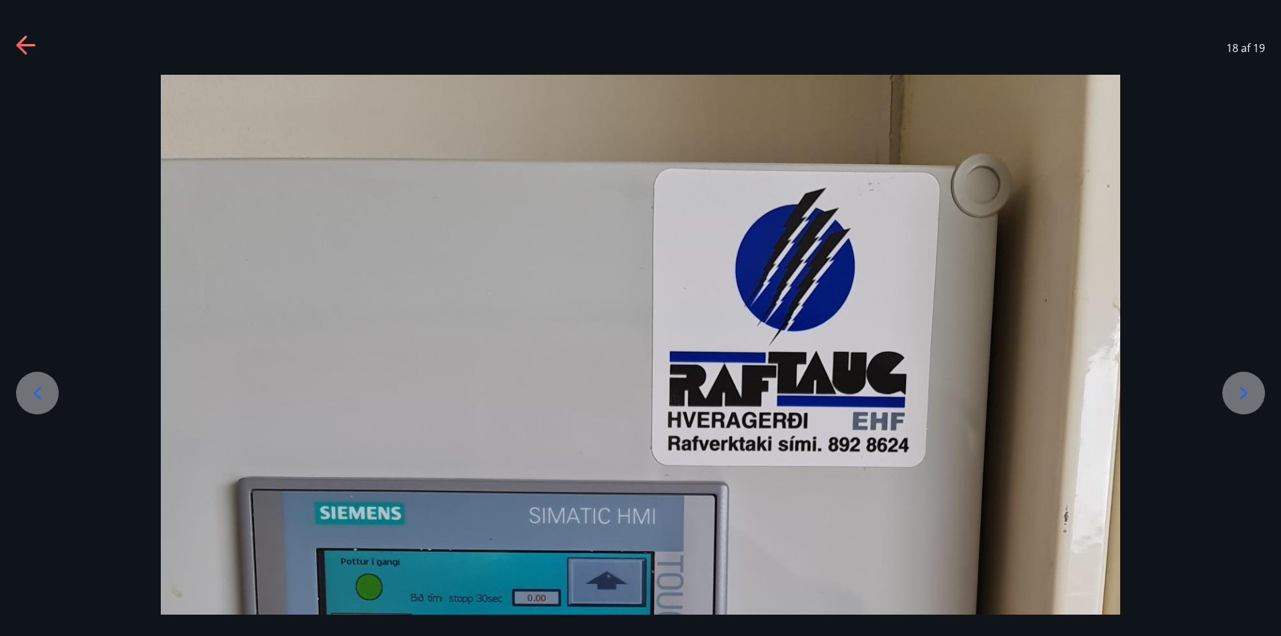
click at [1245, 389] on icon at bounding box center [1243, 392] width 21 height 21
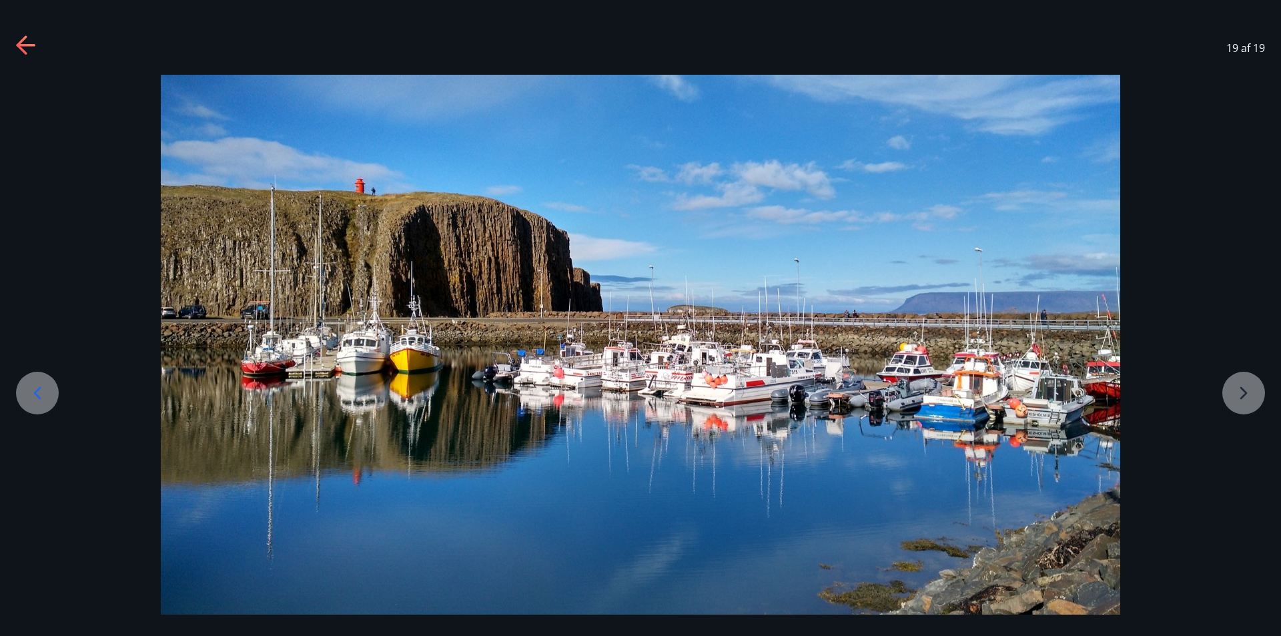
click at [1245, 389] on div at bounding box center [640, 345] width 1281 height 540
click at [19, 388] on div at bounding box center [37, 393] width 43 height 43
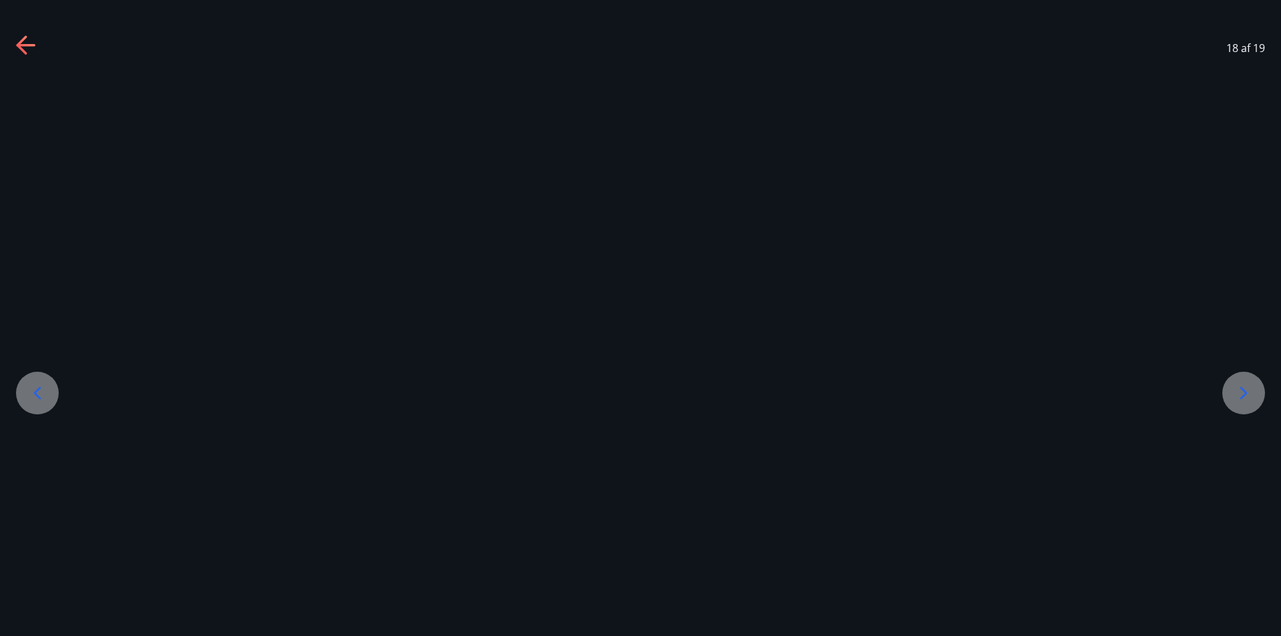
click at [19, 388] on div at bounding box center [37, 393] width 43 height 43
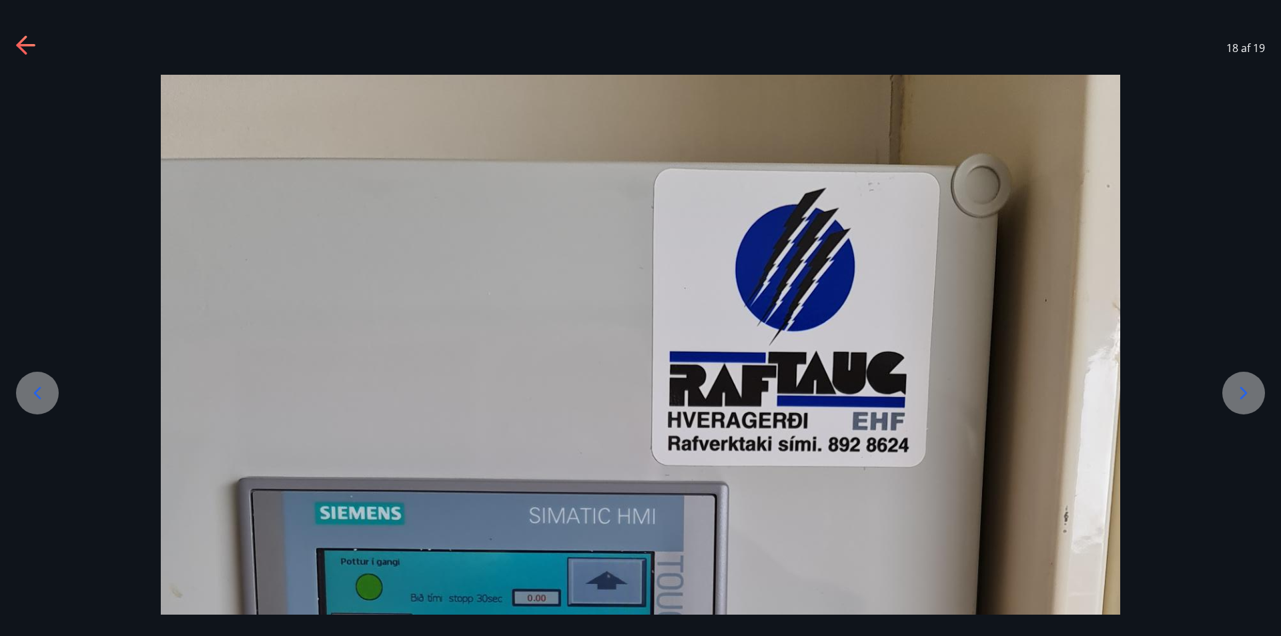
click at [19, 388] on div at bounding box center [37, 393] width 43 height 43
click at [15, 46] on div "17 af 19" at bounding box center [640, 47] width 1281 height 53
click at [25, 47] on icon at bounding box center [26, 45] width 21 height 21
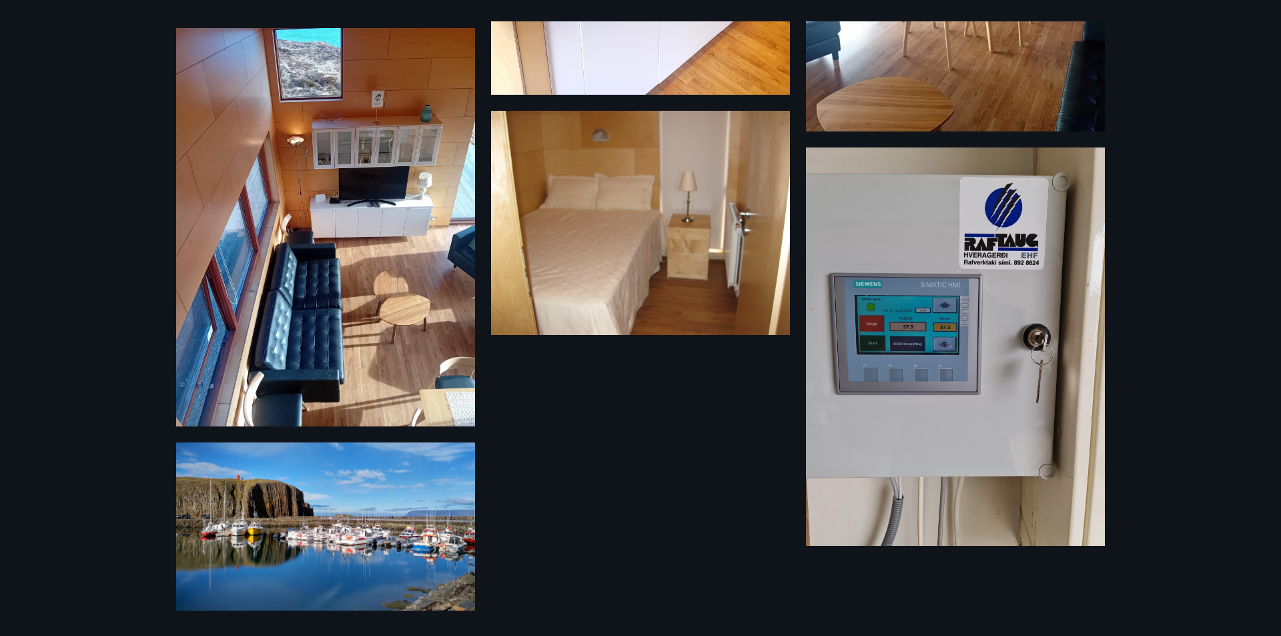
click at [294, 218] on img at bounding box center [325, 227] width 299 height 398
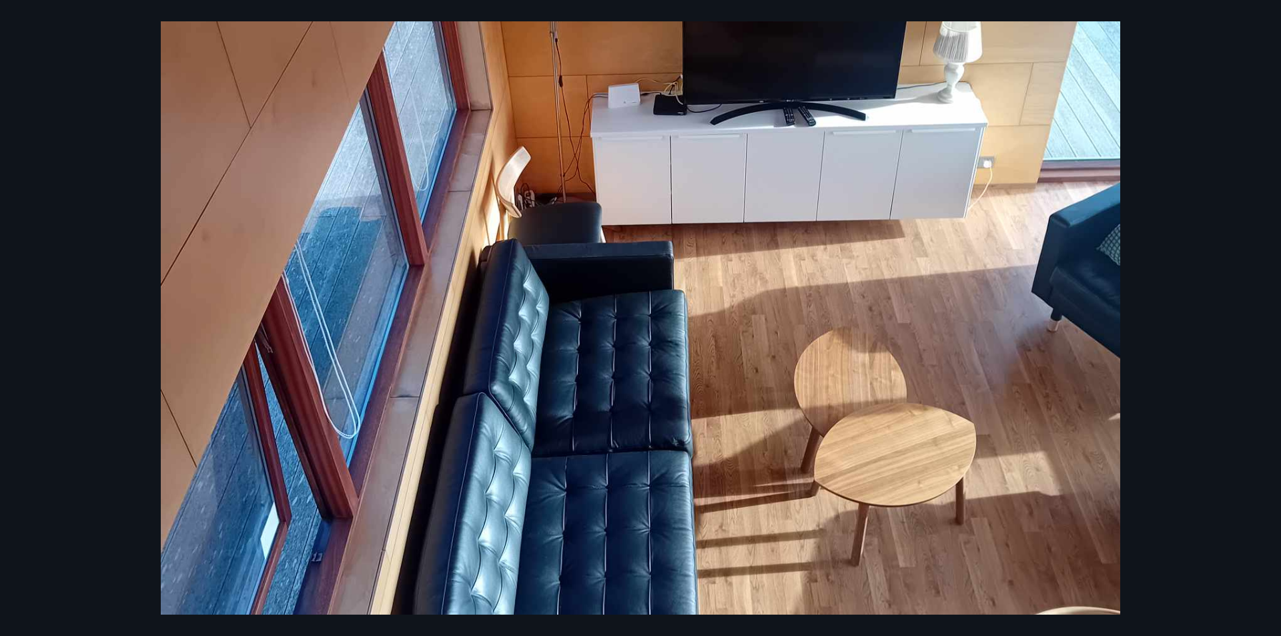
scroll to position [400, 0]
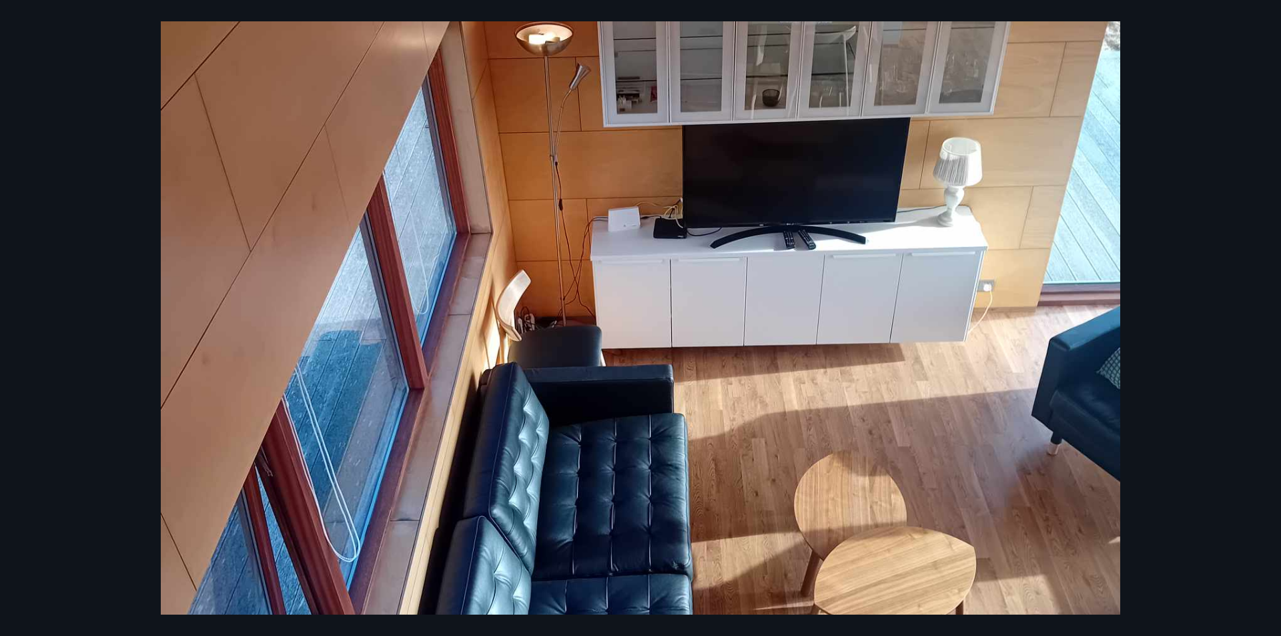
click at [1245, 349] on div at bounding box center [640, 313] width 1281 height 1279
click at [66, 322] on div at bounding box center [640, 313] width 1281 height 1279
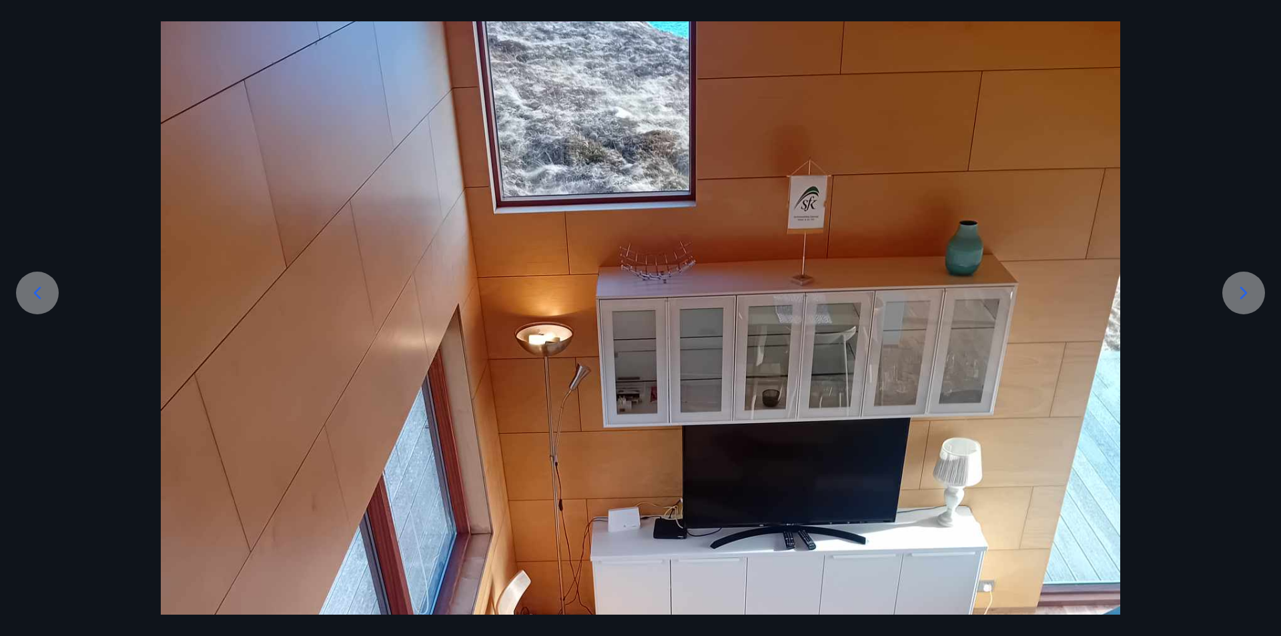
scroll to position [67, 0]
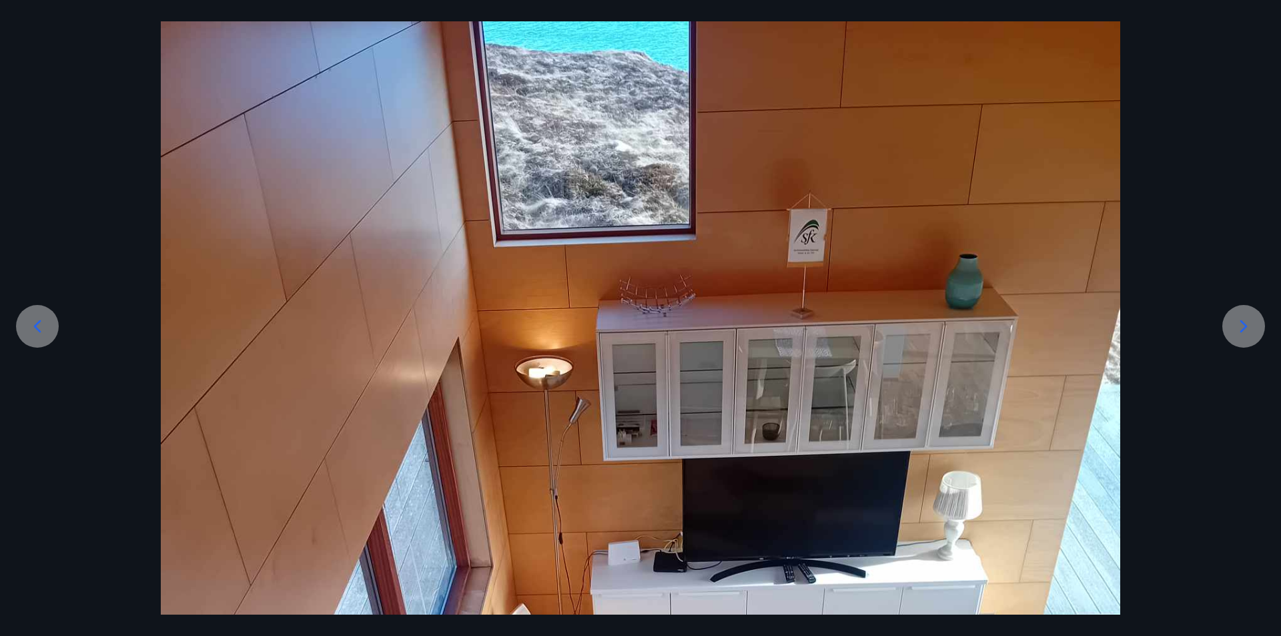
click at [1246, 330] on icon at bounding box center [1243, 326] width 21 height 21
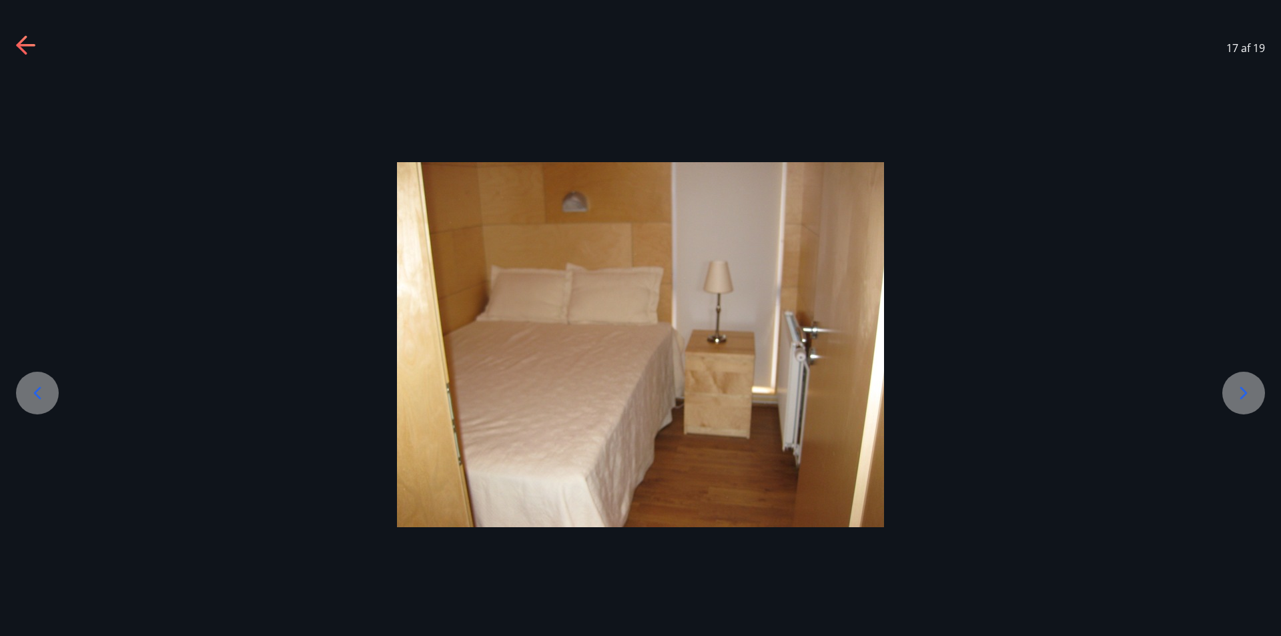
scroll to position [0, 0]
click at [1246, 330] on div at bounding box center [640, 344] width 1281 height 365
click at [1239, 390] on icon at bounding box center [1243, 392] width 21 height 21
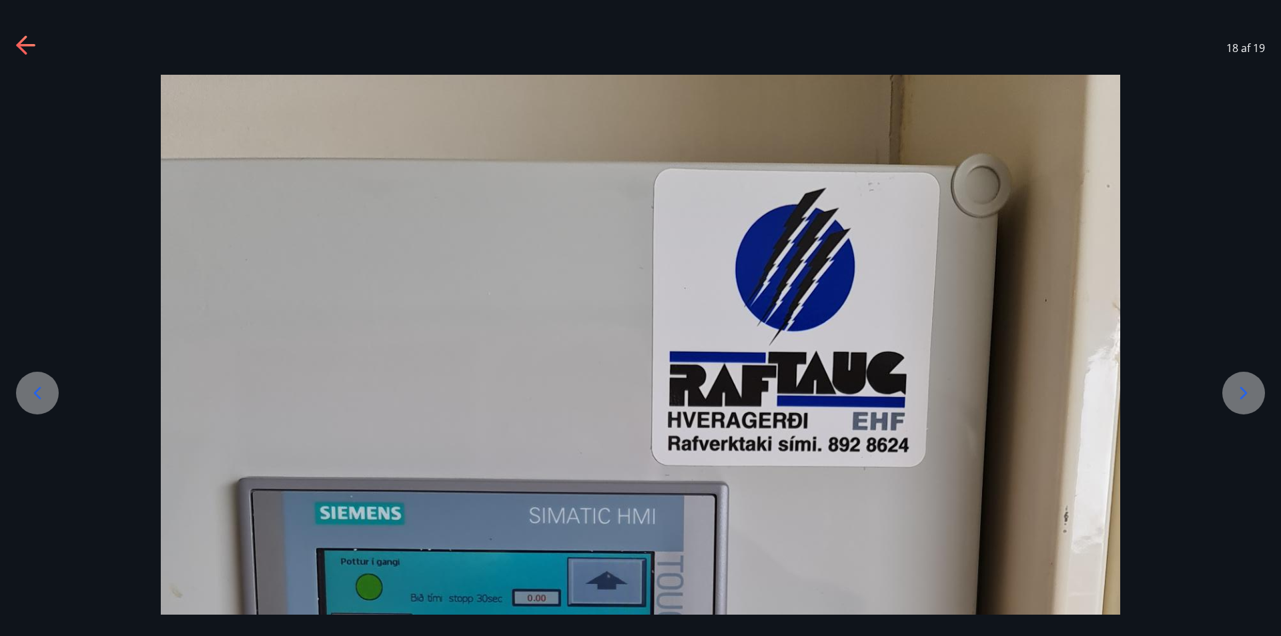
click at [35, 392] on icon at bounding box center [37, 392] width 21 height 21
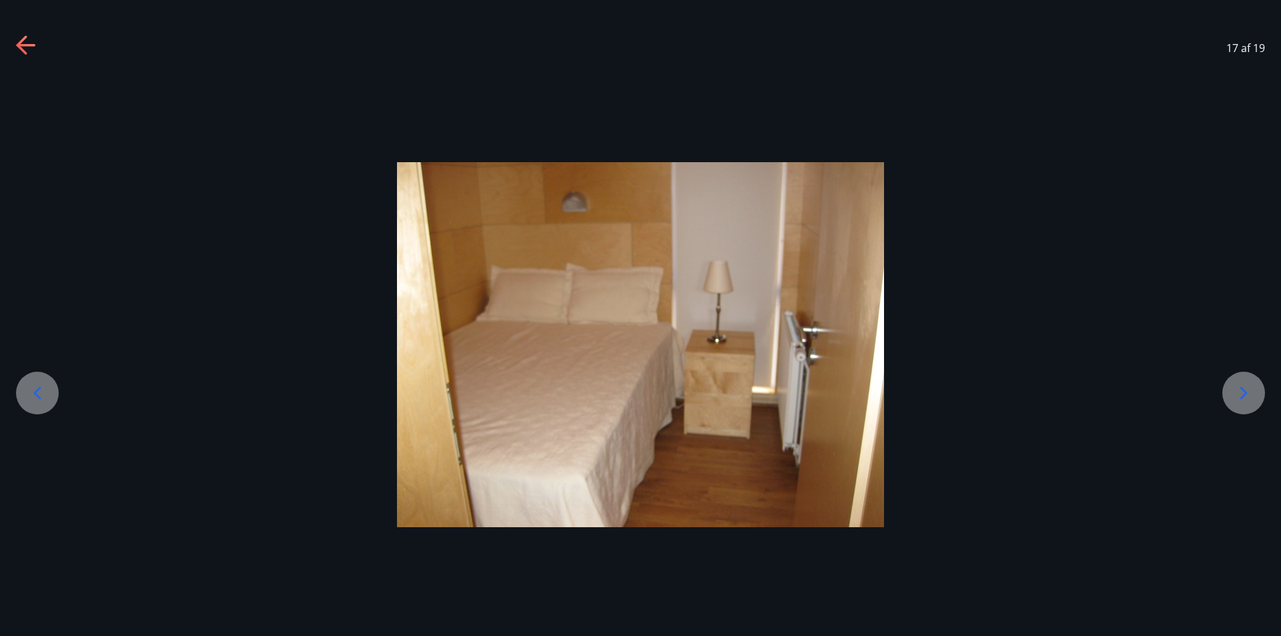
click at [35, 392] on icon at bounding box center [37, 392] width 21 height 21
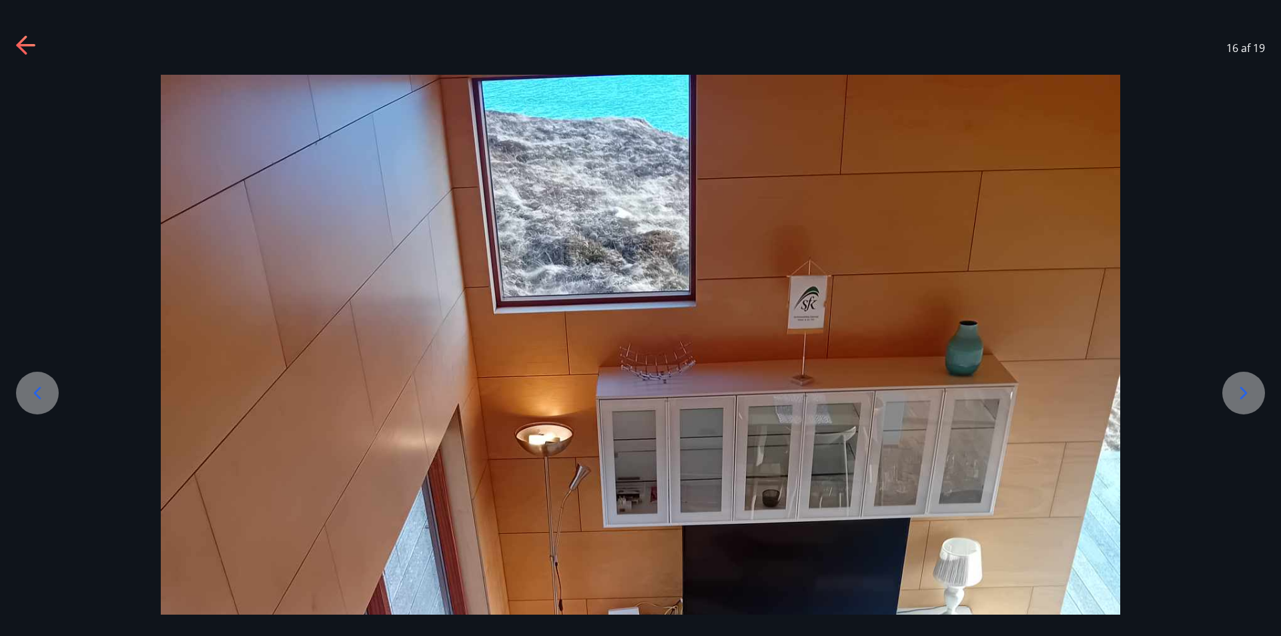
click at [35, 392] on icon at bounding box center [37, 392] width 21 height 21
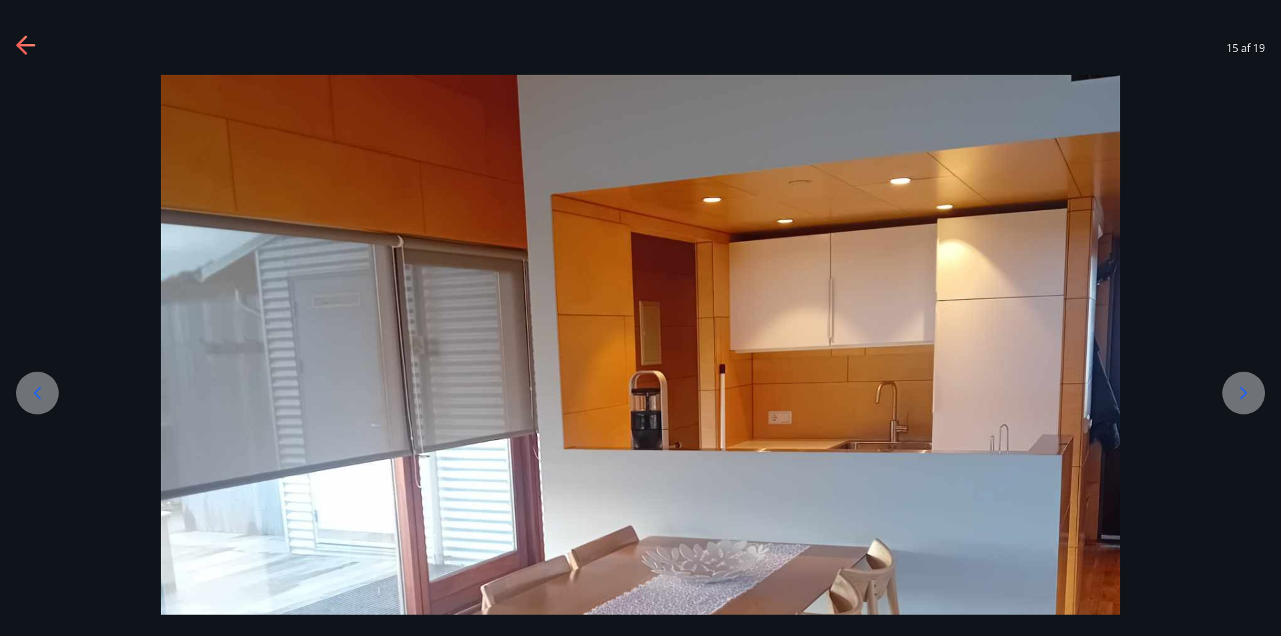
click at [35, 392] on icon at bounding box center [37, 392] width 21 height 21
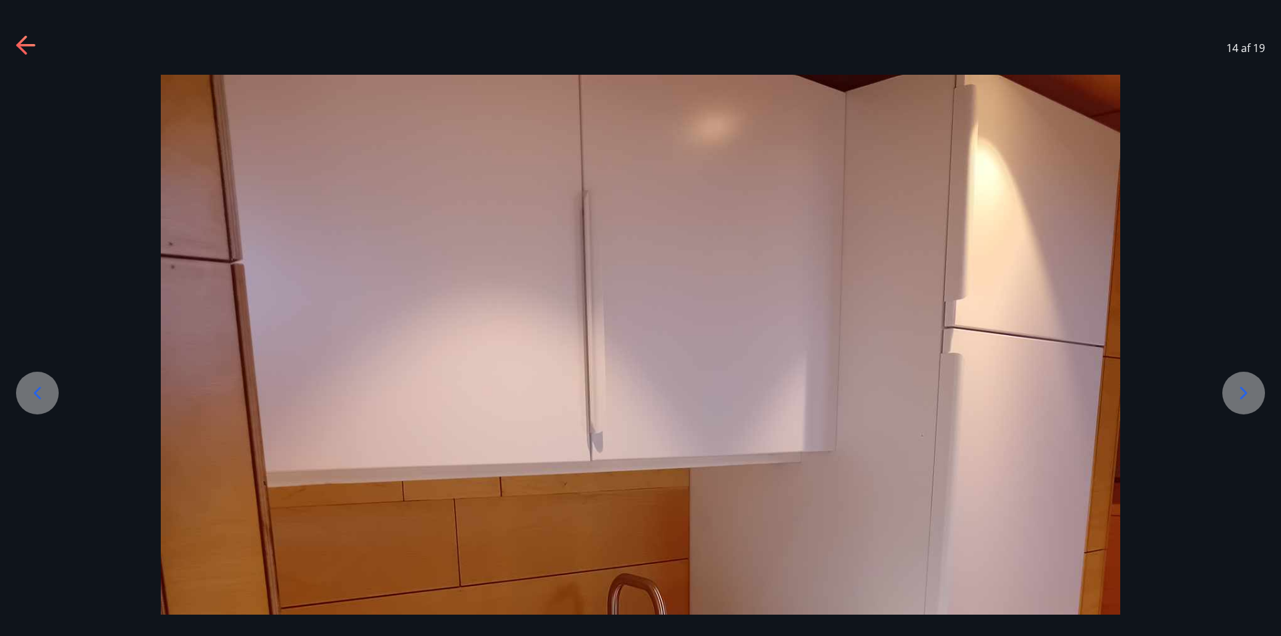
click at [35, 392] on icon at bounding box center [37, 392] width 21 height 21
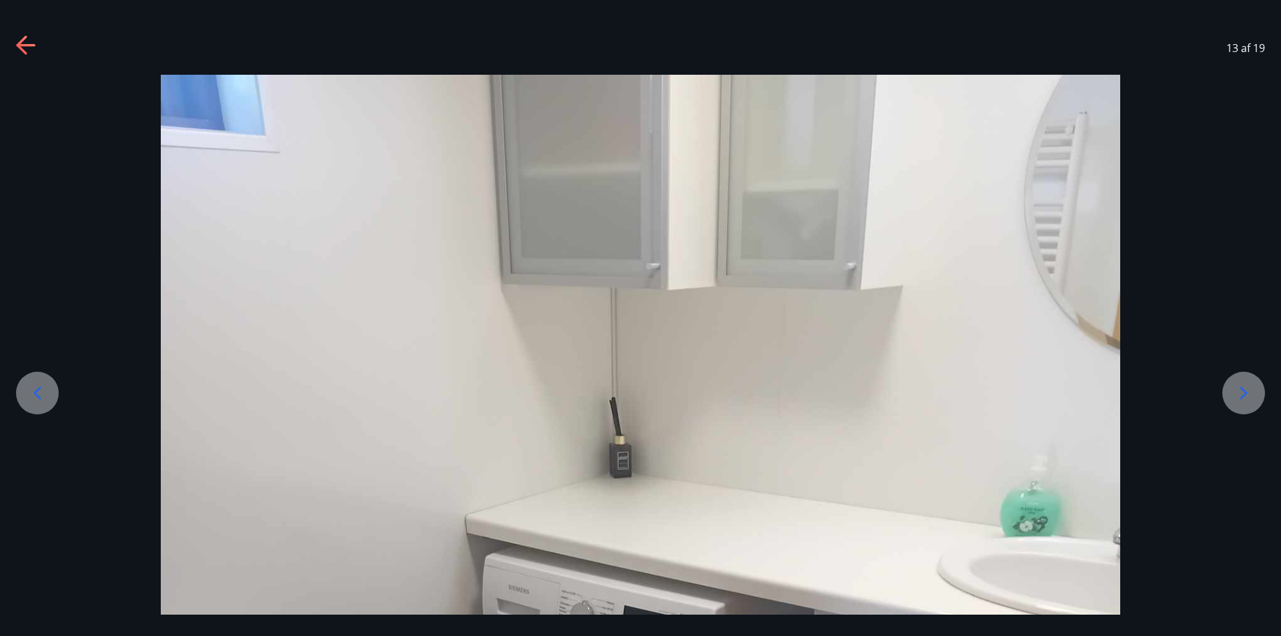
click at [35, 392] on icon at bounding box center [37, 392] width 21 height 21
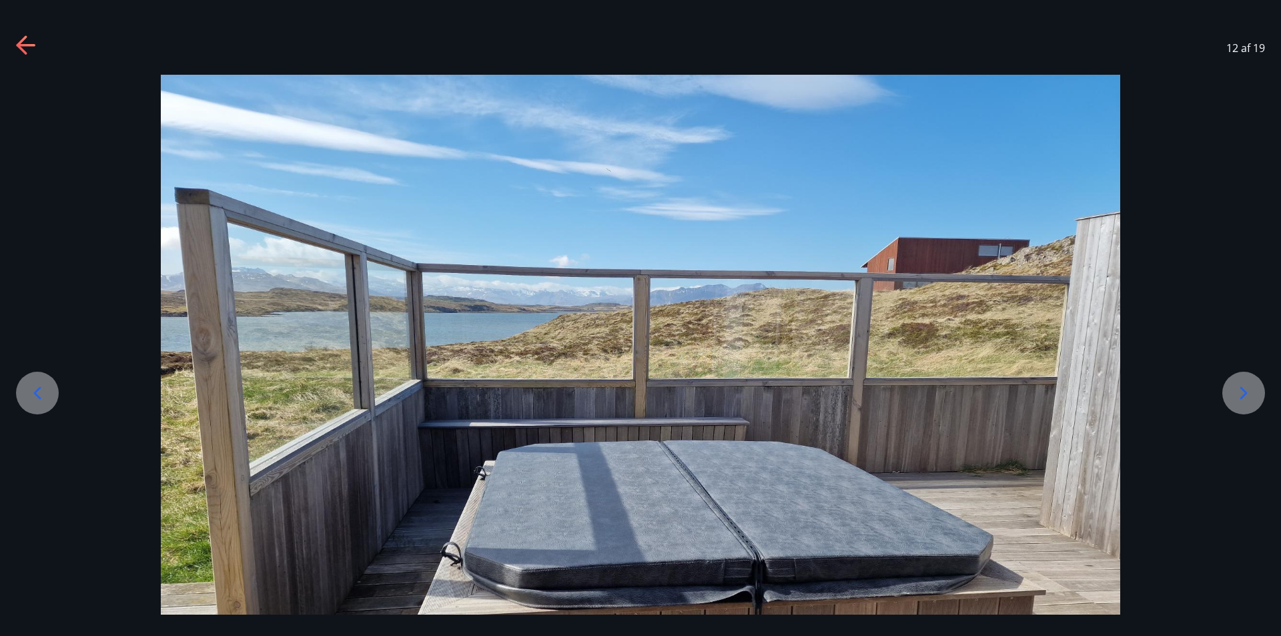
click at [35, 392] on icon at bounding box center [37, 392] width 21 height 21
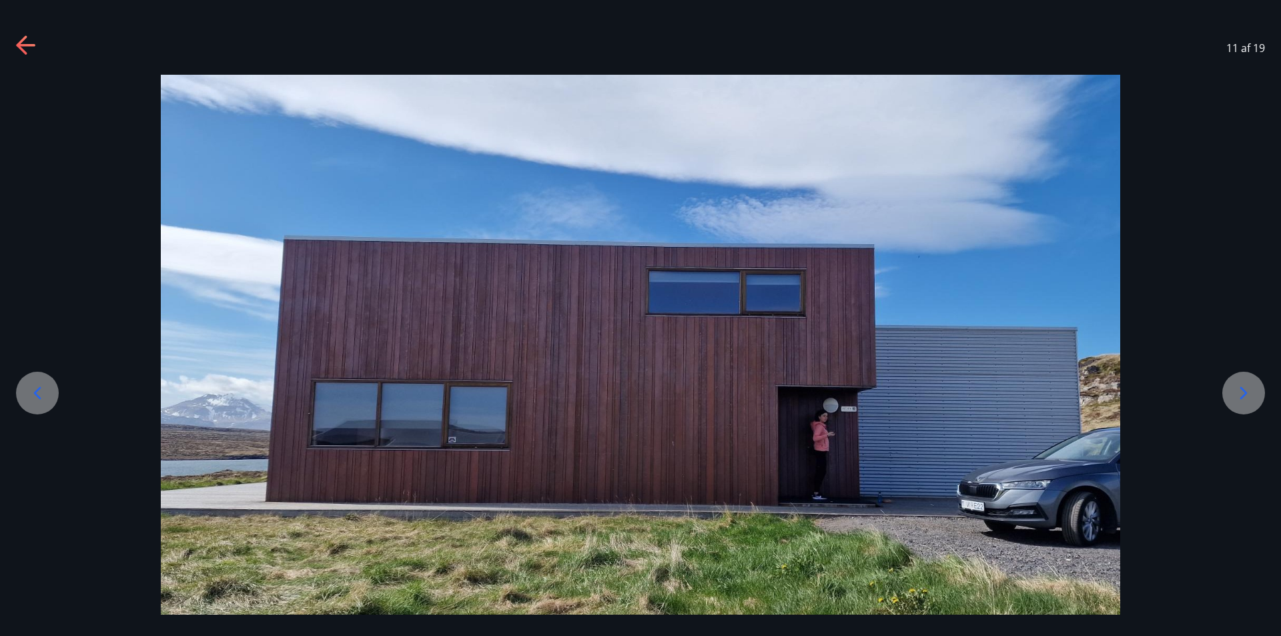
click at [35, 392] on icon at bounding box center [37, 392] width 21 height 21
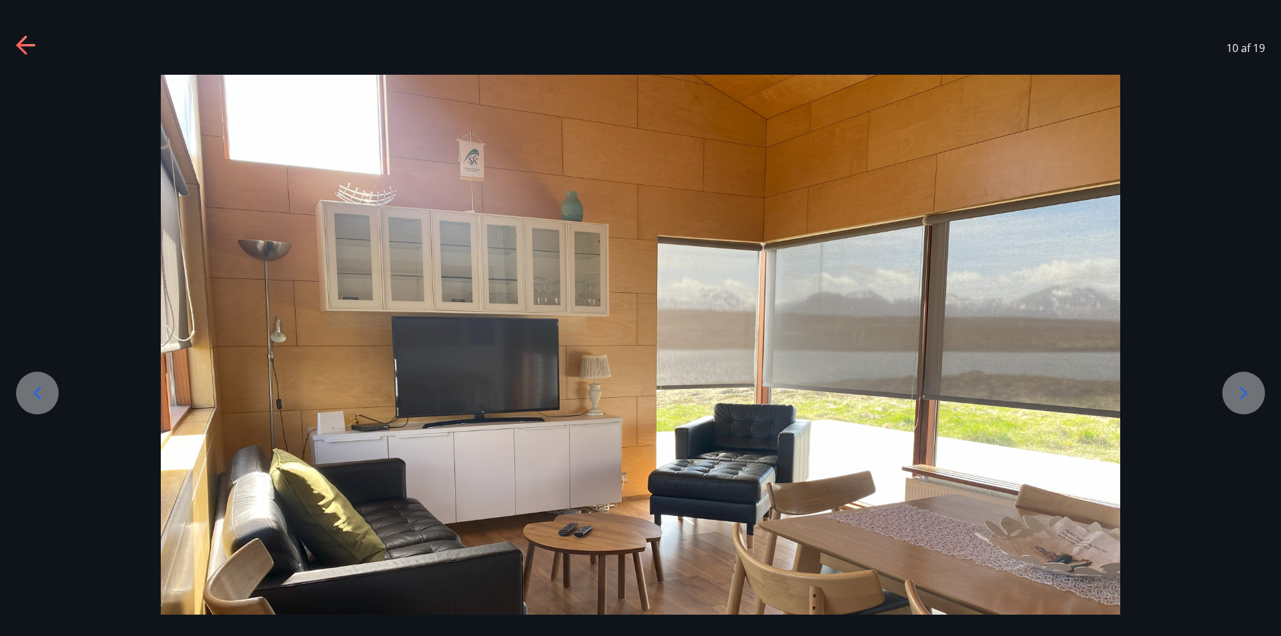
click at [35, 392] on icon at bounding box center [37, 392] width 21 height 21
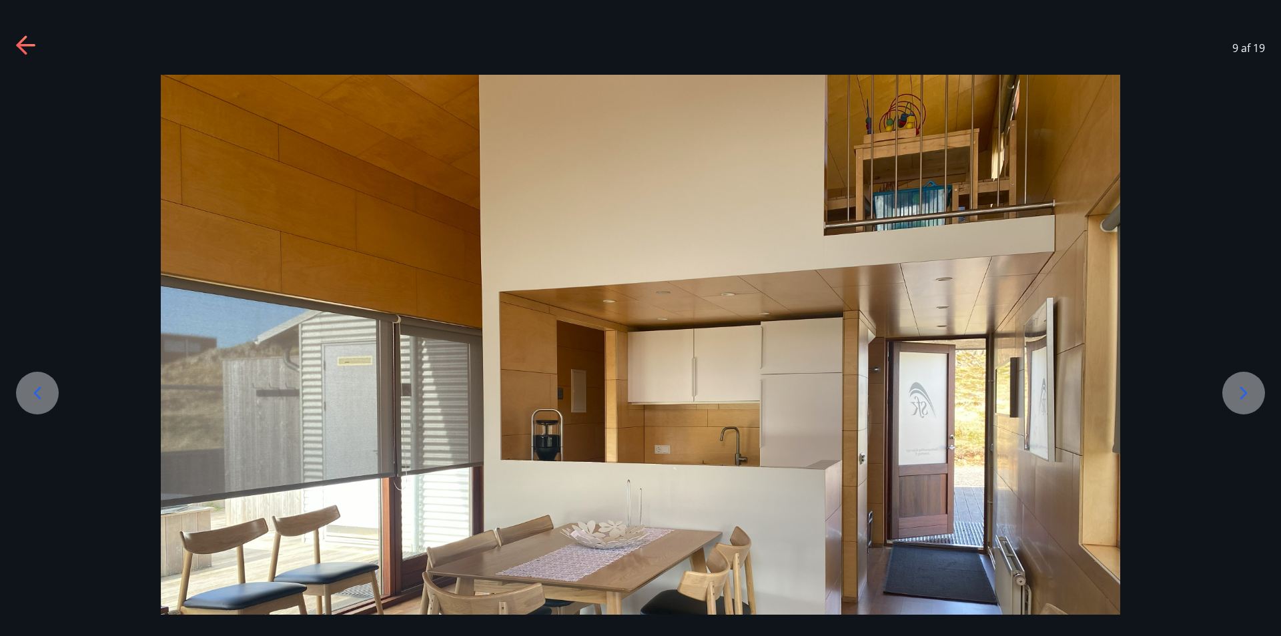
click at [35, 392] on icon at bounding box center [37, 392] width 21 height 21
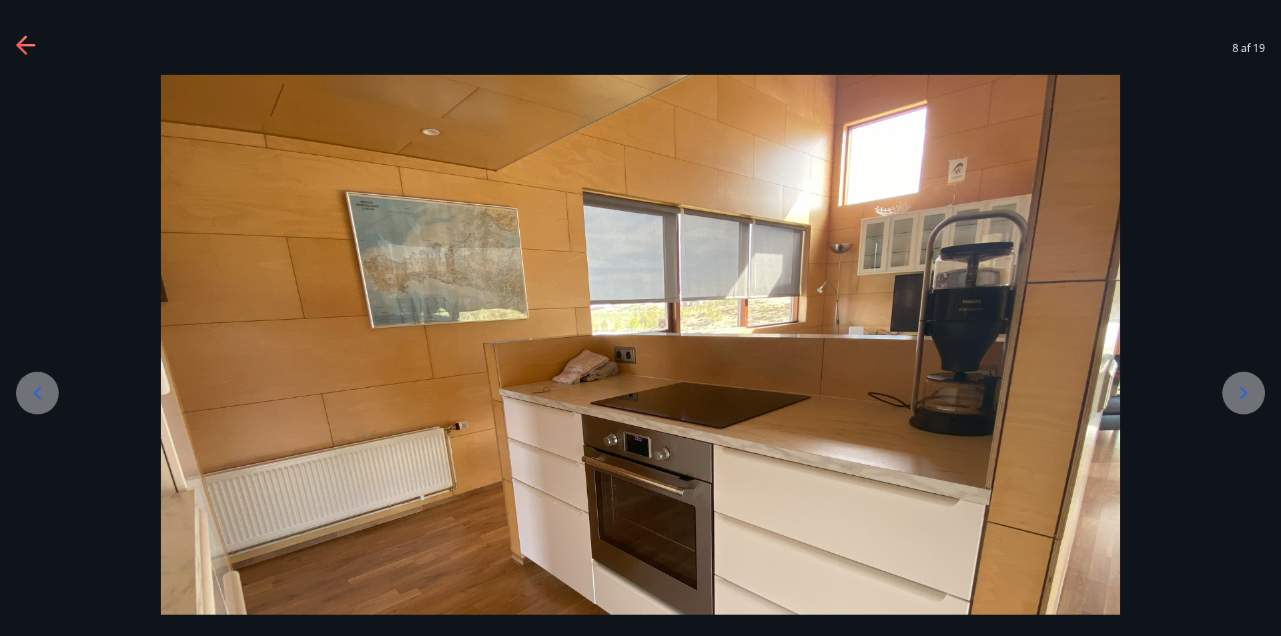
click at [35, 392] on icon at bounding box center [37, 392] width 21 height 21
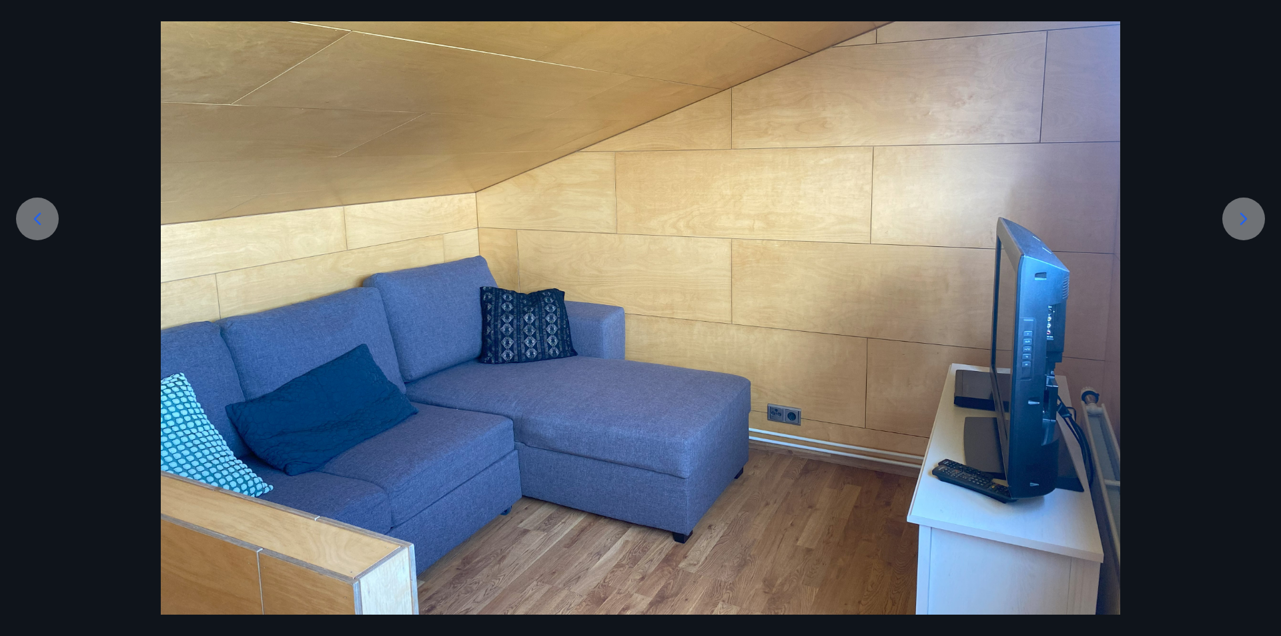
scroll to position [180, 0]
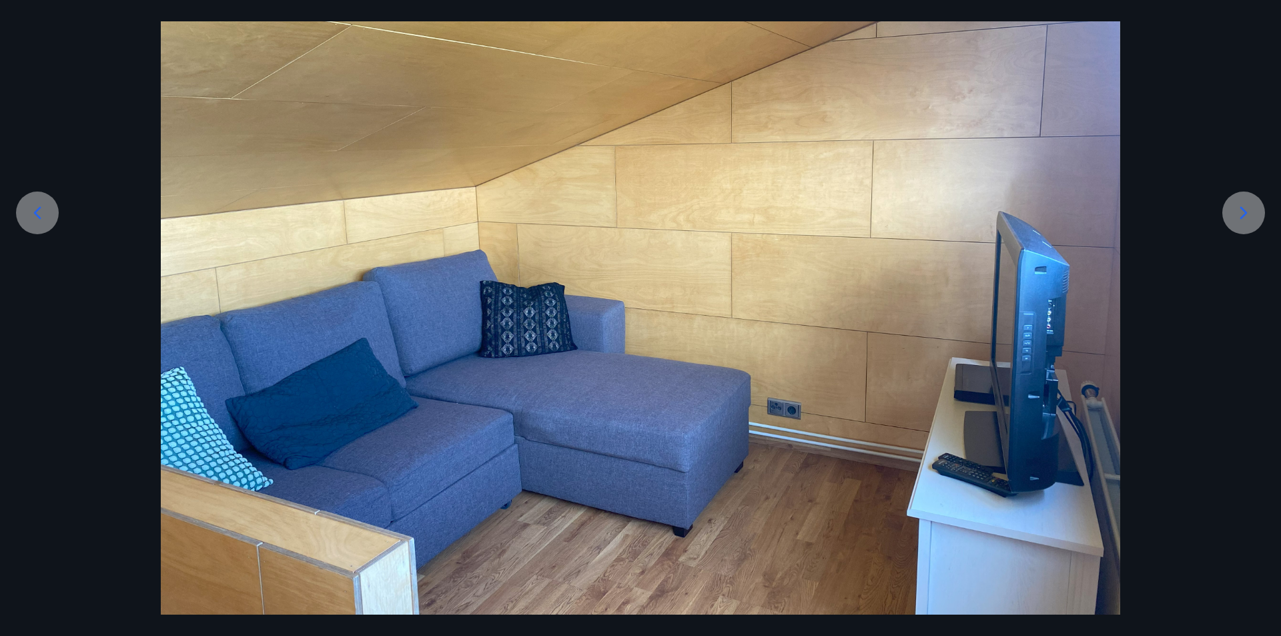
click at [37, 209] on icon at bounding box center [37, 212] width 21 height 21
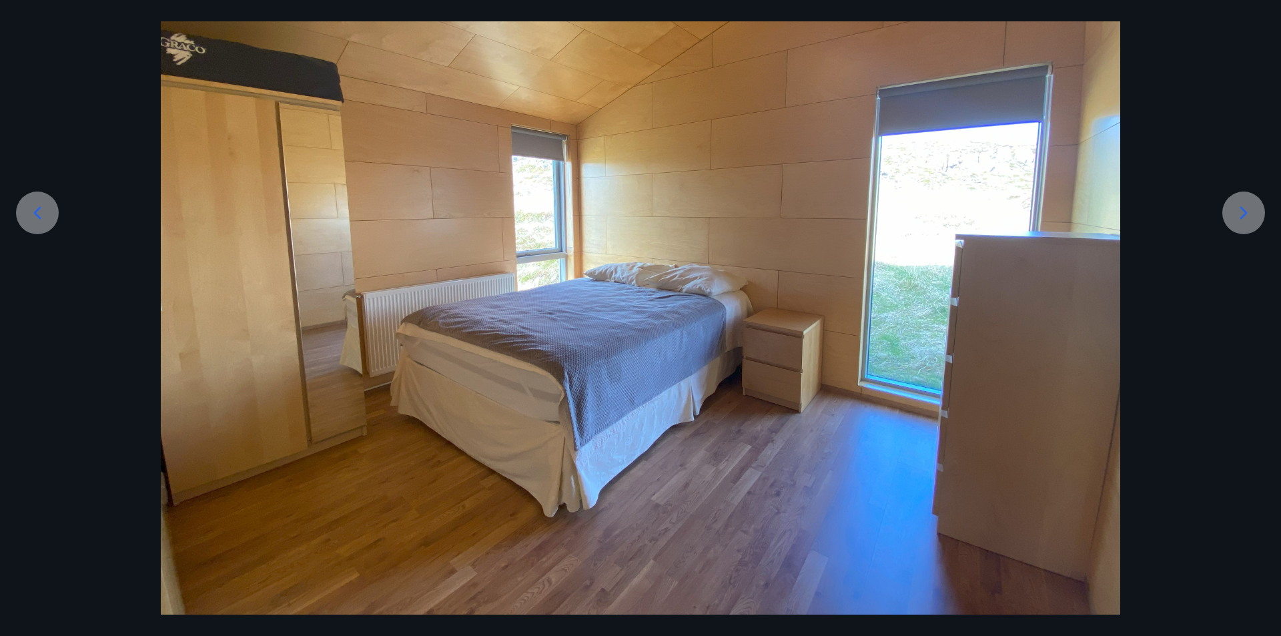
click at [36, 209] on icon at bounding box center [37, 212] width 21 height 21
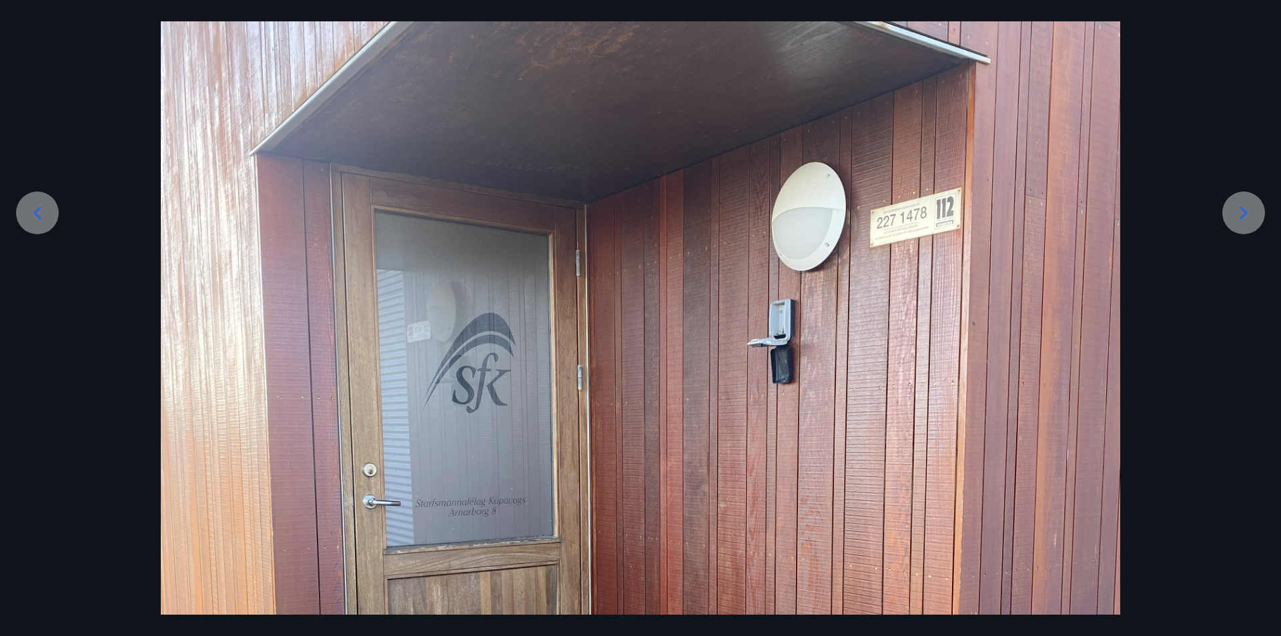
click at [36, 209] on icon at bounding box center [37, 212] width 21 height 21
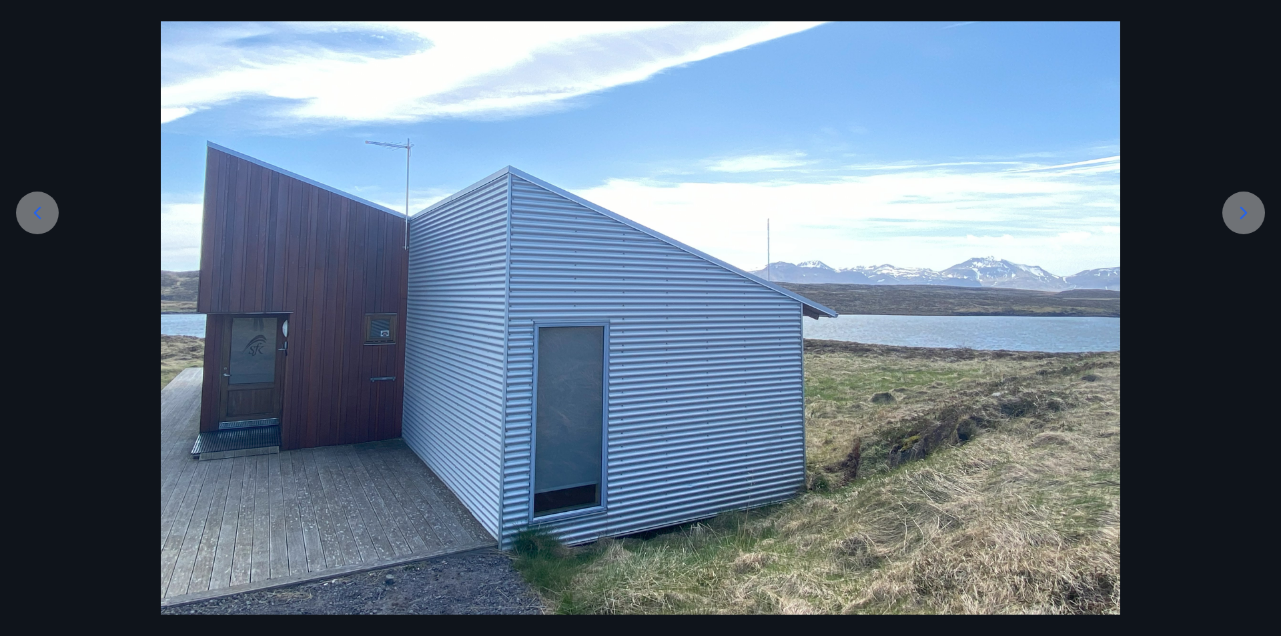
click at [36, 209] on icon at bounding box center [37, 212] width 21 height 21
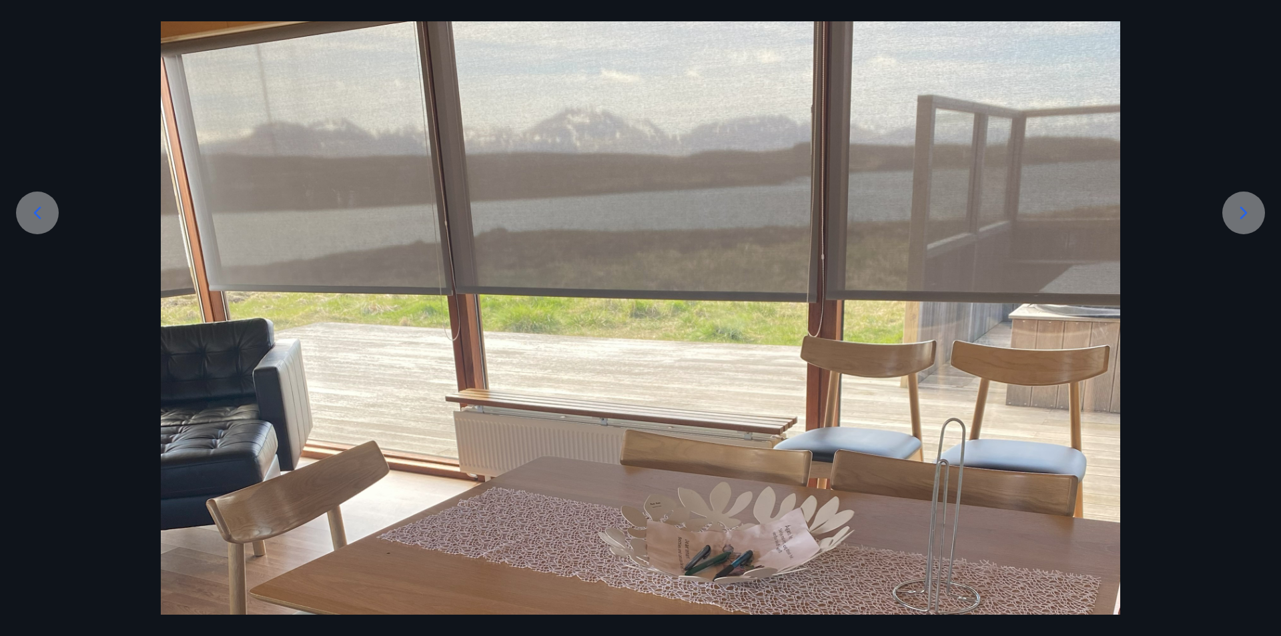
click at [36, 209] on icon at bounding box center [37, 212] width 21 height 21
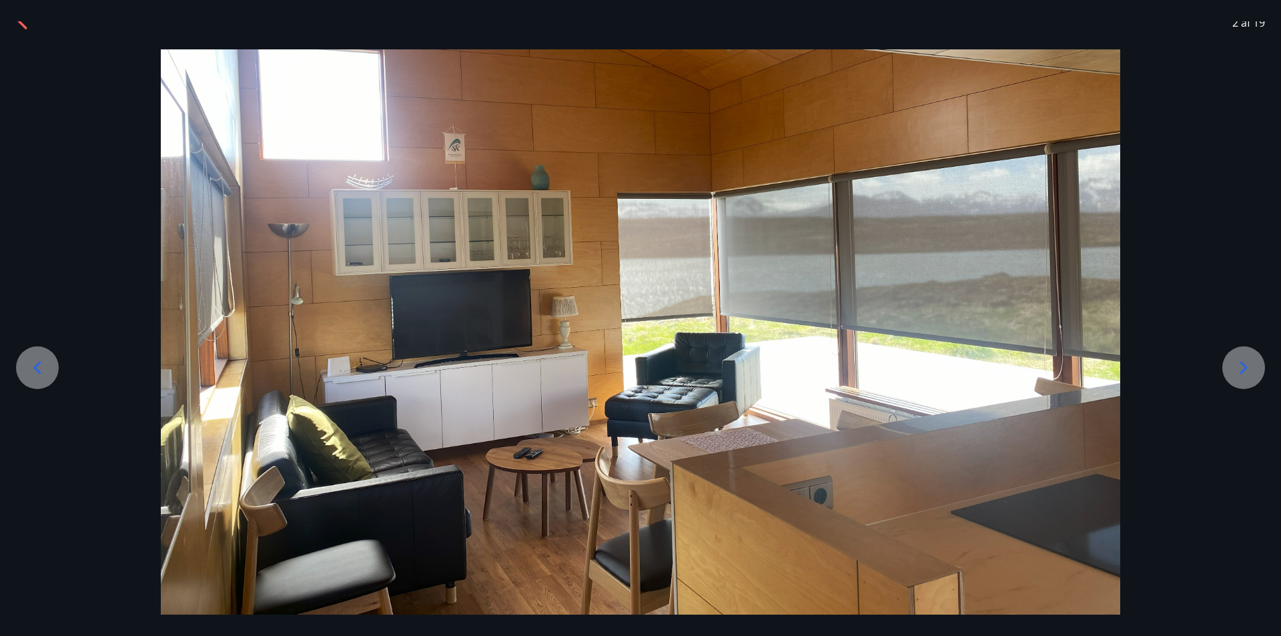
scroll to position [39, 0]
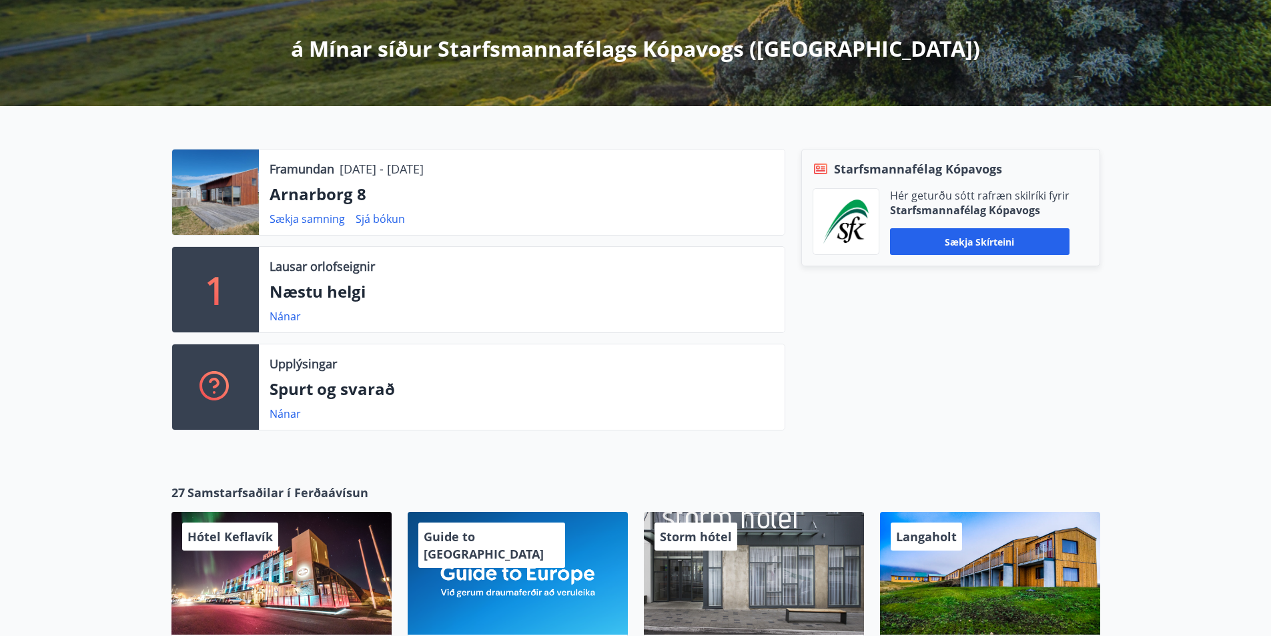
scroll to position [267, 0]
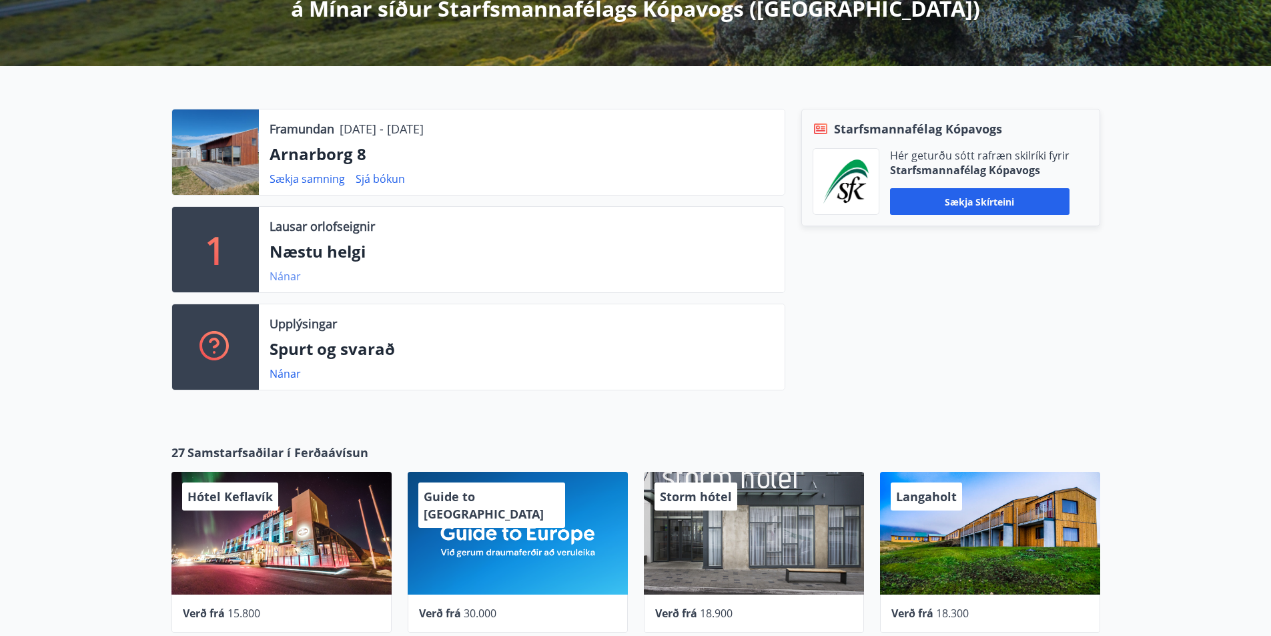
click at [286, 278] on link "Nánar" at bounding box center [285, 276] width 31 height 15
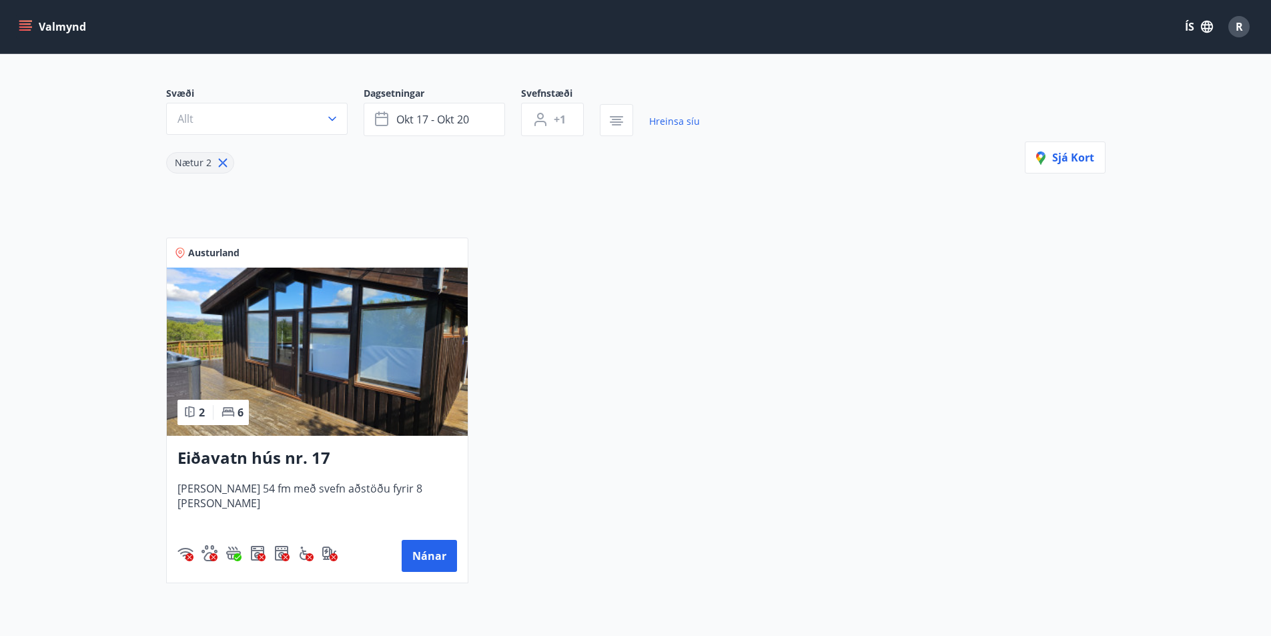
scroll to position [91, 0]
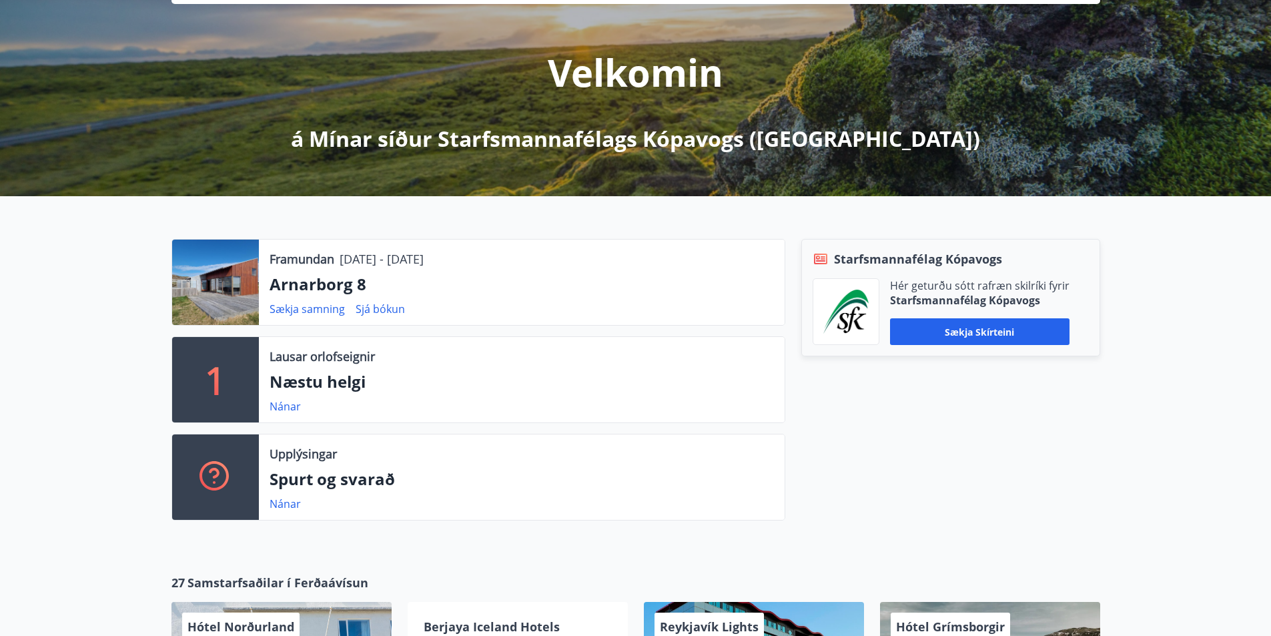
scroll to position [133, 0]
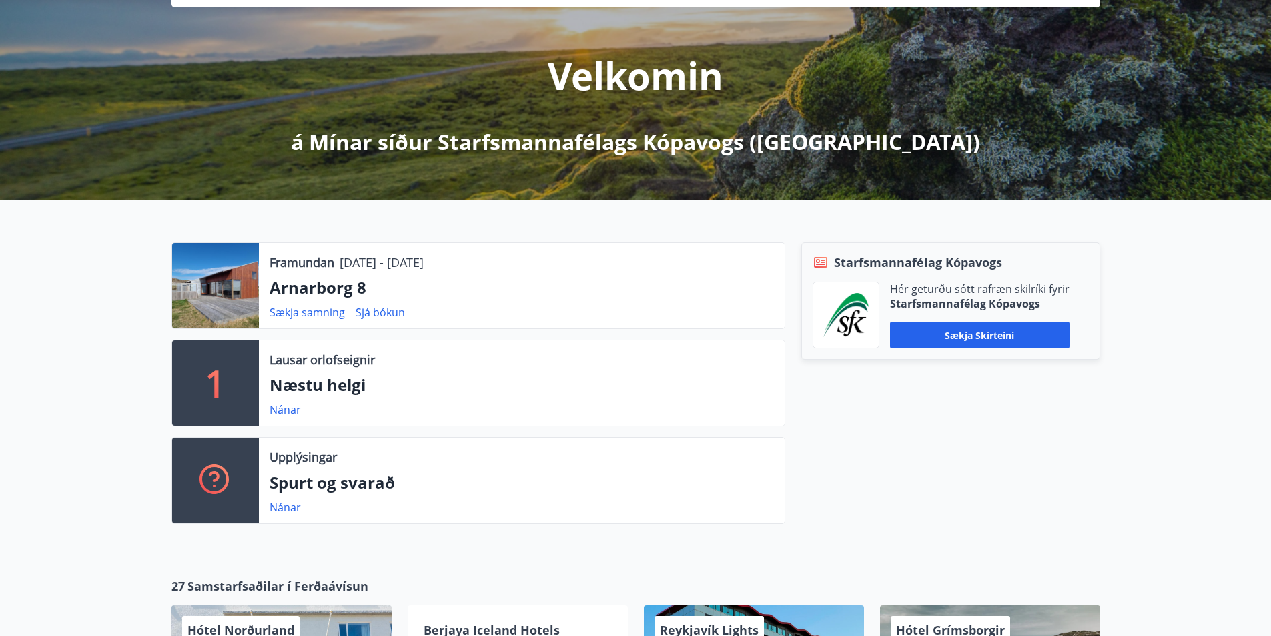
click at [202, 296] on div at bounding box center [215, 285] width 87 height 85
click at [314, 291] on p "Arnarborg 8" at bounding box center [522, 287] width 505 height 23
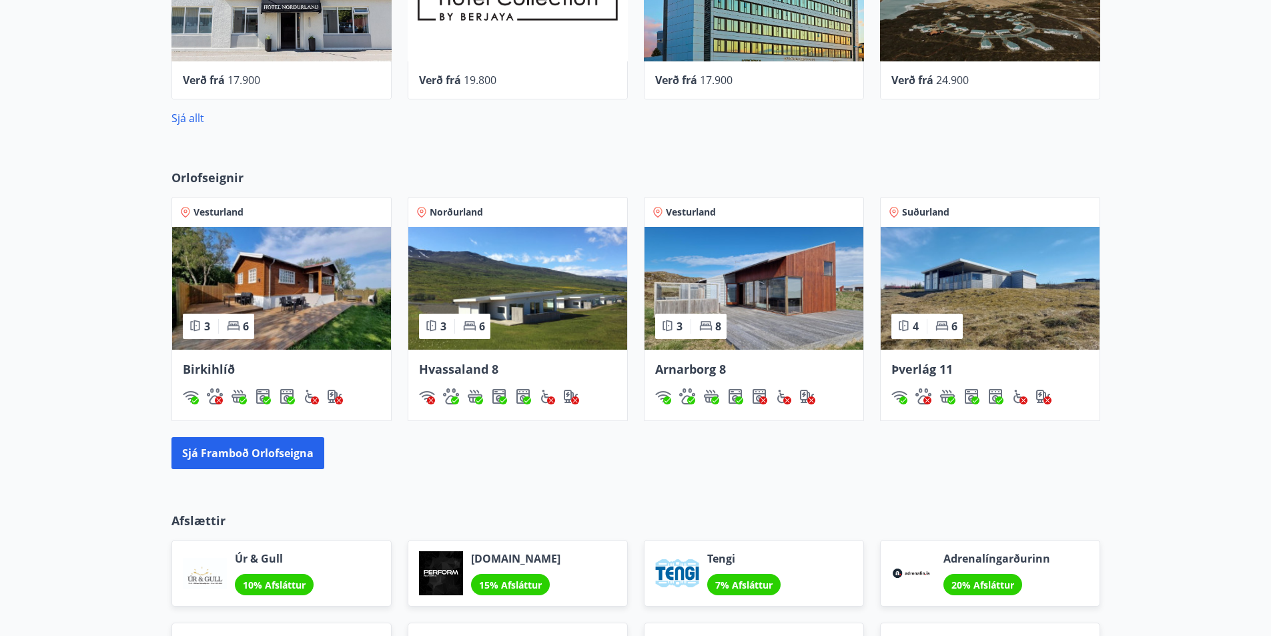
scroll to position [801, 0]
click at [725, 280] on img at bounding box center [754, 287] width 219 height 123
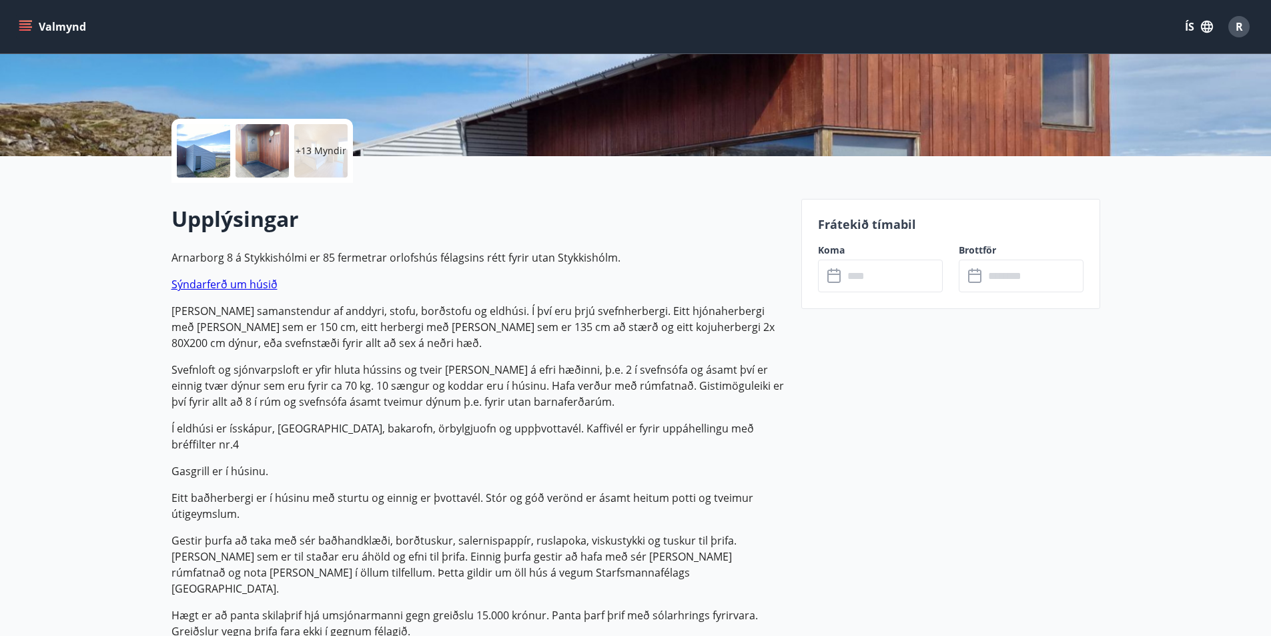
scroll to position [267, 0]
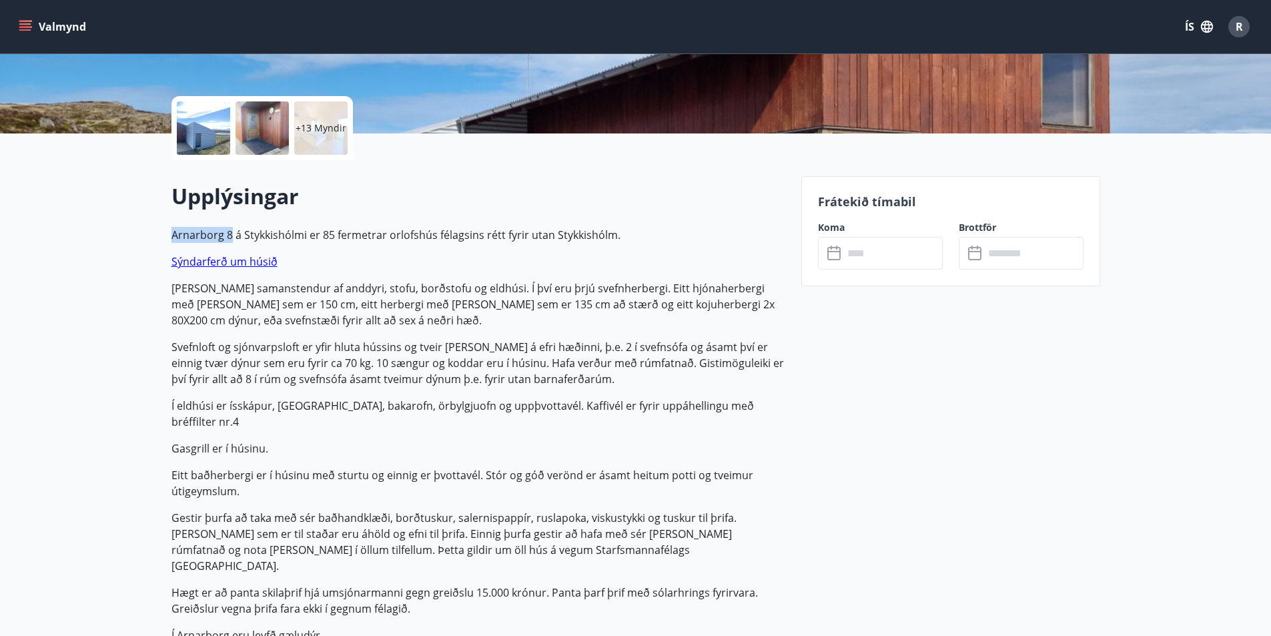
drag, startPoint x: 171, startPoint y: 235, endPoint x: 226, endPoint y: 235, distance: 55.4
click at [231, 235] on p "Arnarborg 8 á Stykkishólmi er 85 fermetrar orlofshús félagsins rétt fyrir utan …" at bounding box center [479, 235] width 614 height 16
copy p "Arnarborg 8"
